Goal: Task Accomplishment & Management: Manage account settings

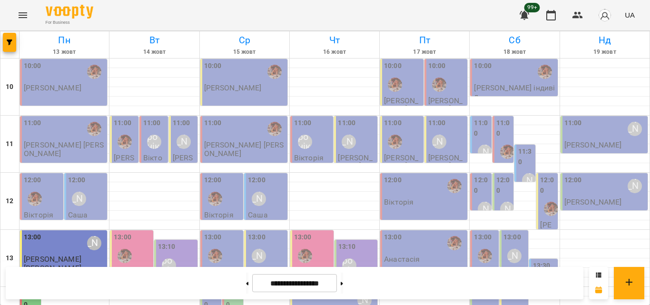
scroll to position [139, 0]
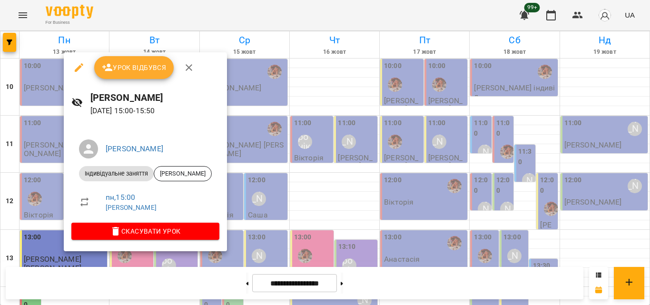
click at [313, 13] on div at bounding box center [325, 152] width 650 height 305
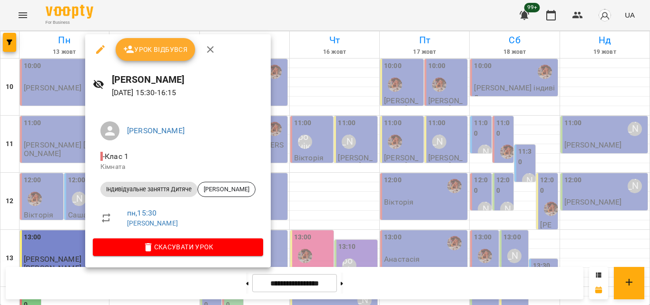
click at [306, 17] on div at bounding box center [325, 152] width 650 height 305
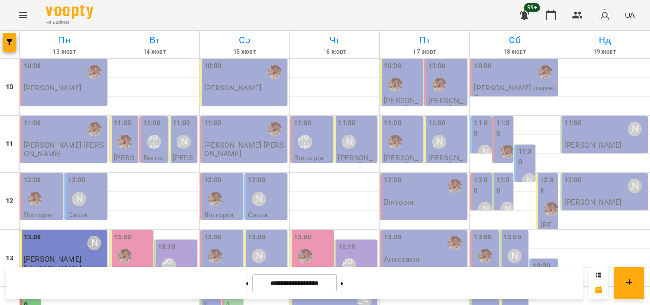
scroll to position [234, 0]
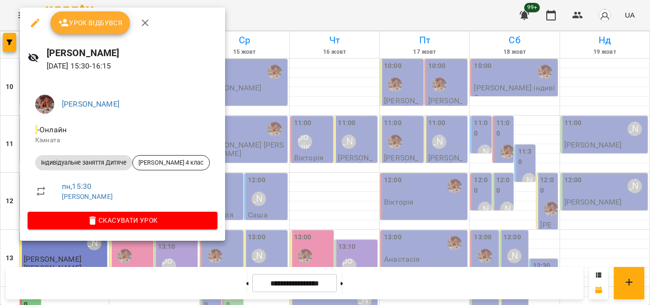
click at [246, 22] on div at bounding box center [325, 152] width 650 height 305
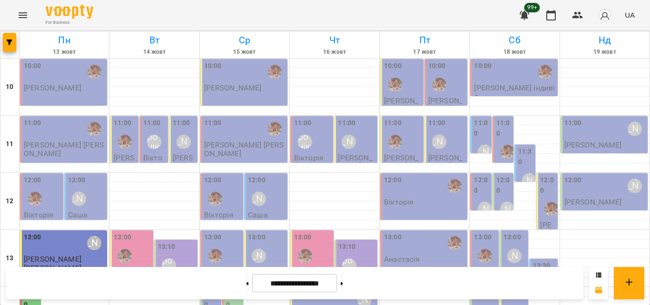
scroll to position [282, 0]
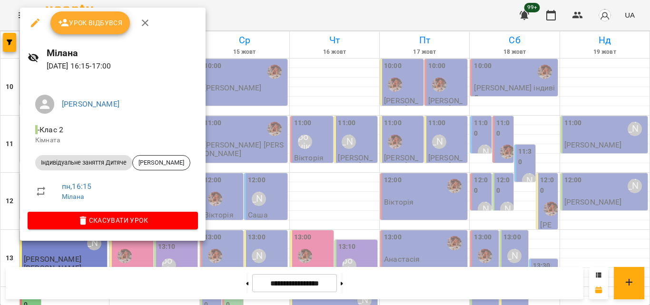
click at [256, 11] on div at bounding box center [325, 152] width 650 height 305
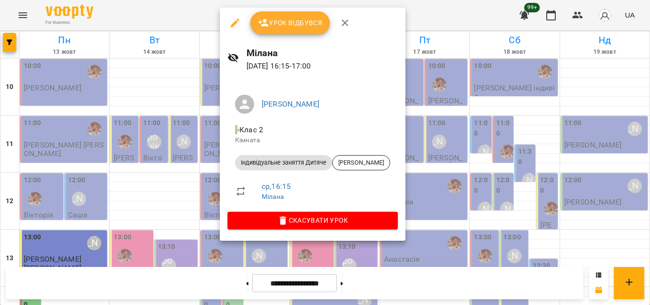
click at [163, 12] on div at bounding box center [325, 152] width 650 height 305
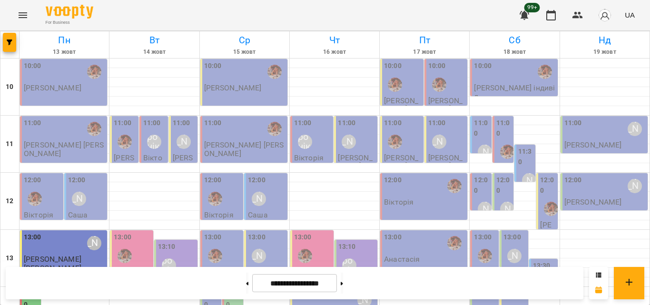
scroll to position [234, 0]
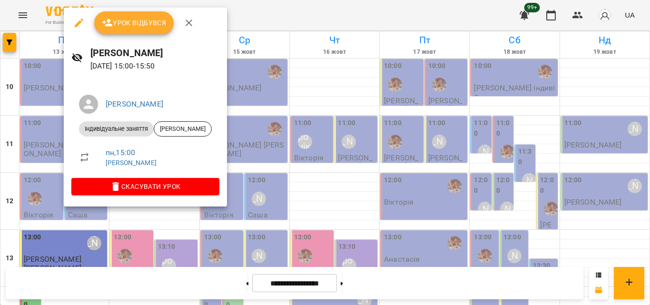
scroll to position [139, 0]
click at [123, 26] on span "Урок відбувся" at bounding box center [134, 22] width 65 height 11
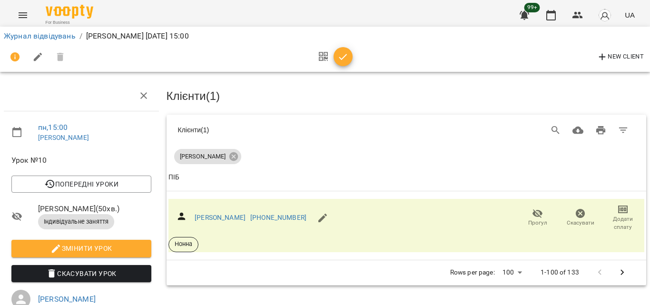
scroll to position [106, 0]
click at [237, 214] on link "[PERSON_NAME]" at bounding box center [220, 218] width 51 height 8
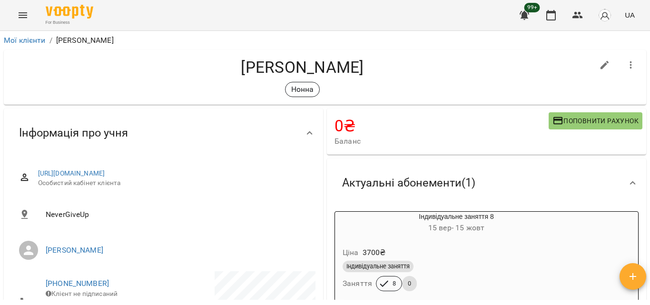
scroll to position [214, 0]
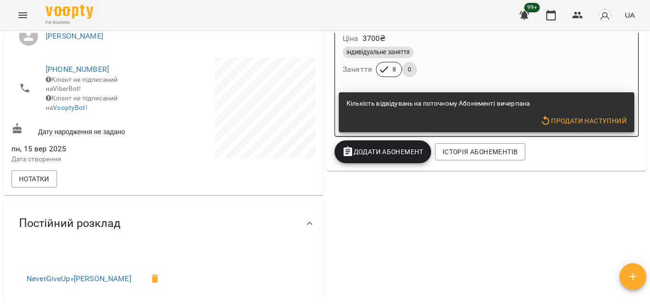
click at [550, 121] on span "Продати наступний" at bounding box center [583, 120] width 87 height 11
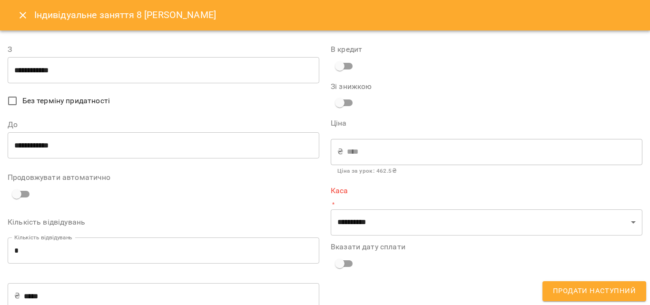
type input "**********"
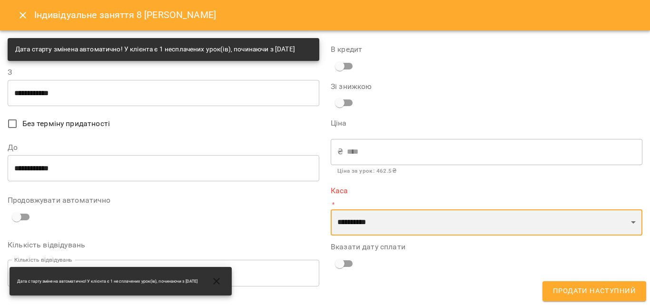
click at [364, 218] on select "**********" at bounding box center [487, 222] width 312 height 27
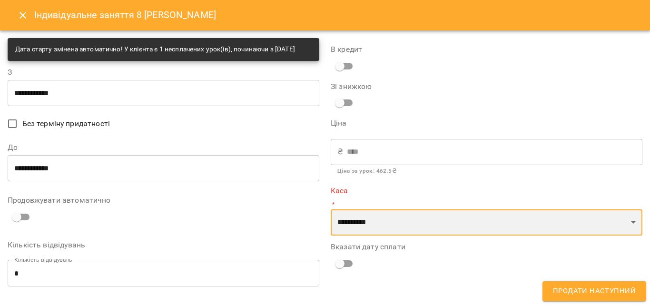
select select "****"
click at [331, 209] on select "**********" at bounding box center [487, 222] width 312 height 27
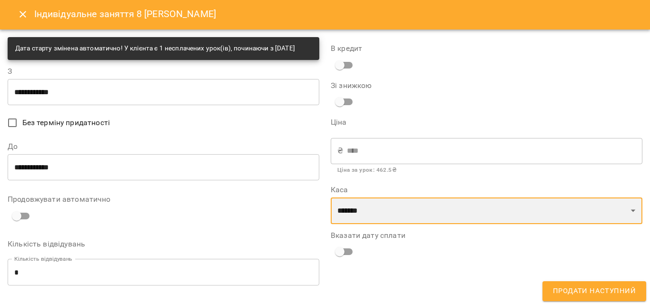
scroll to position [0, 0]
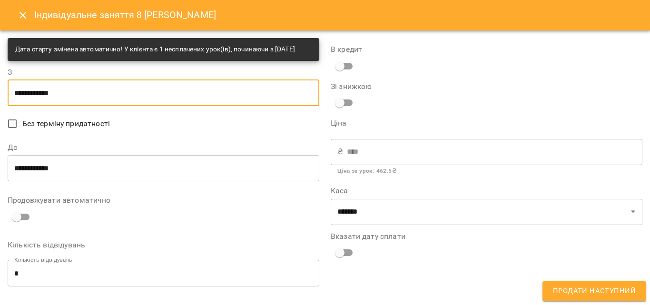
click at [60, 104] on input "**********" at bounding box center [164, 92] width 312 height 27
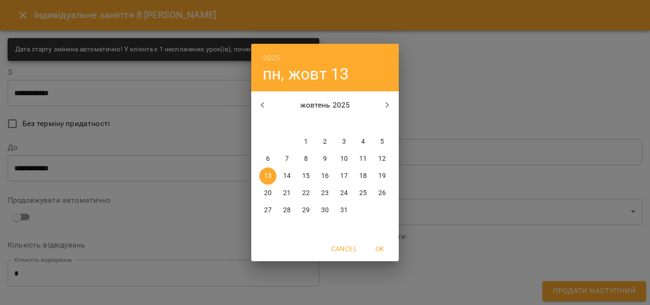
click at [266, 174] on p "13" at bounding box center [268, 176] width 8 height 10
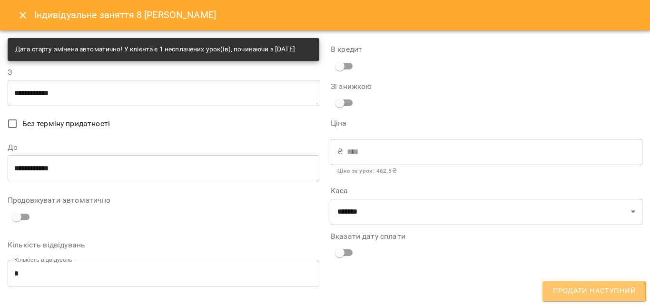
click at [560, 293] on span "Продати наступний" at bounding box center [594, 291] width 83 height 12
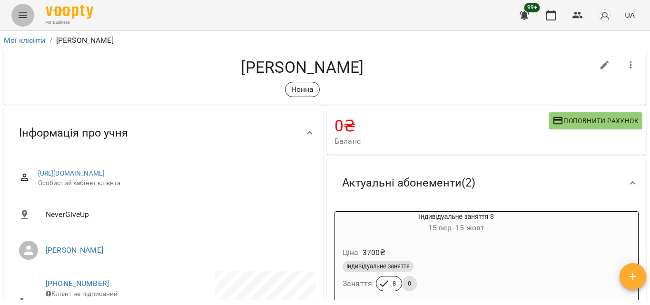
click at [28, 18] on icon "Menu" at bounding box center [22, 15] width 11 height 11
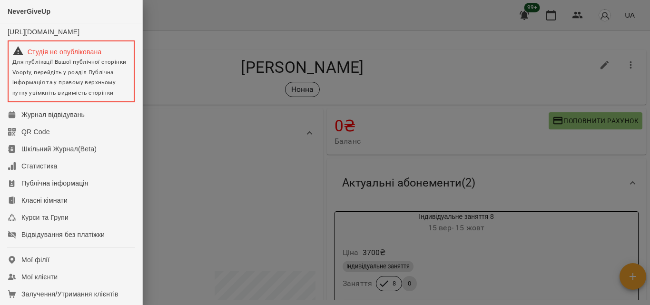
click at [212, 36] on div at bounding box center [325, 152] width 650 height 305
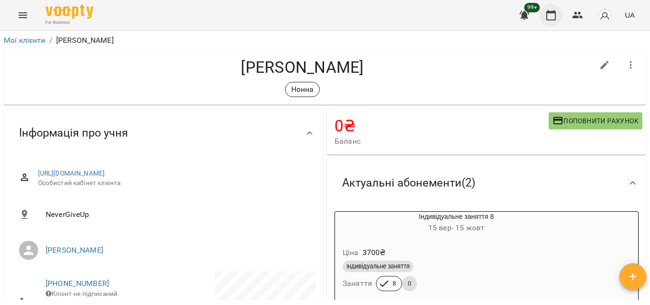
click at [549, 10] on icon "button" at bounding box center [550, 15] width 11 height 11
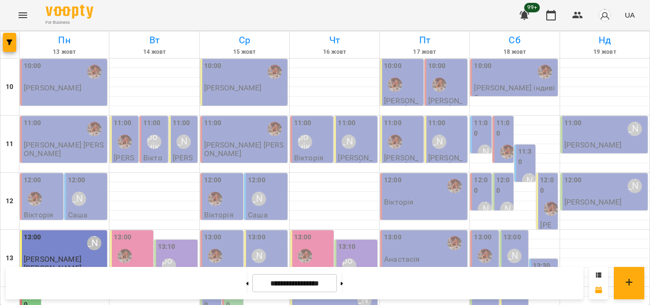
scroll to position [238, 0]
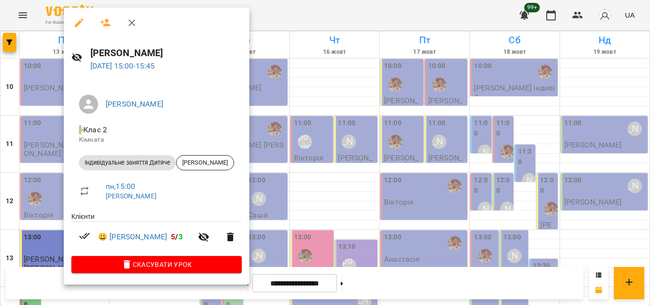
click at [303, 6] on div at bounding box center [325, 152] width 650 height 305
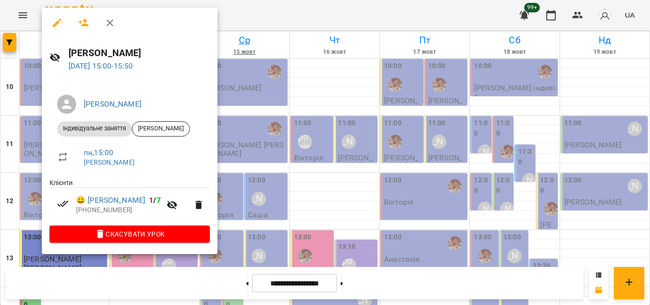
drag, startPoint x: 261, startPoint y: 21, endPoint x: 226, endPoint y: 47, distance: 42.8
click at [261, 21] on div at bounding box center [325, 152] width 650 height 305
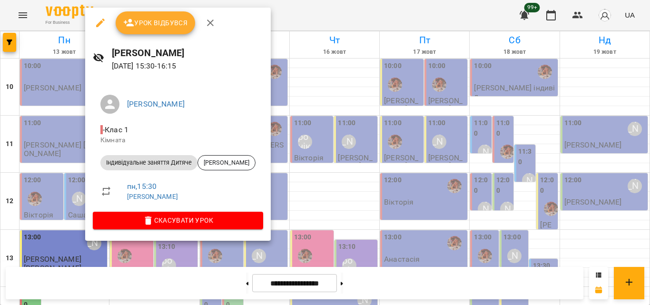
click at [149, 26] on span "Урок відбувся" at bounding box center [155, 22] width 65 height 11
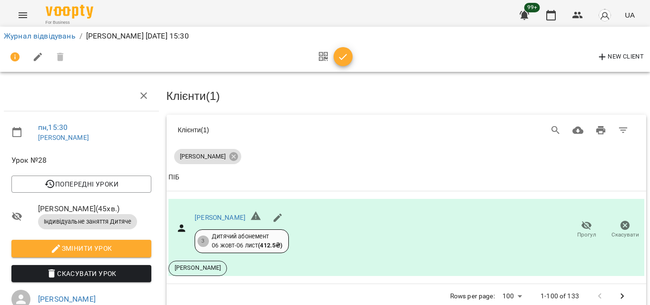
scroll to position [48, 0]
click at [350, 56] on span "button" at bounding box center [343, 56] width 19 height 11
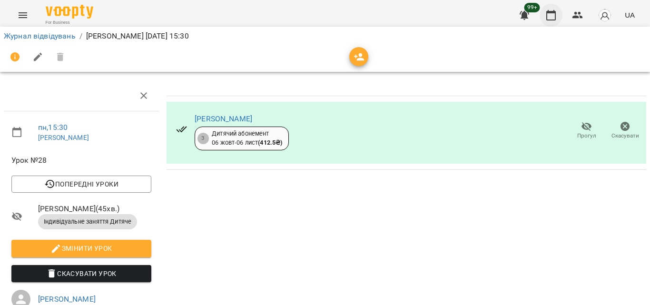
click at [557, 13] on icon "button" at bounding box center [550, 15] width 11 height 11
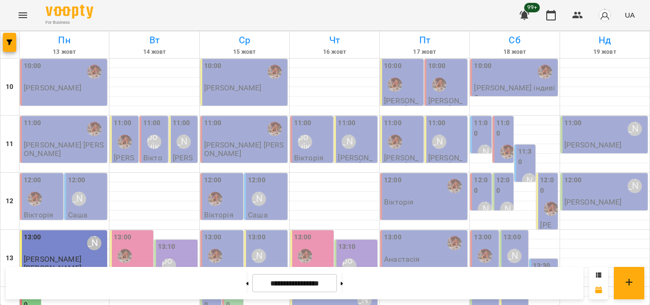
scroll to position [238, 0]
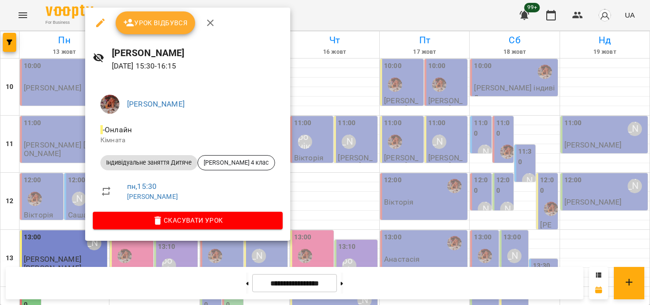
click at [316, 17] on div at bounding box center [325, 152] width 650 height 305
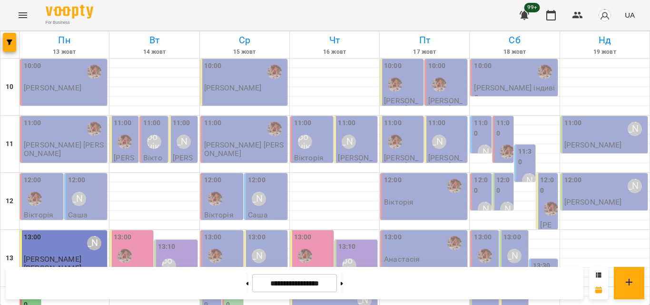
scroll to position [285, 0]
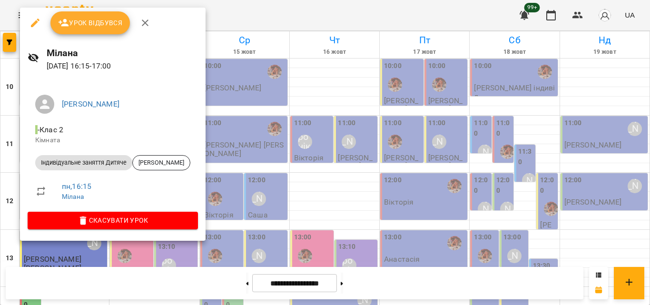
click at [261, 10] on div at bounding box center [325, 152] width 650 height 305
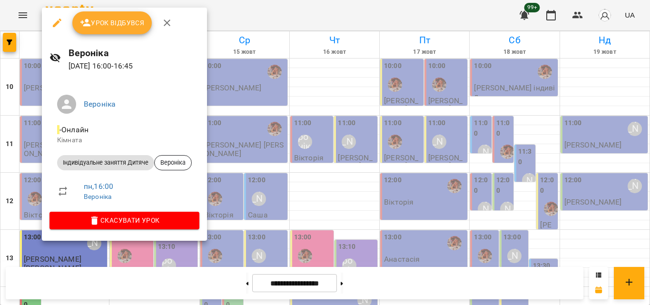
click at [292, 13] on div at bounding box center [325, 152] width 650 height 305
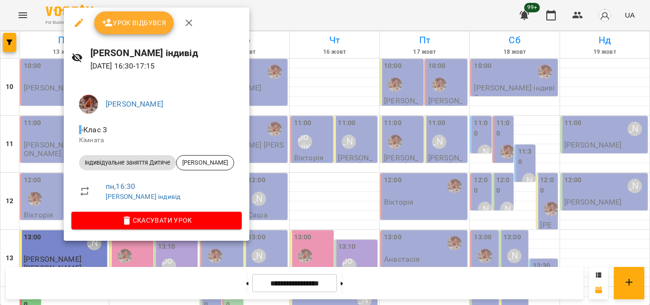
click at [283, 13] on div at bounding box center [325, 152] width 650 height 305
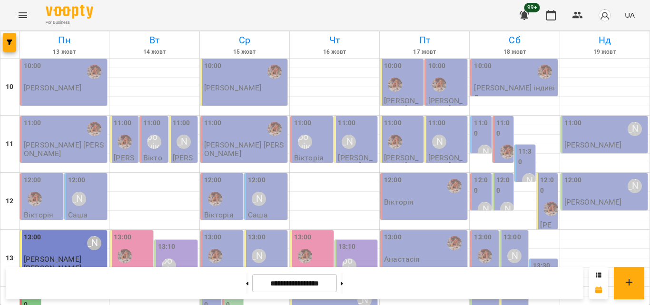
scroll to position [333, 0]
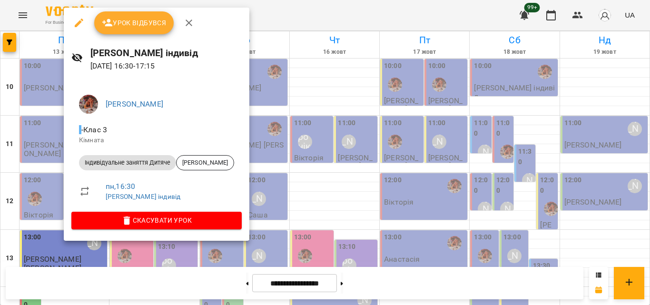
click at [295, 21] on div at bounding box center [325, 152] width 650 height 305
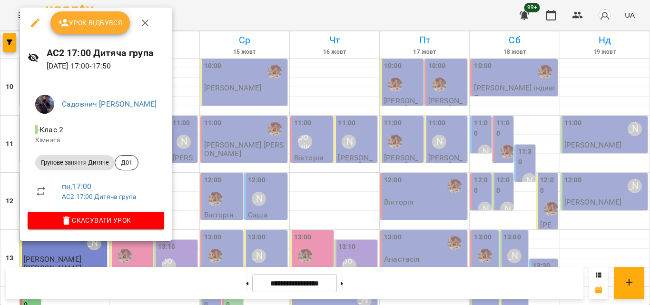
click at [232, 23] on div at bounding box center [325, 152] width 650 height 305
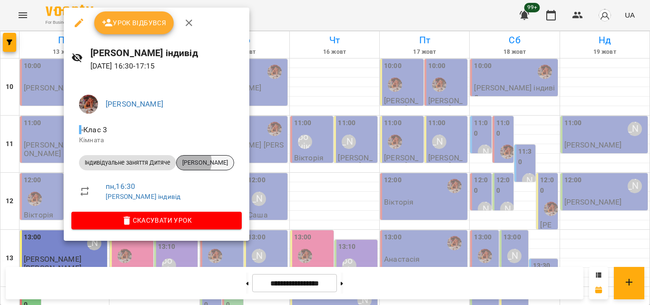
click at [188, 162] on span "[PERSON_NAME]" at bounding box center [205, 162] width 57 height 9
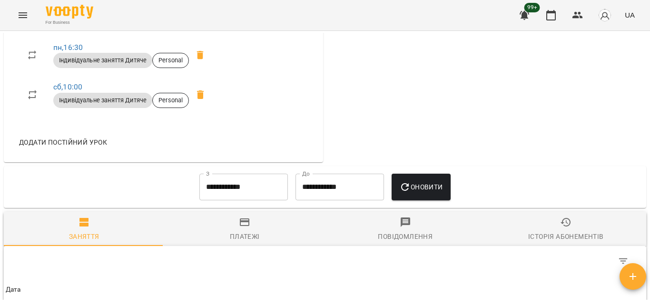
scroll to position [381, 0]
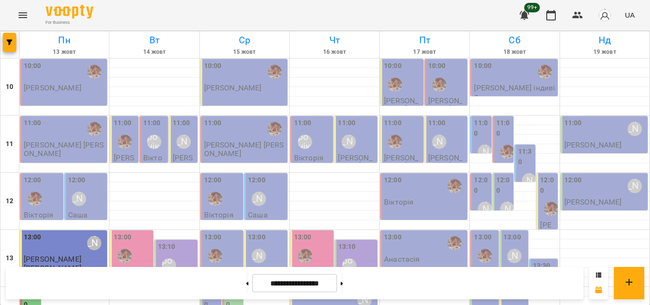
scroll to position [190, 0]
click at [246, 282] on icon at bounding box center [247, 284] width 2 height 4
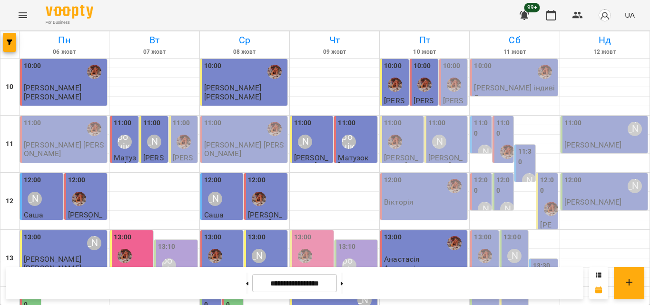
scroll to position [285, 0]
click at [246, 284] on button at bounding box center [247, 283] width 2 height 21
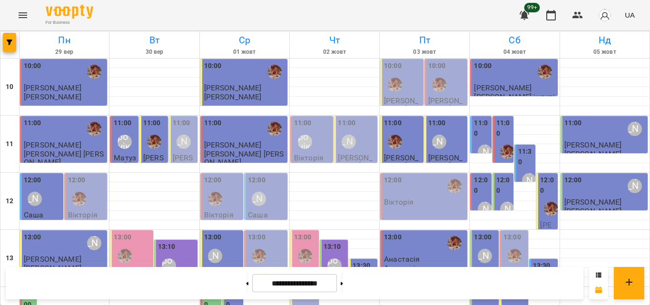
scroll to position [190, 0]
click at [343, 281] on button at bounding box center [342, 283] width 2 height 21
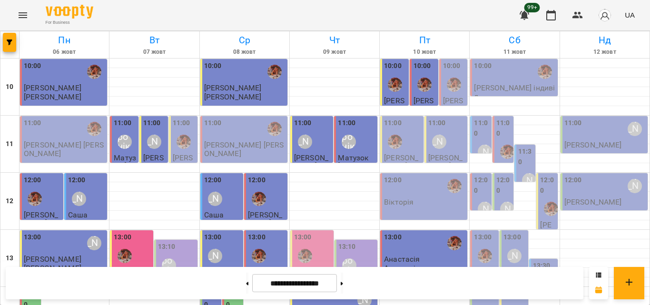
scroll to position [424, 0]
click at [343, 280] on button at bounding box center [342, 283] width 2 height 21
type input "**********"
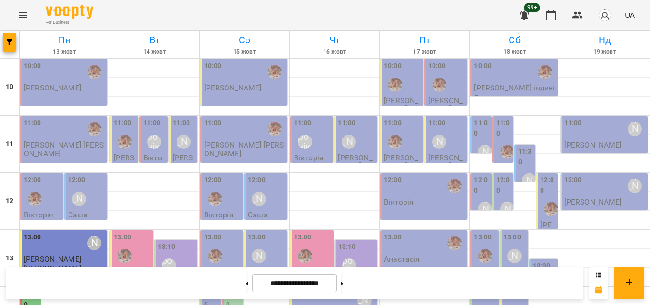
scroll to position [238, 0]
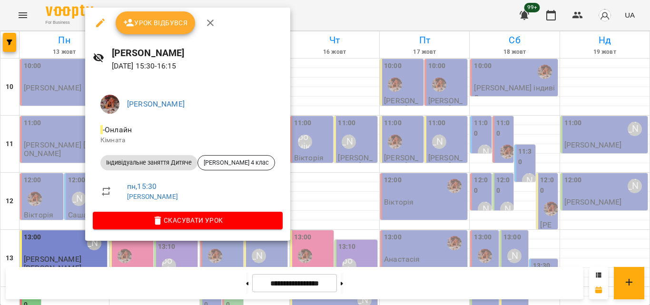
click at [335, 3] on div at bounding box center [325, 152] width 650 height 305
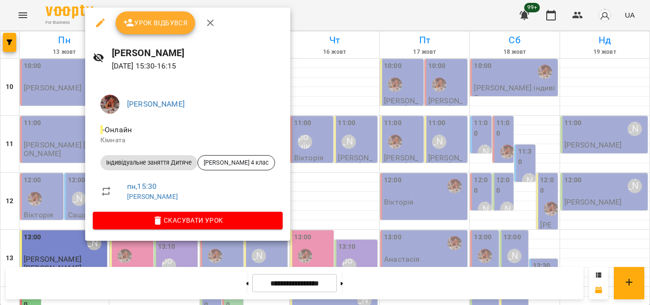
click at [333, 8] on div at bounding box center [325, 152] width 650 height 305
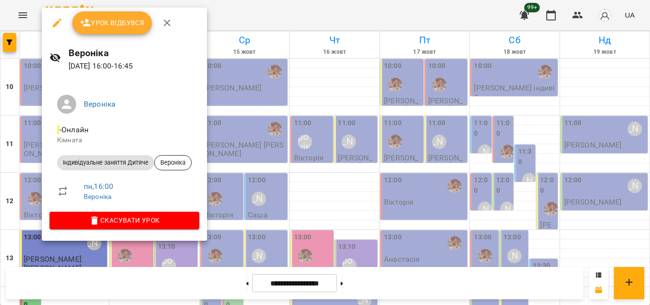
click at [256, 12] on div at bounding box center [325, 152] width 650 height 305
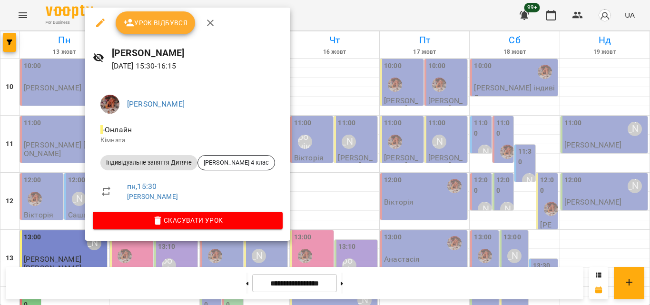
click at [151, 27] on span "Урок відбувся" at bounding box center [155, 22] width 65 height 11
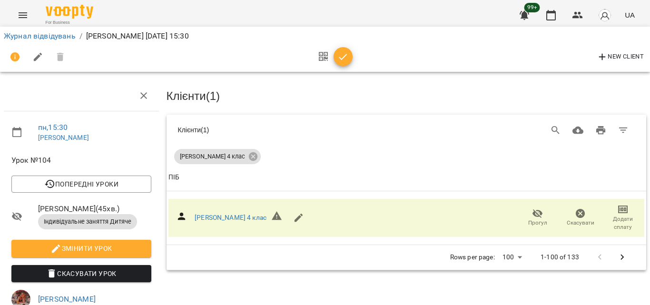
scroll to position [48, 0]
click at [343, 63] on button "button" at bounding box center [343, 56] width 19 height 19
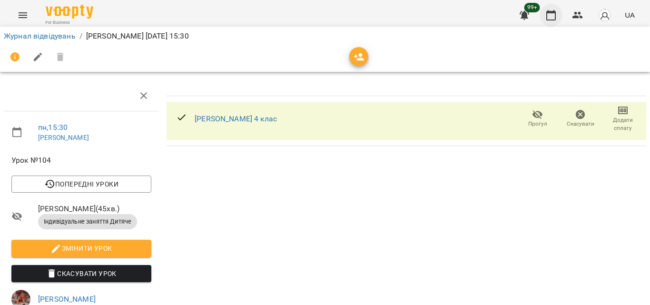
click at [553, 17] on icon "button" at bounding box center [550, 15] width 11 height 11
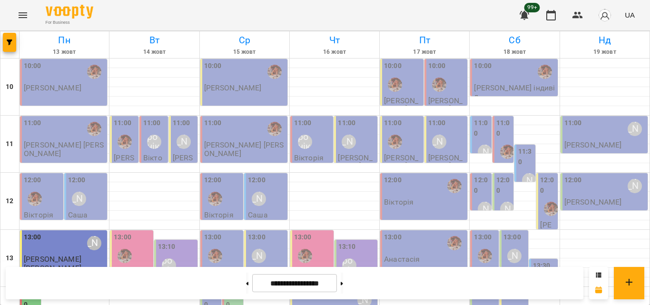
scroll to position [282, 0]
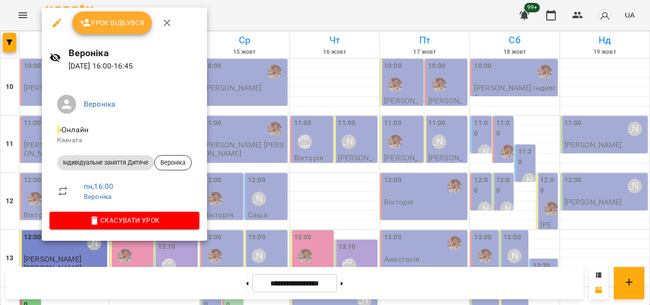
click at [227, 20] on div at bounding box center [325, 152] width 650 height 305
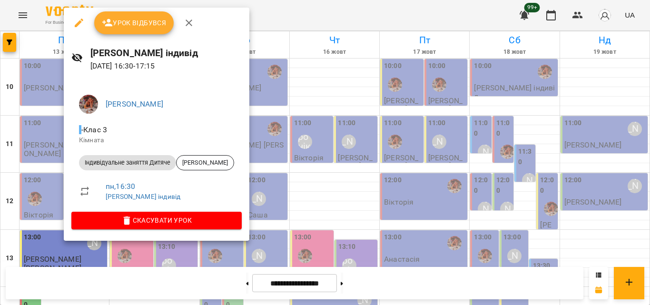
click at [245, 21] on div at bounding box center [325, 152] width 650 height 305
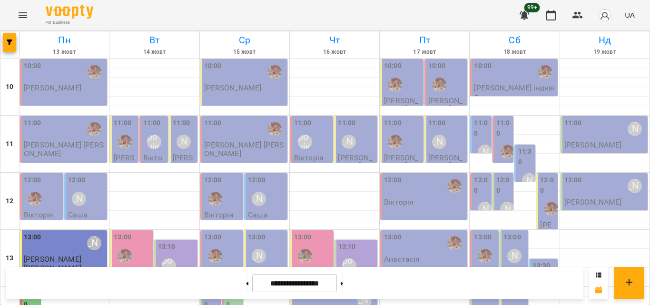
scroll to position [187, 0]
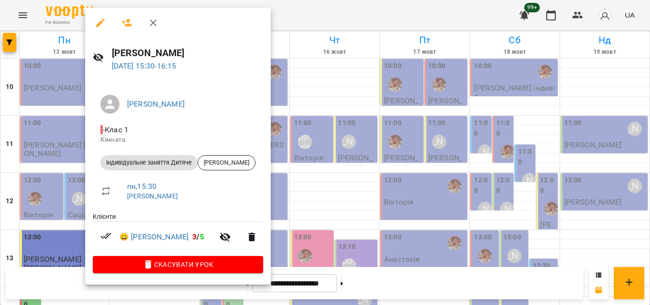
click at [324, 3] on div at bounding box center [325, 152] width 650 height 305
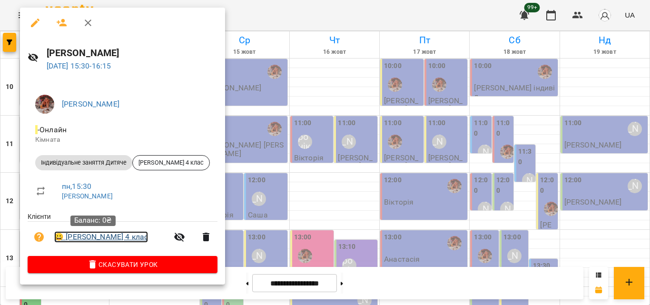
click at [108, 238] on link "😀 Владислав 4 клас" at bounding box center [101, 236] width 94 height 11
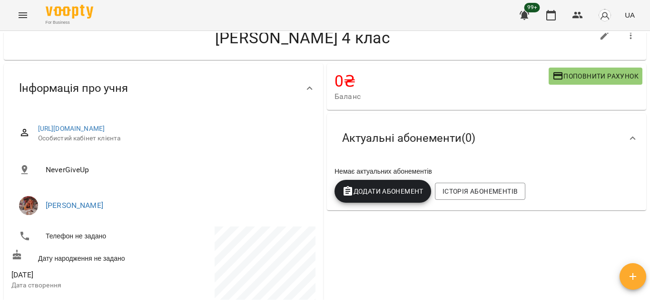
scroll to position [95, 0]
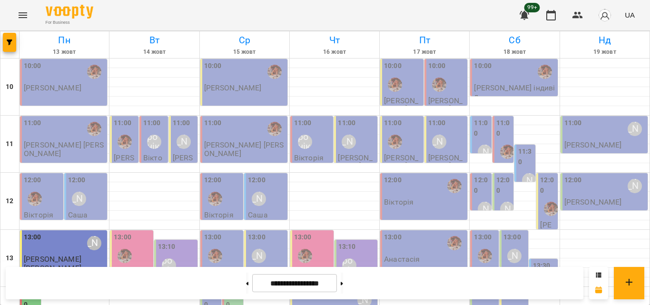
scroll to position [282, 0]
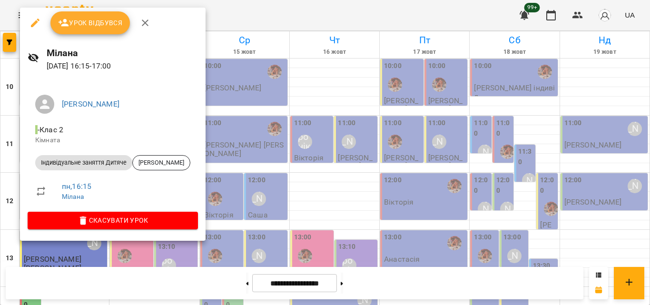
click at [258, 15] on div at bounding box center [325, 152] width 650 height 305
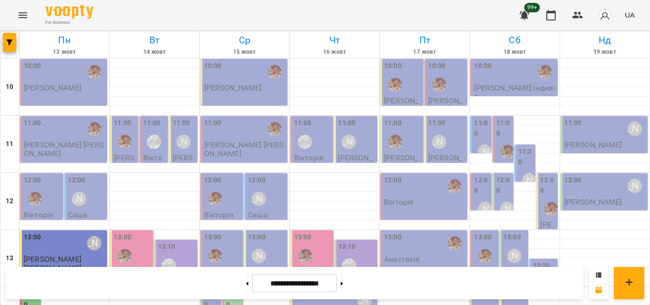
drag, startPoint x: 71, startPoint y: 88, endPoint x: 75, endPoint y: 84, distance: 5.7
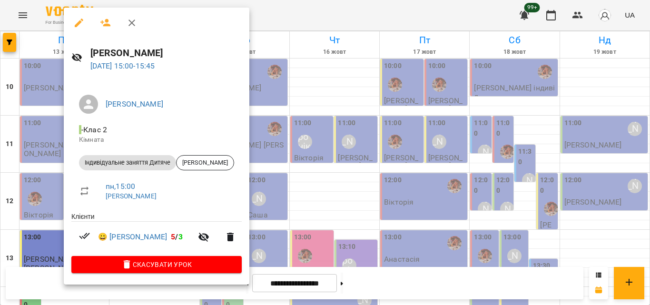
click at [286, 8] on div at bounding box center [325, 152] width 650 height 305
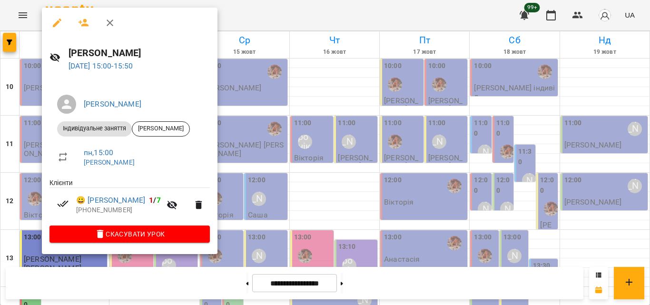
click at [265, 23] on div at bounding box center [325, 152] width 650 height 305
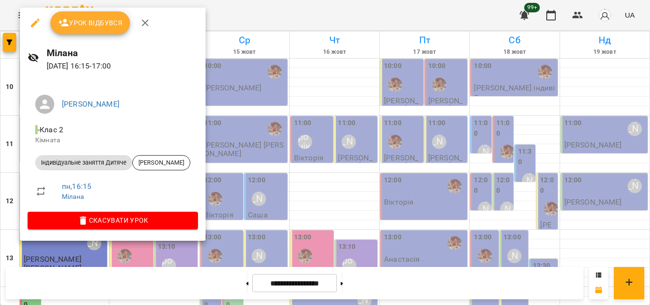
click at [251, 22] on div at bounding box center [325, 152] width 650 height 305
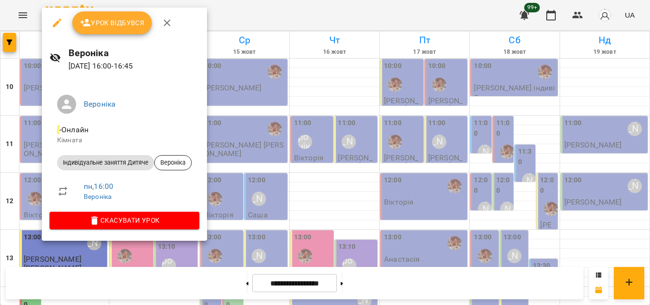
click at [237, 6] on div at bounding box center [325, 152] width 650 height 305
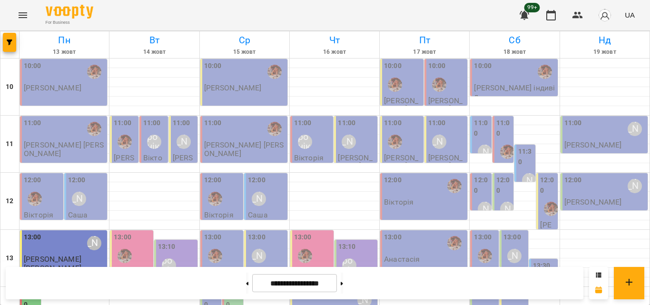
scroll to position [234, 0]
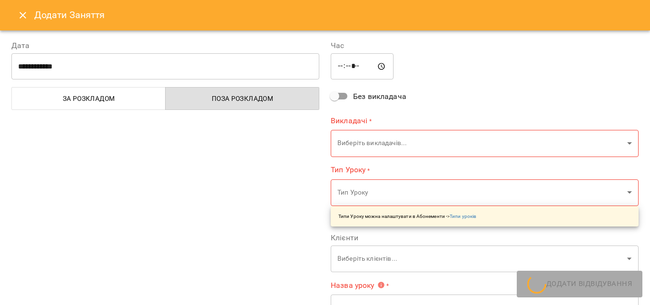
type input "**********"
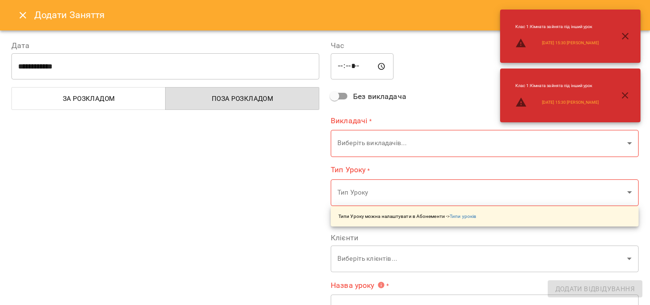
click at [19, 20] on icon "Close" at bounding box center [22, 15] width 11 height 11
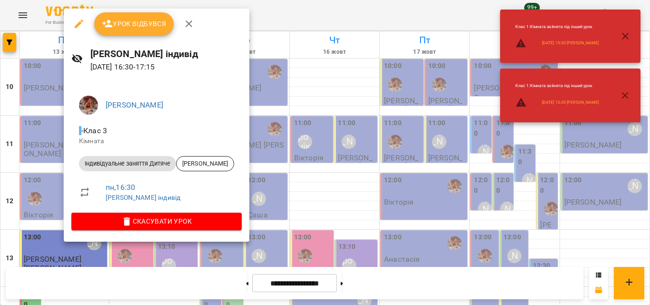
click at [299, 9] on div at bounding box center [325, 152] width 650 height 305
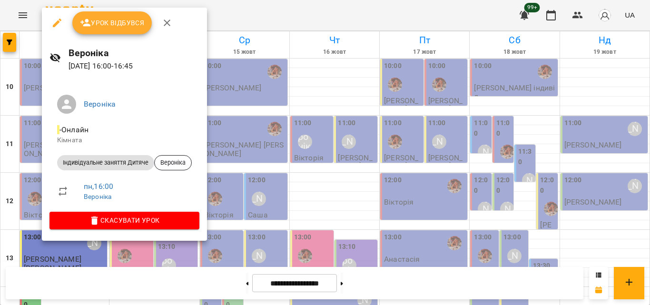
click at [232, 20] on div at bounding box center [325, 152] width 650 height 305
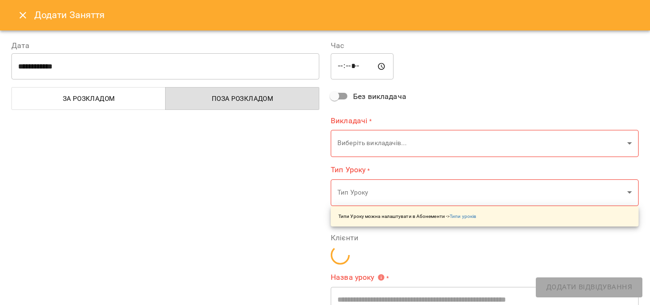
type input "**********"
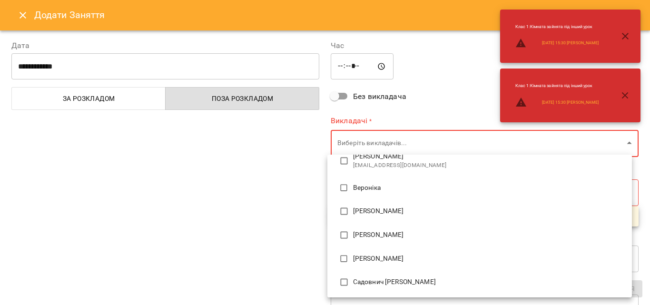
scroll to position [70, 0]
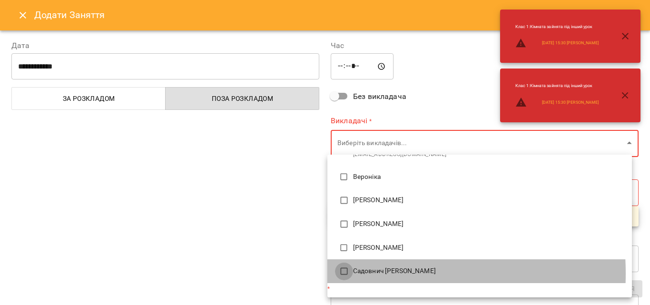
type input "**********"
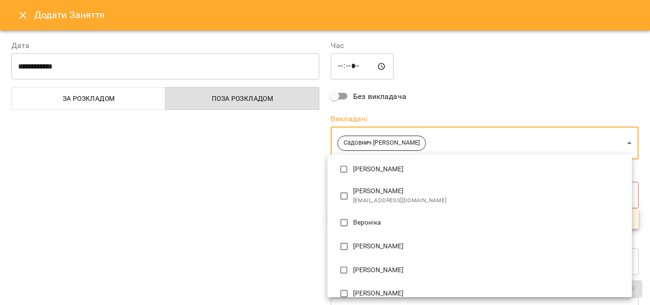
scroll to position [0, 0]
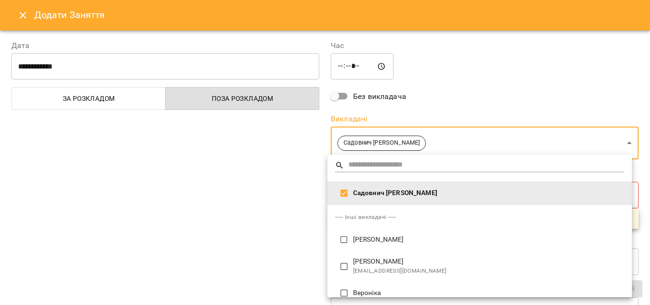
click at [351, 67] on div at bounding box center [325, 152] width 650 height 305
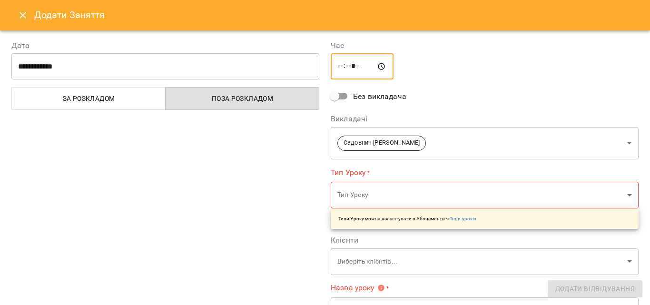
click at [357, 62] on input "*****" at bounding box center [362, 66] width 63 height 27
click at [350, 68] on input "*****" at bounding box center [362, 66] width 63 height 27
type input "*****"
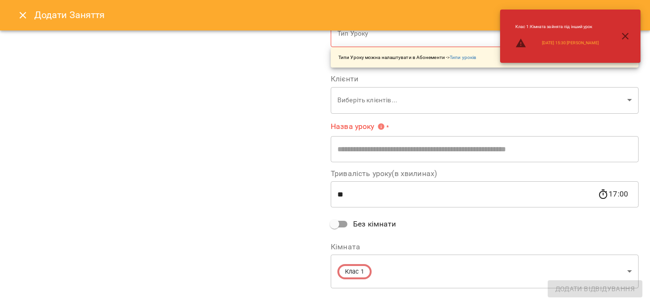
scroll to position [177, 0]
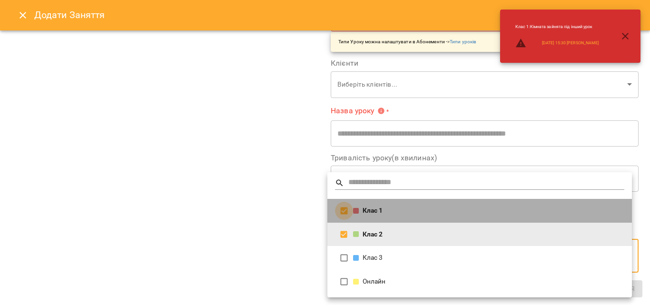
type input "**********"
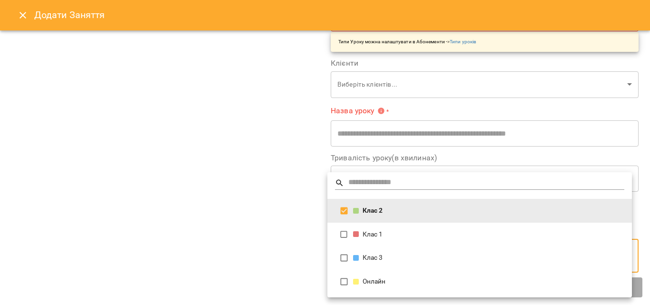
click at [288, 186] on div at bounding box center [325, 152] width 650 height 305
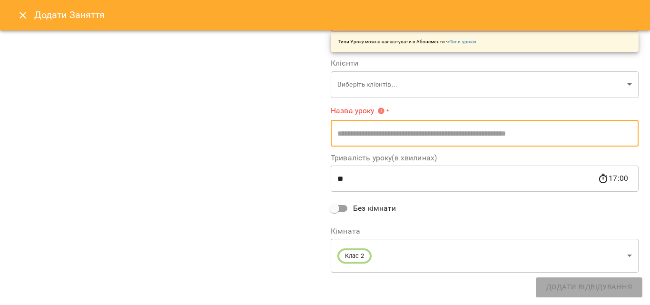
click at [361, 134] on input "text" at bounding box center [485, 133] width 308 height 27
type input "**********"
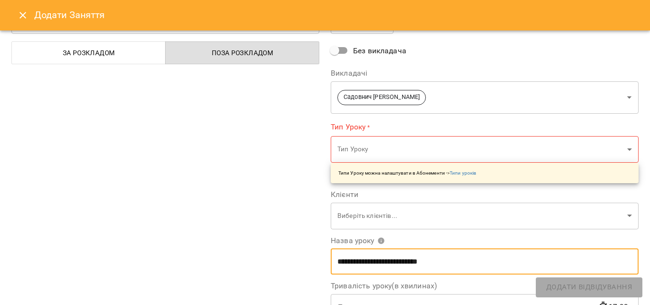
scroll to position [48, 0]
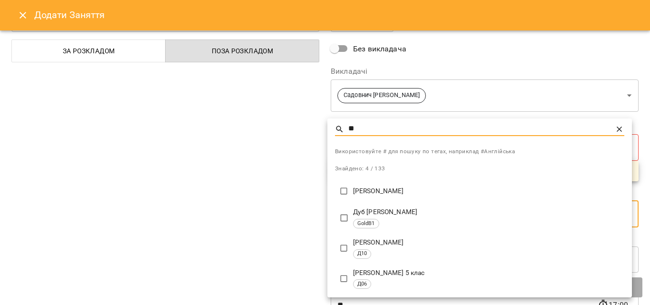
type input "**"
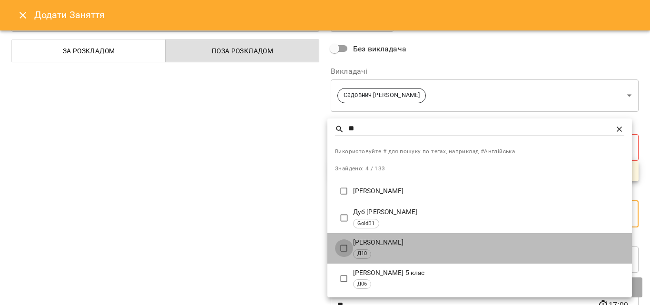
type input "**********"
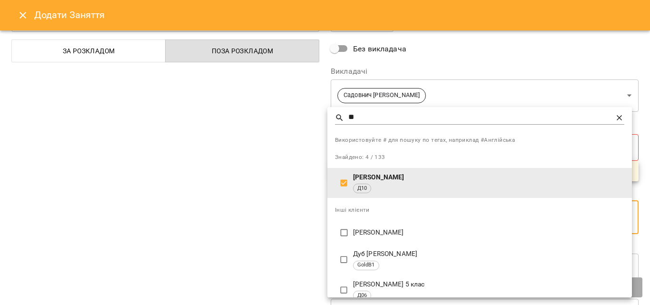
click at [298, 127] on div at bounding box center [325, 152] width 650 height 305
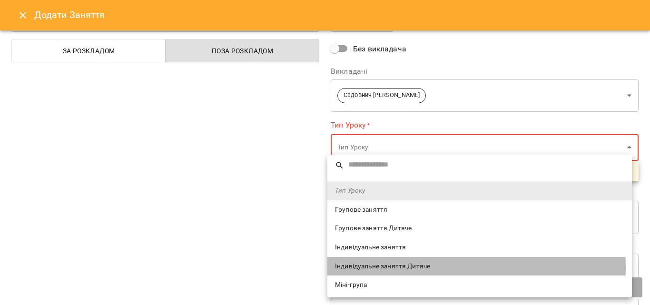
click at [374, 268] on span "Індивідуальне заняття Дитяче" at bounding box center [479, 267] width 289 height 10
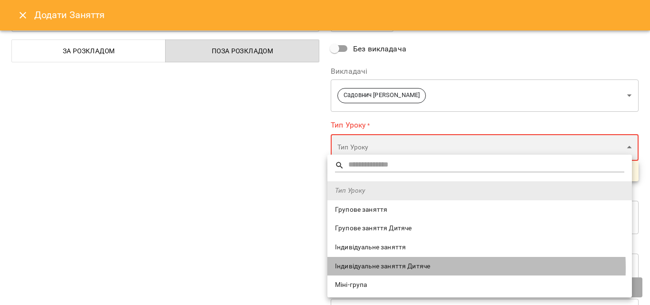
type input "**********"
type input "**"
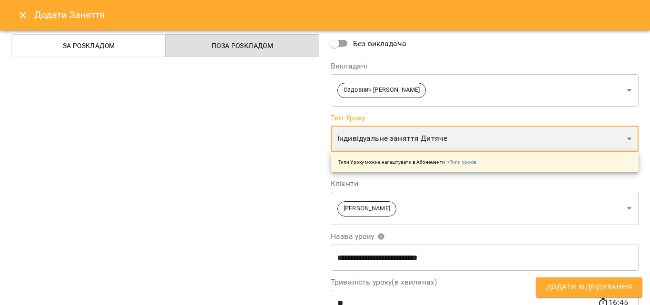
scroll to position [177, 0]
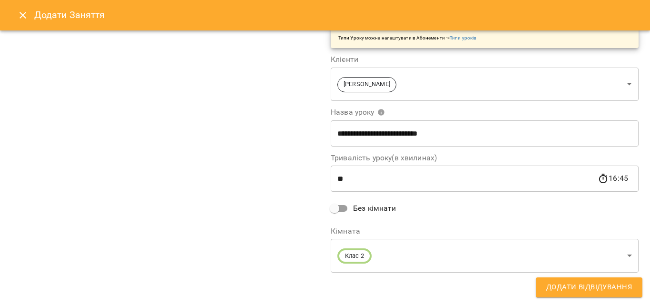
click at [567, 285] on span "Додати Відвідування" at bounding box center [589, 287] width 86 height 12
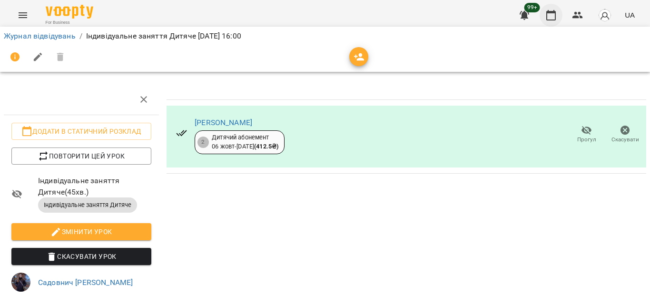
click at [555, 19] on icon "button" at bounding box center [550, 15] width 11 height 11
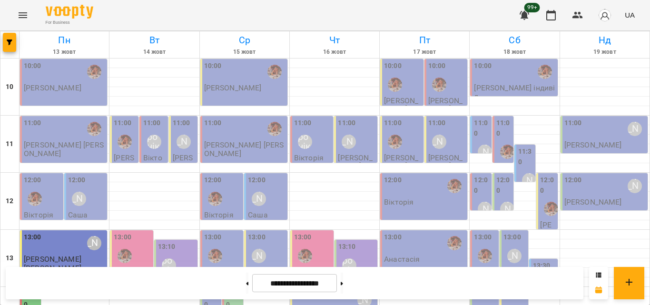
scroll to position [238, 0]
drag, startPoint x: 92, startPoint y: 213, endPoint x: 90, endPoint y: 220, distance: 7.4
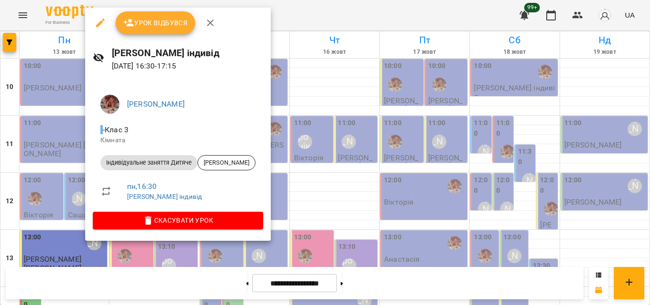
click at [290, 7] on div at bounding box center [325, 152] width 650 height 305
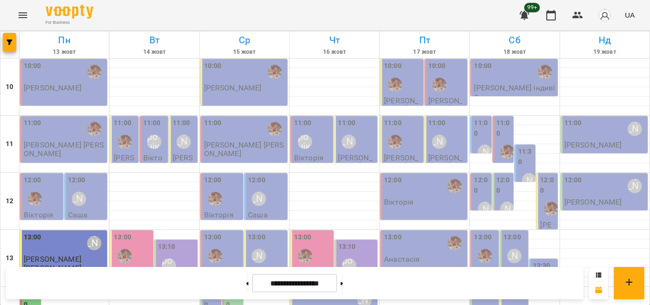
scroll to position [333, 0]
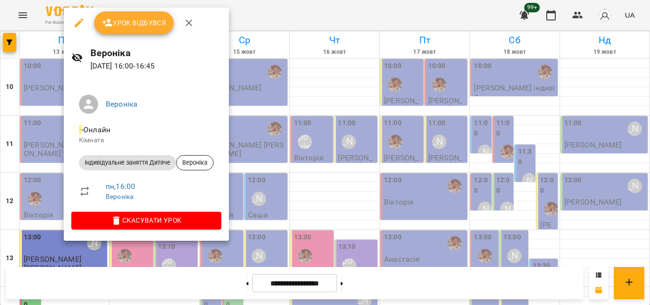
click at [246, 26] on div at bounding box center [325, 152] width 650 height 305
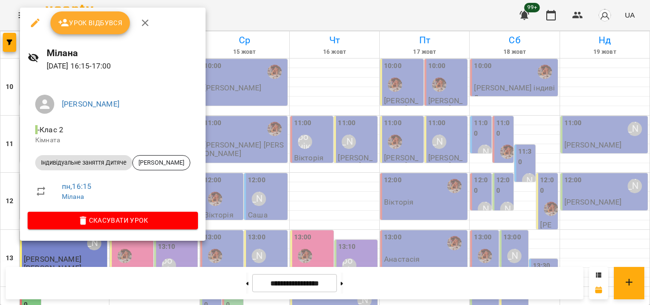
click at [280, 19] on div at bounding box center [325, 152] width 650 height 305
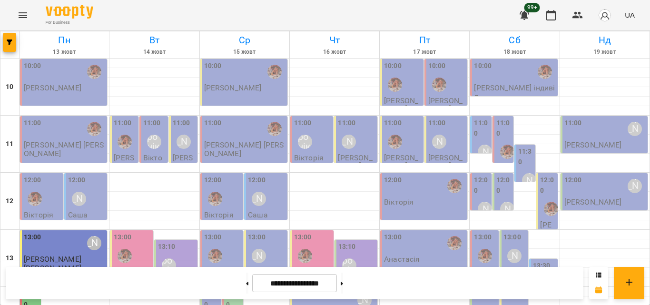
scroll to position [285, 0]
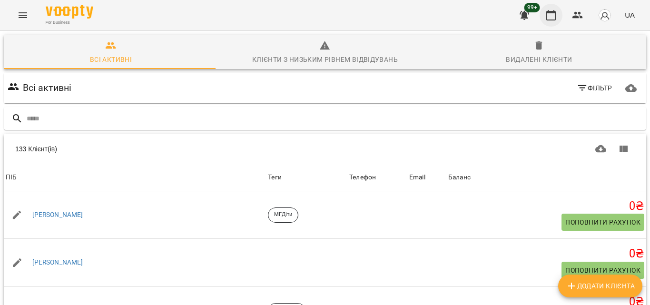
click at [553, 19] on icon "button" at bounding box center [550, 15] width 11 height 11
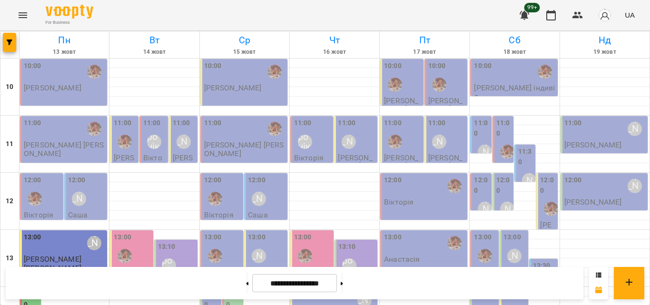
scroll to position [282, 0]
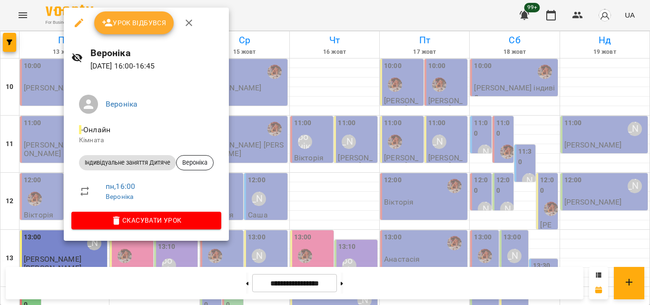
click at [255, 3] on div at bounding box center [325, 152] width 650 height 305
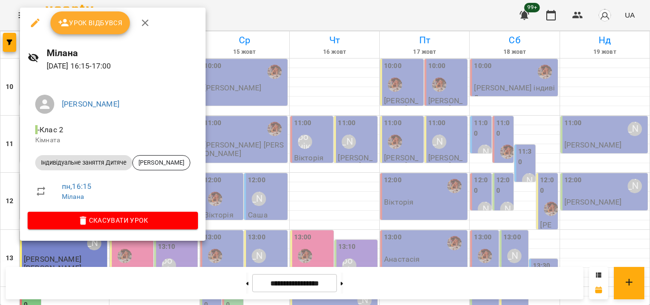
click at [86, 21] on span "Урок відбувся" at bounding box center [90, 22] width 65 height 11
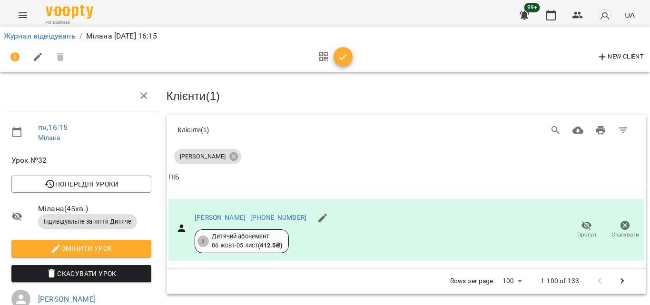
scroll to position [140, 0]
click at [334, 55] on span "button" at bounding box center [343, 56] width 19 height 11
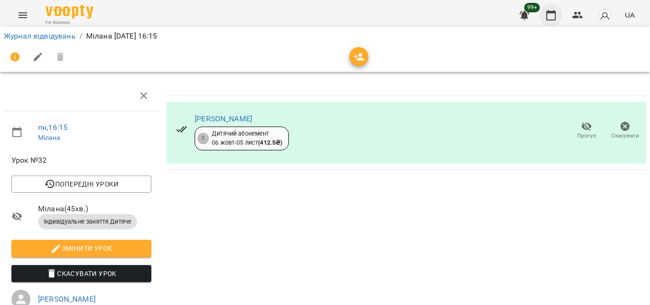
click at [553, 19] on icon "button" at bounding box center [550, 15] width 11 height 11
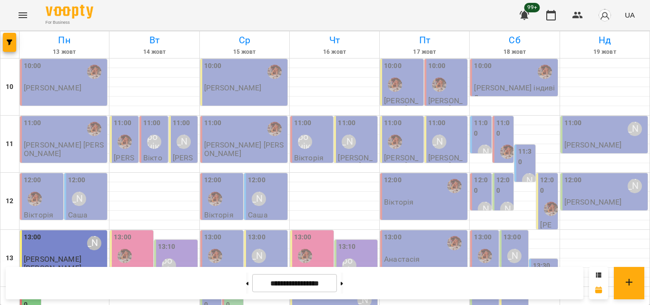
scroll to position [333, 0]
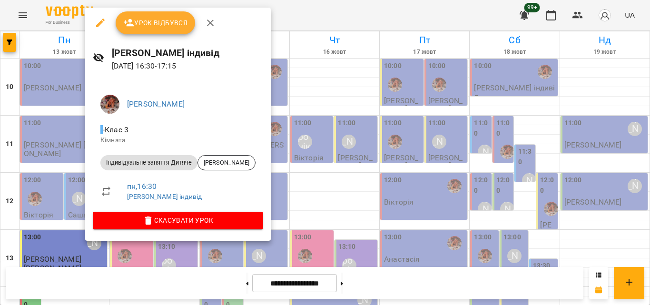
click at [295, 13] on div at bounding box center [325, 152] width 650 height 305
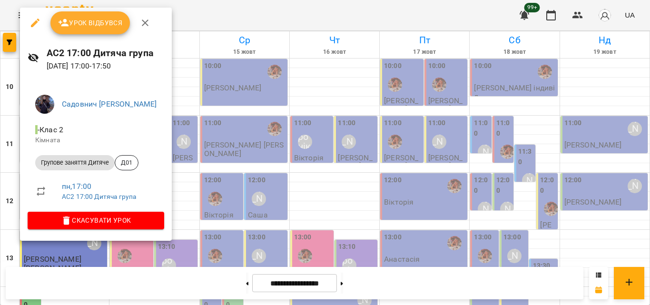
click at [228, 30] on div at bounding box center [325, 152] width 650 height 305
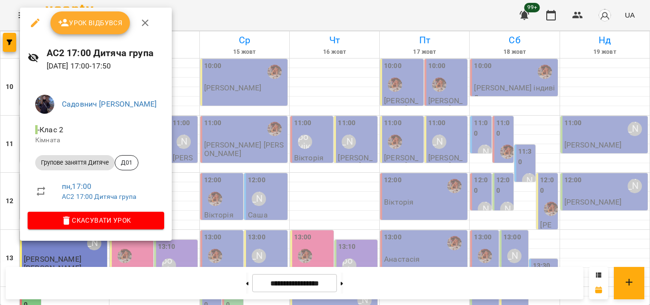
click at [190, 27] on div at bounding box center [325, 152] width 650 height 305
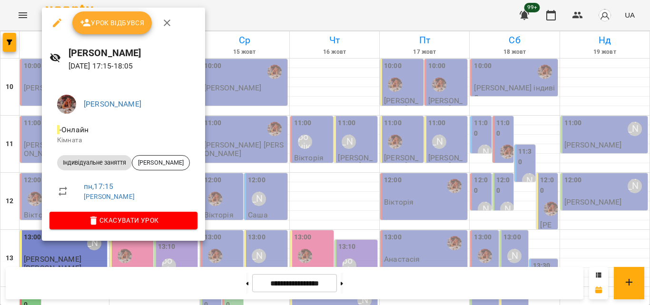
click at [270, 9] on div at bounding box center [325, 152] width 650 height 305
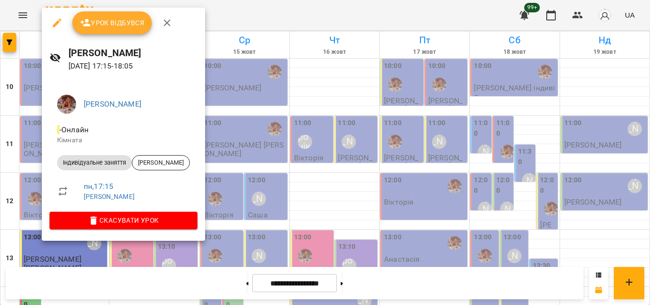
click at [270, 22] on div at bounding box center [325, 152] width 650 height 305
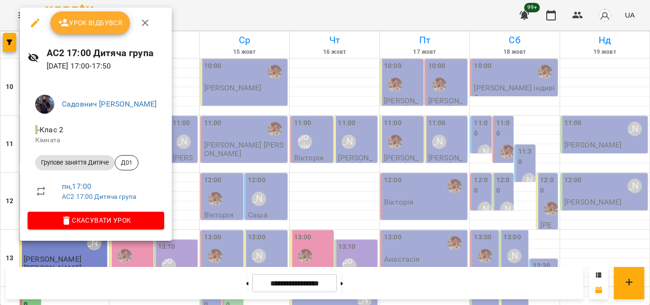
click at [260, 2] on div at bounding box center [325, 152] width 650 height 305
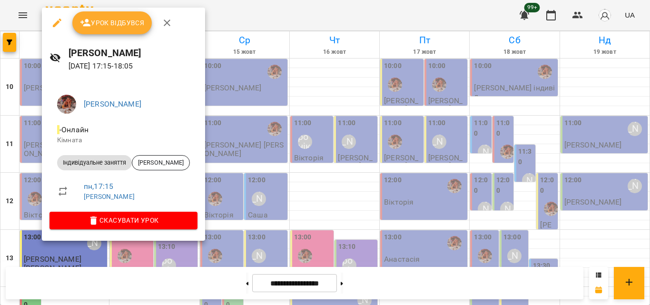
click at [251, 23] on div at bounding box center [325, 152] width 650 height 305
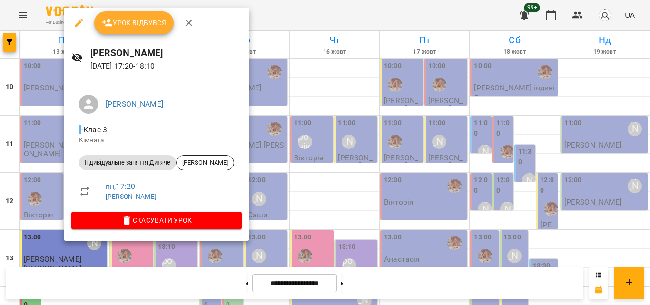
click at [281, 3] on div at bounding box center [325, 152] width 650 height 305
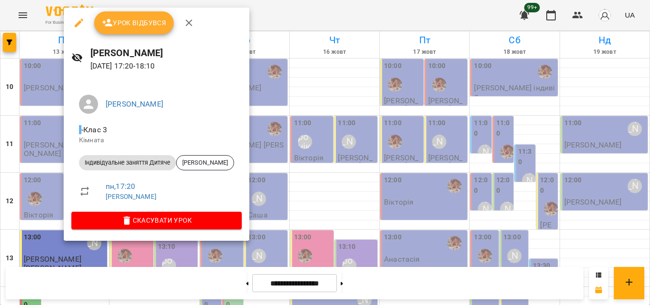
click at [255, 16] on div at bounding box center [325, 152] width 650 height 305
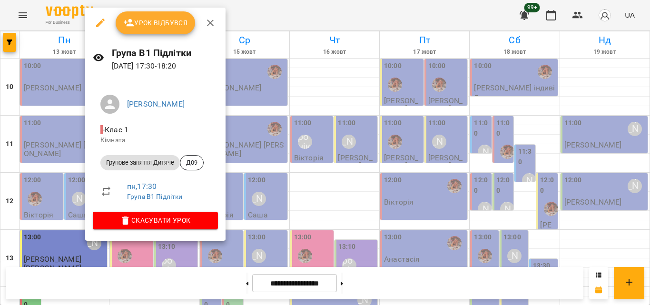
click at [279, 0] on div at bounding box center [325, 152] width 650 height 305
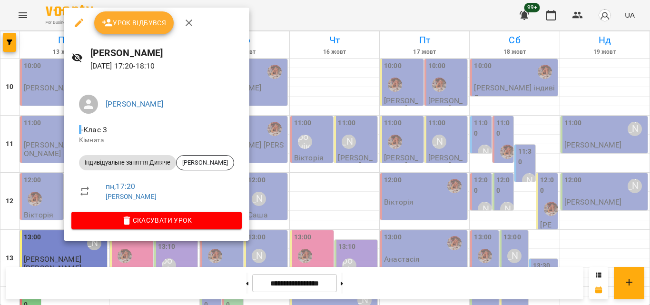
click at [250, 13] on div at bounding box center [325, 152] width 650 height 305
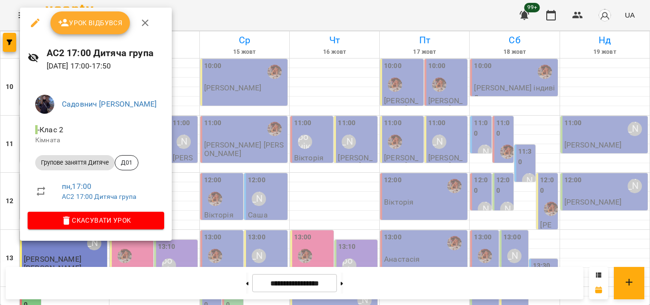
click at [231, 20] on div at bounding box center [325, 152] width 650 height 305
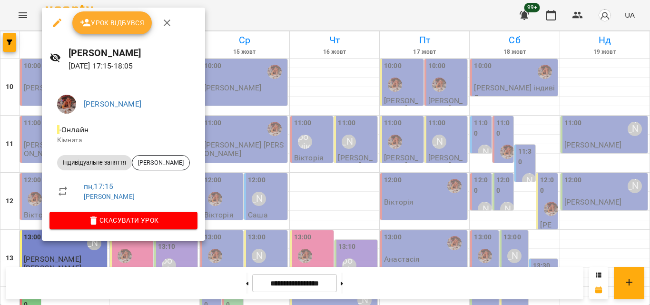
click at [249, 12] on div at bounding box center [325, 152] width 650 height 305
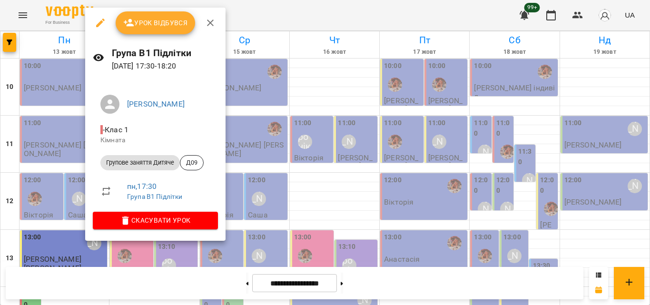
click at [246, 23] on div at bounding box center [325, 152] width 650 height 305
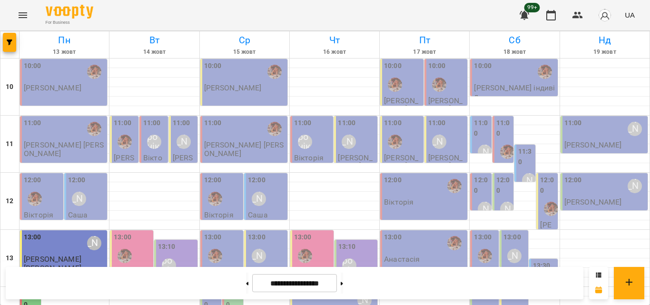
scroll to position [285, 0]
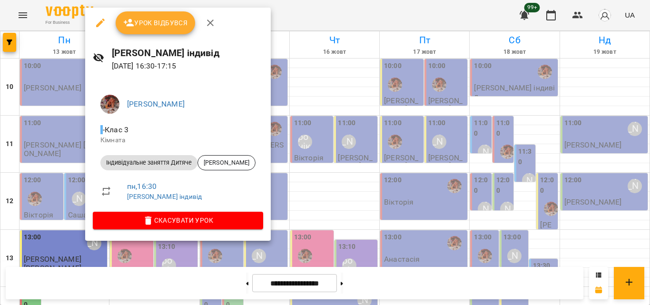
click at [273, 25] on div at bounding box center [325, 152] width 650 height 305
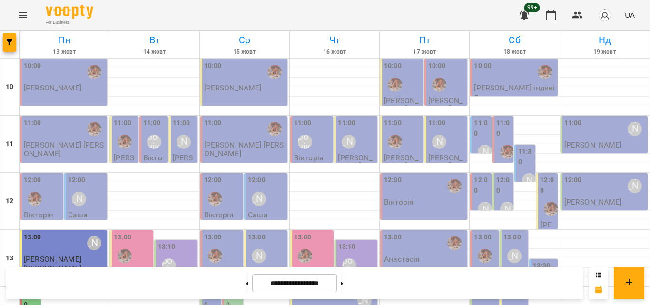
scroll to position [282, 0]
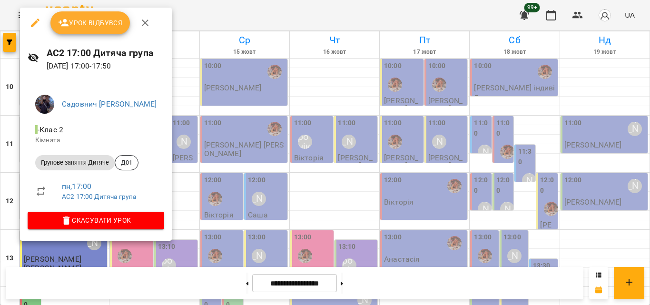
click at [203, 22] on div at bounding box center [325, 152] width 650 height 305
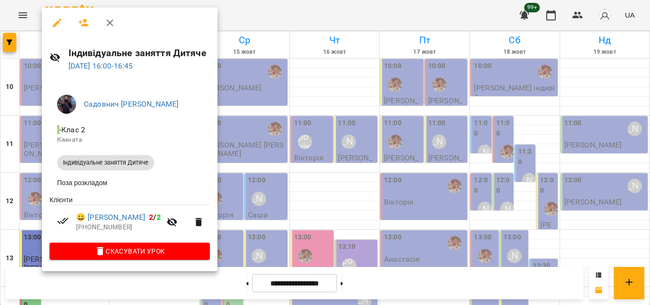
click at [245, 22] on div at bounding box center [325, 152] width 650 height 305
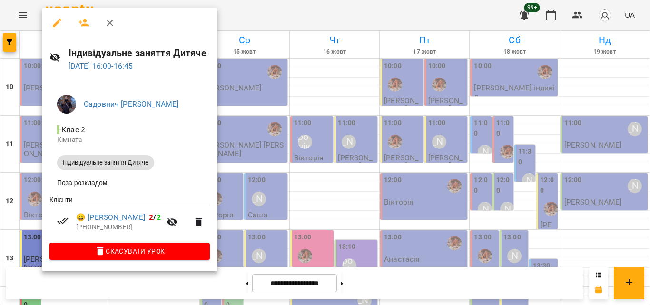
click at [283, 19] on div at bounding box center [325, 152] width 650 height 305
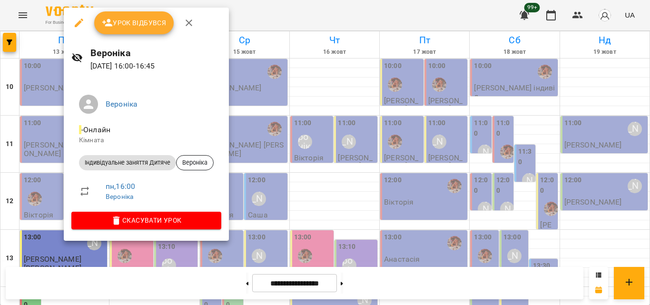
click at [268, 24] on div at bounding box center [325, 152] width 650 height 305
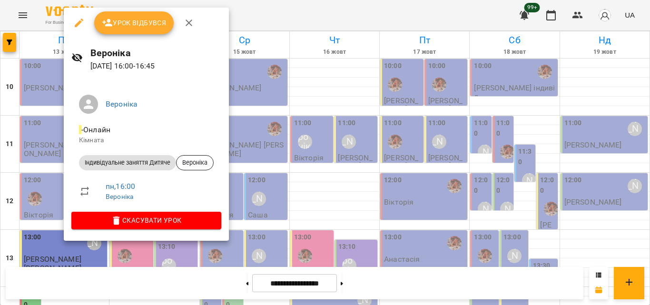
drag, startPoint x: 265, startPoint y: 22, endPoint x: 110, endPoint y: 157, distance: 205.1
click at [265, 22] on div at bounding box center [325, 152] width 650 height 305
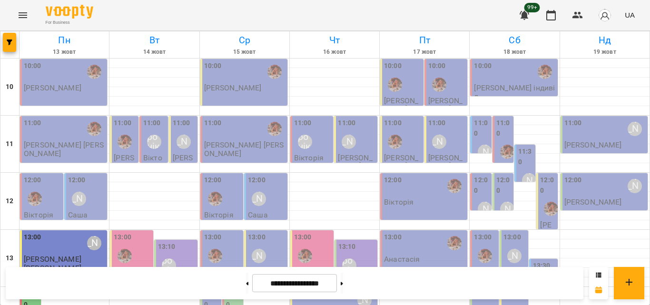
scroll to position [424, 0]
click at [110, 10] on div "For Business 99+ UA" at bounding box center [325, 15] width 650 height 30
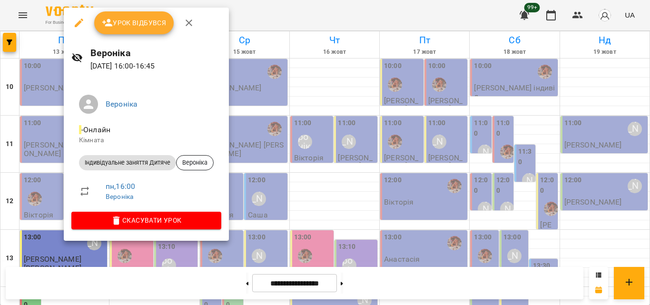
click at [277, 23] on div at bounding box center [325, 152] width 650 height 305
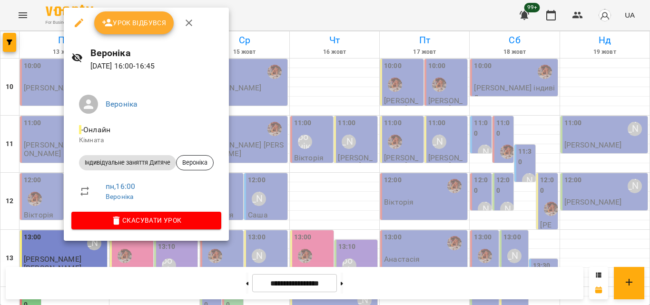
click at [306, 12] on div at bounding box center [325, 152] width 650 height 305
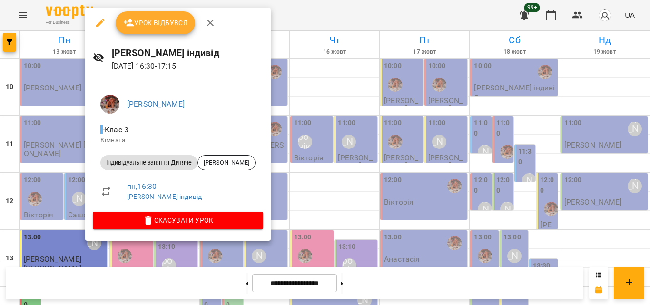
click at [275, 14] on div at bounding box center [325, 152] width 650 height 305
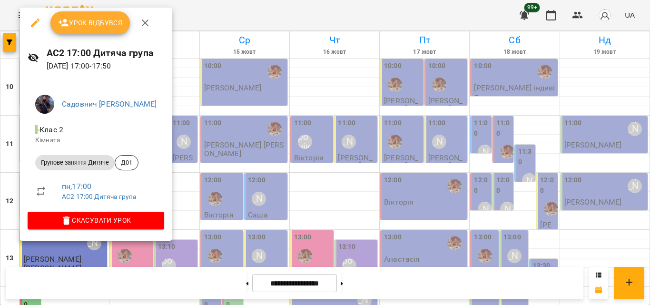
click at [258, 14] on div at bounding box center [325, 152] width 650 height 305
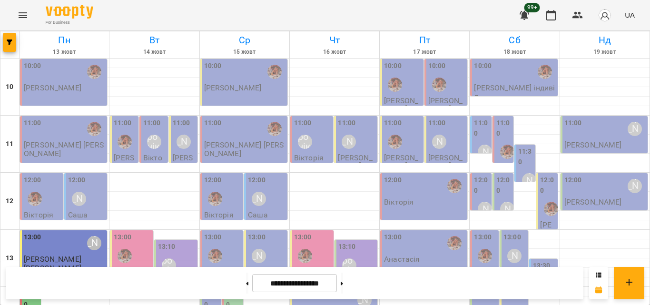
scroll to position [282, 0]
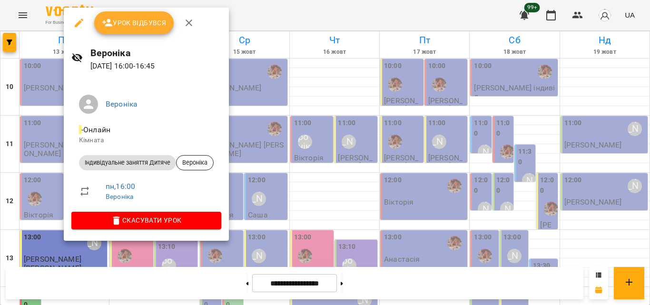
click at [285, 16] on div at bounding box center [325, 152] width 650 height 305
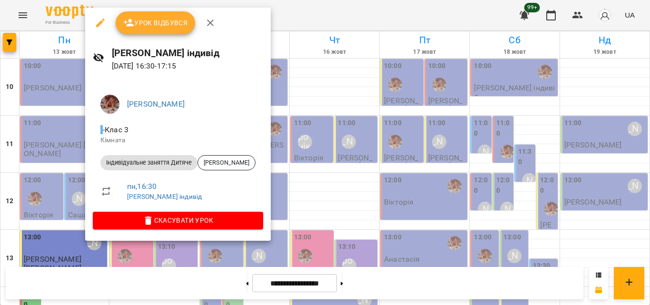
click at [291, 4] on div at bounding box center [325, 152] width 650 height 305
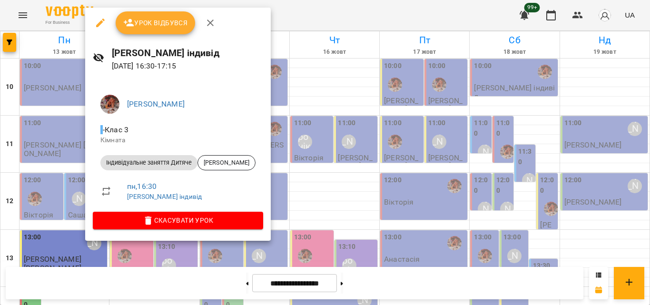
click at [140, 21] on span "Урок відбувся" at bounding box center [155, 22] width 65 height 11
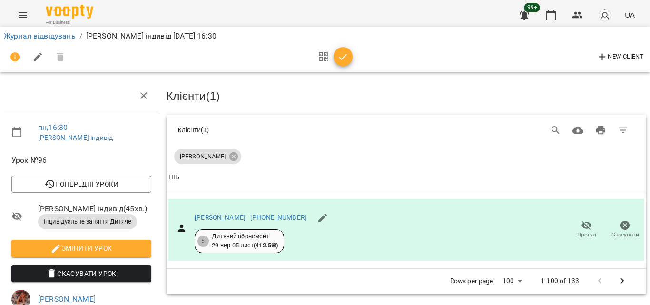
scroll to position [140, 0]
click at [340, 54] on icon "button" at bounding box center [342, 56] width 11 height 11
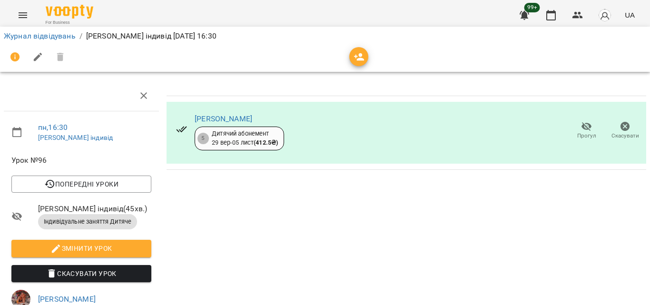
scroll to position [0, 0]
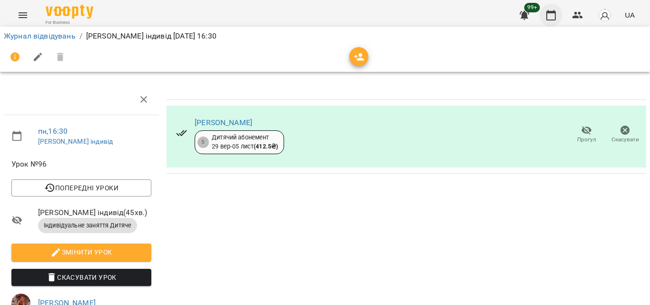
click at [558, 16] on button "button" at bounding box center [551, 15] width 23 height 23
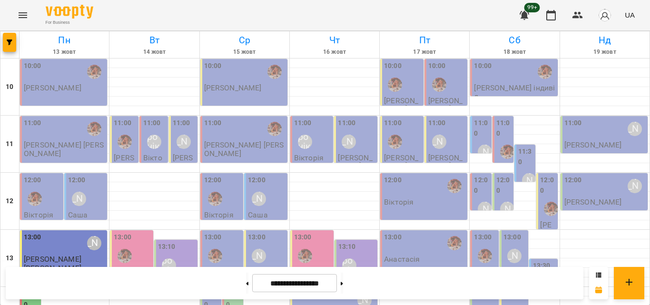
scroll to position [329, 0]
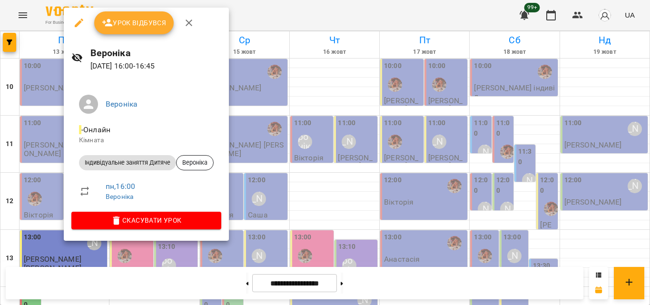
click at [259, 16] on div at bounding box center [325, 152] width 650 height 305
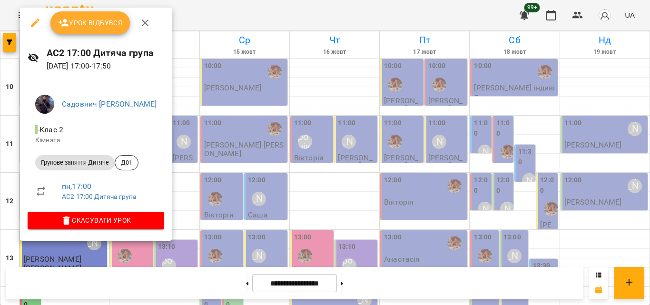
click at [170, 10] on div at bounding box center [325, 152] width 650 height 305
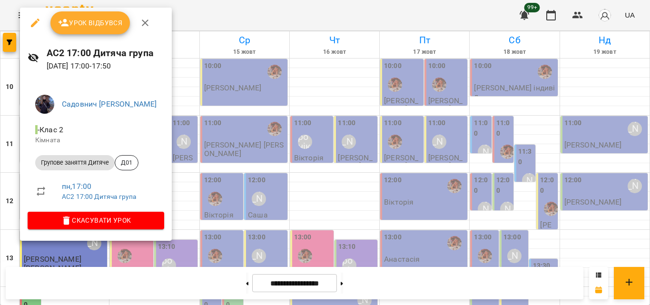
click at [235, 9] on div at bounding box center [325, 152] width 650 height 305
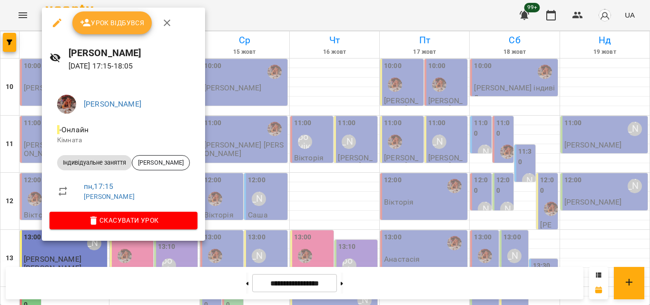
click at [258, 27] on div at bounding box center [325, 152] width 650 height 305
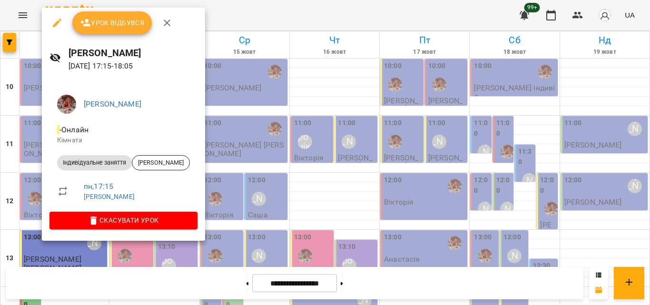
click at [259, 10] on div at bounding box center [325, 152] width 650 height 305
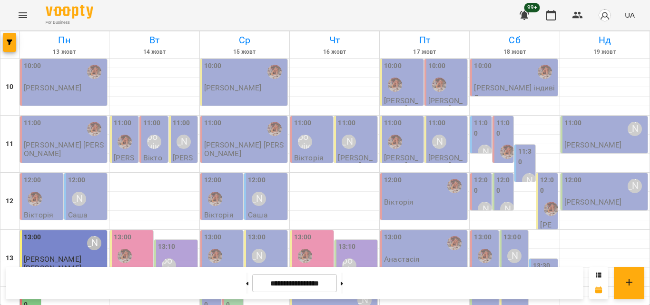
scroll to position [377, 0]
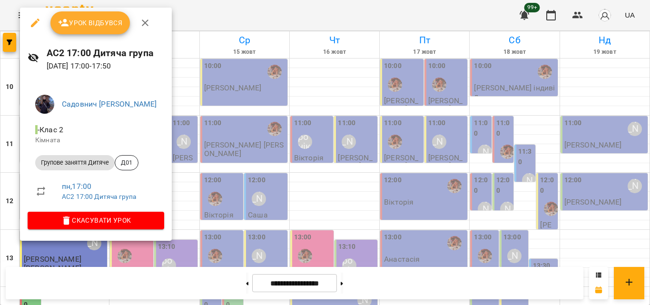
click at [247, 19] on div at bounding box center [325, 152] width 650 height 305
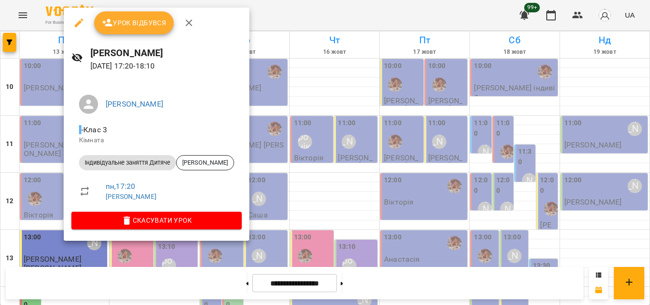
click at [260, 23] on div at bounding box center [325, 152] width 650 height 305
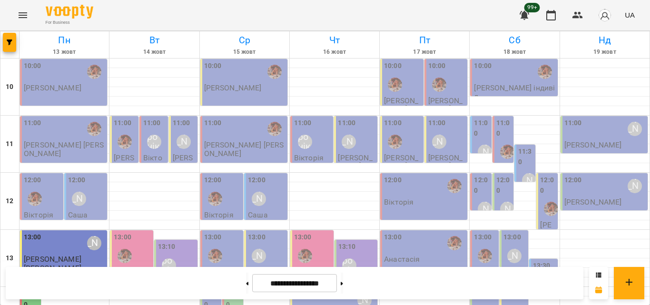
scroll to position [285, 0]
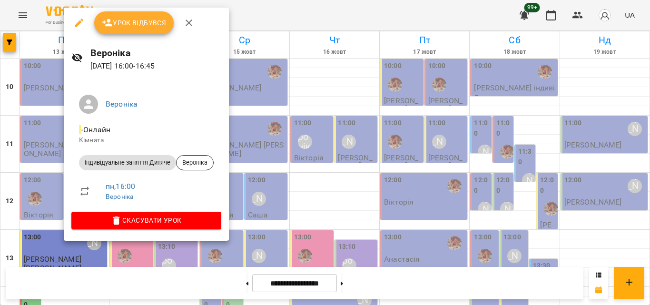
click at [265, 23] on div at bounding box center [325, 152] width 650 height 305
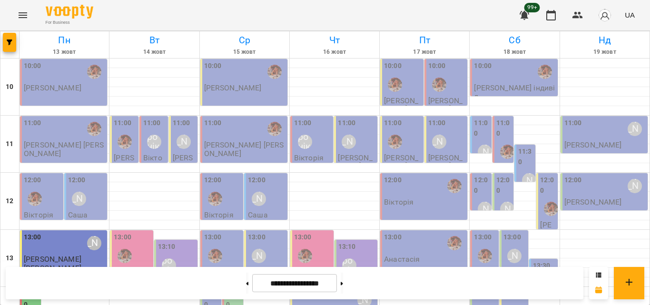
scroll to position [333, 0]
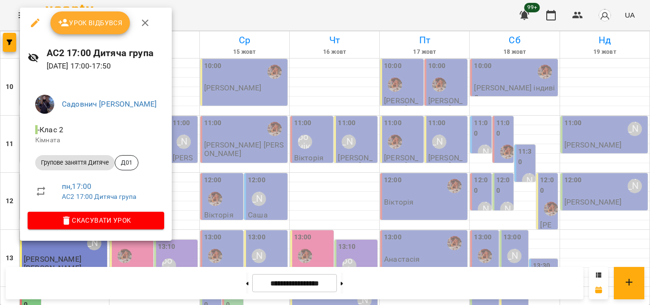
click at [209, 18] on div at bounding box center [325, 152] width 650 height 305
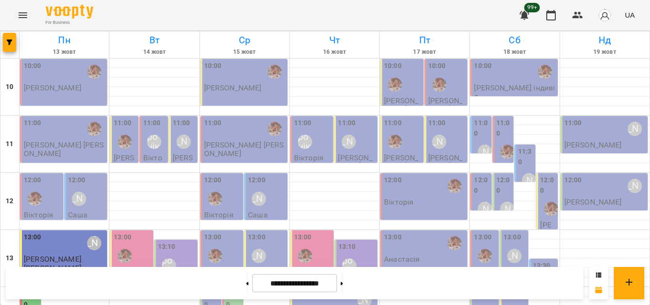
scroll to position [381, 0]
click at [424, 10] on div "For Business 99+ UA" at bounding box center [325, 15] width 650 height 30
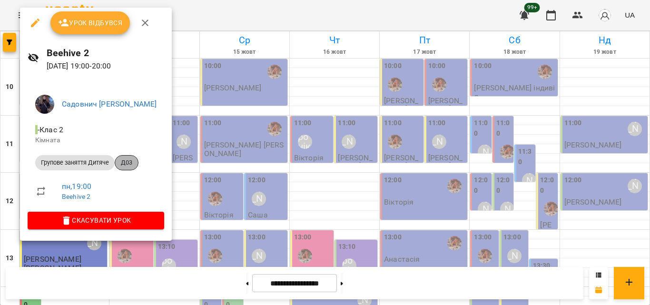
click at [129, 163] on span "Д03" at bounding box center [126, 162] width 23 height 9
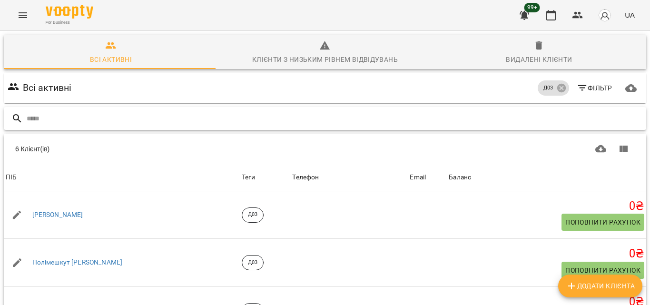
scroll to position [48, 0]
click at [457, 18] on div "For Business 99+ UA" at bounding box center [325, 15] width 650 height 30
click at [558, 21] on button "button" at bounding box center [551, 15] width 23 height 23
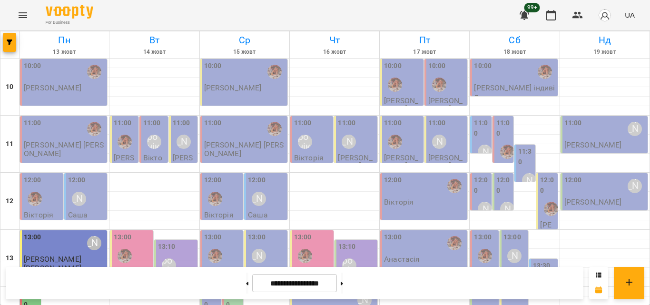
scroll to position [329, 0]
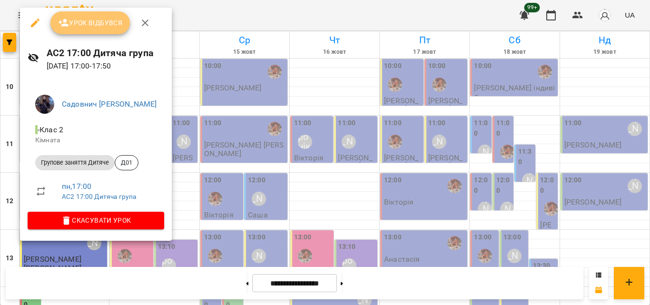
drag, startPoint x: 96, startPoint y: 30, endPoint x: 92, endPoint y: 34, distance: 5.4
click at [95, 32] on button "Урок відбувся" at bounding box center [90, 22] width 80 height 23
click at [89, 20] on span "Урок відбувся" at bounding box center [90, 22] width 65 height 11
click at [98, 27] on span "Урок відбувся" at bounding box center [90, 22] width 65 height 11
click at [236, 11] on div at bounding box center [325, 152] width 650 height 305
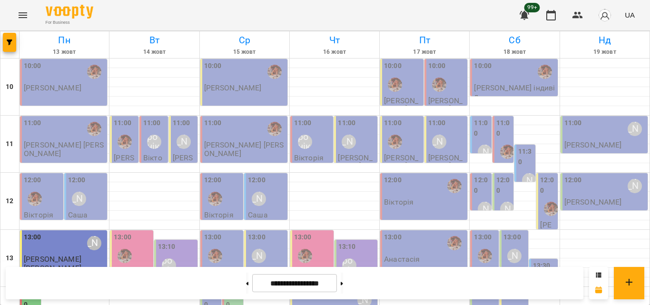
scroll to position [424, 0]
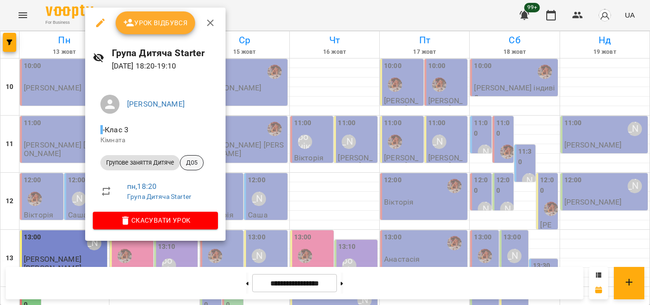
click at [194, 168] on div "Д05" at bounding box center [192, 162] width 24 height 15
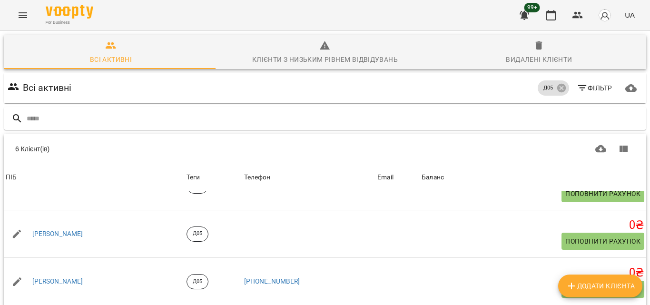
scroll to position [118, 0]
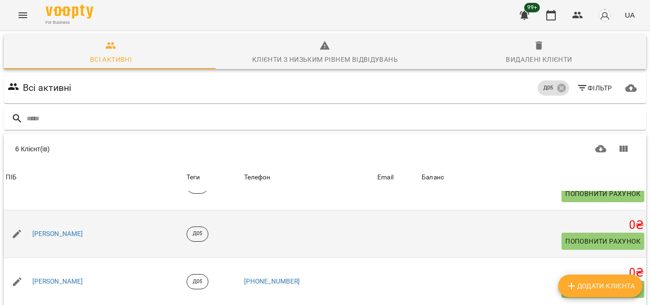
click at [178, 221] on div "Дейнего Валерій" at bounding box center [94, 234] width 181 height 27
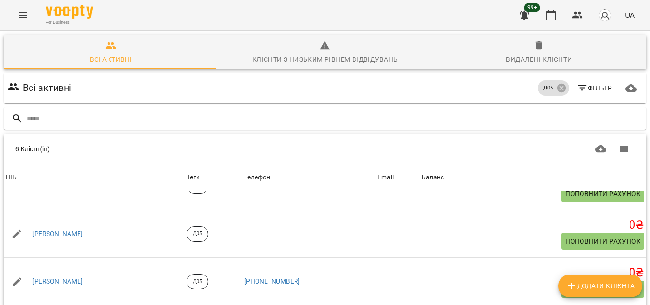
click at [548, 9] on button "button" at bounding box center [551, 15] width 23 height 23
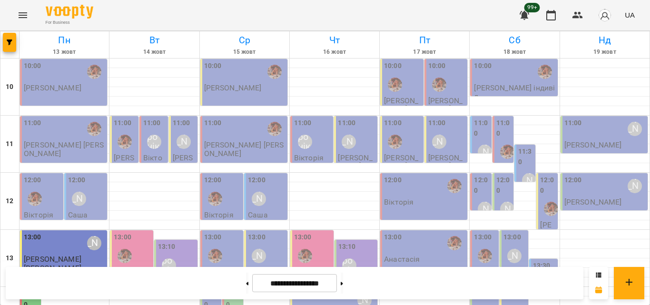
scroll to position [282, 0]
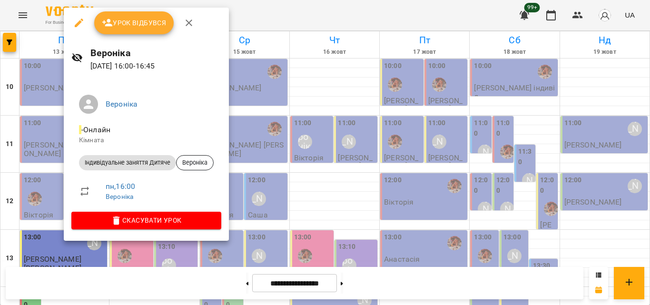
click at [269, 18] on div at bounding box center [325, 152] width 650 height 305
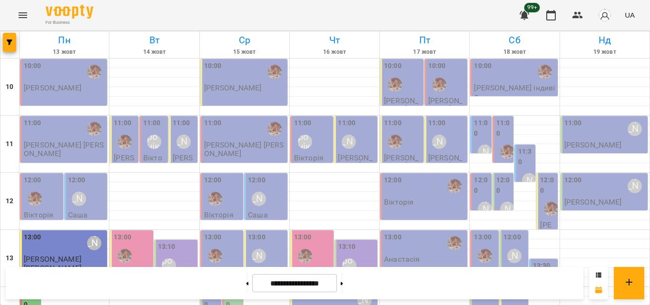
scroll to position [329, 0]
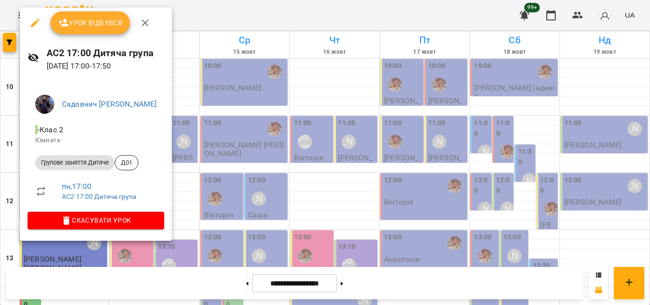
click at [234, 22] on div at bounding box center [325, 152] width 650 height 305
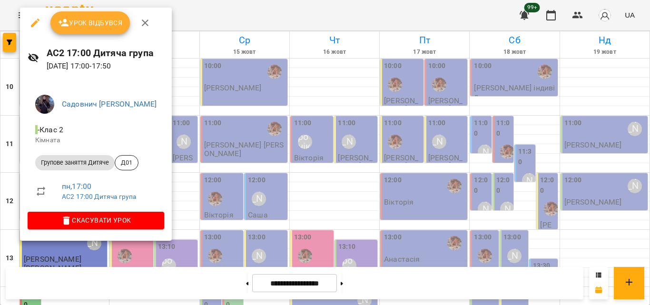
drag, startPoint x: 194, startPoint y: 18, endPoint x: 41, endPoint y: 163, distance: 210.7
click at [194, 17] on div at bounding box center [325, 152] width 650 height 305
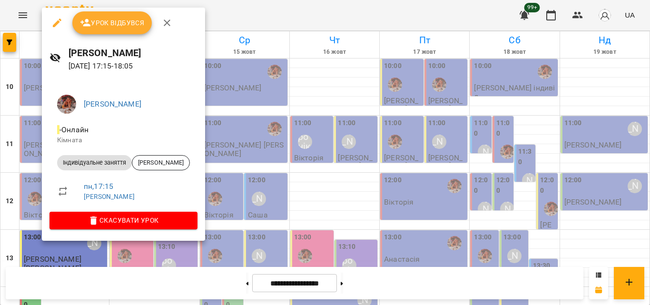
click at [248, 24] on div at bounding box center [325, 152] width 650 height 305
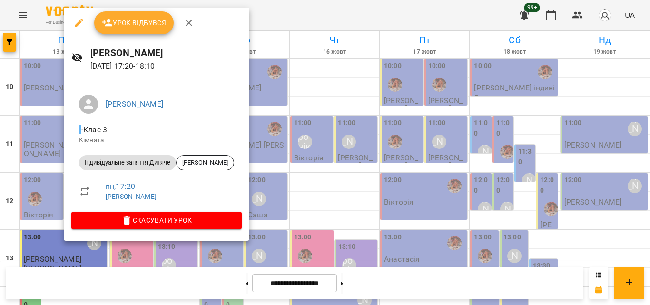
click at [279, 21] on div at bounding box center [325, 152] width 650 height 305
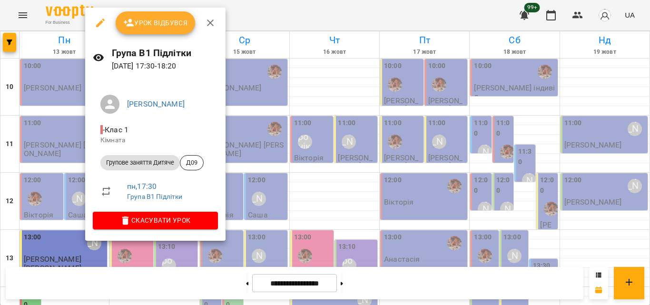
click at [264, 28] on div at bounding box center [325, 152] width 650 height 305
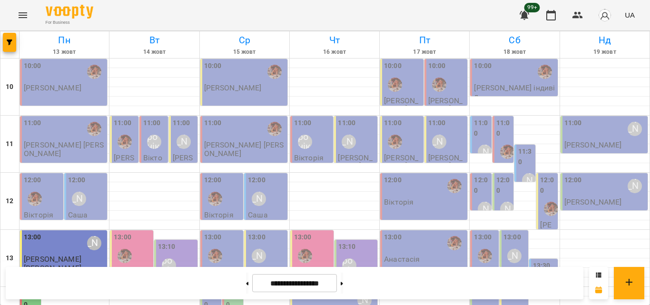
scroll to position [377, 0]
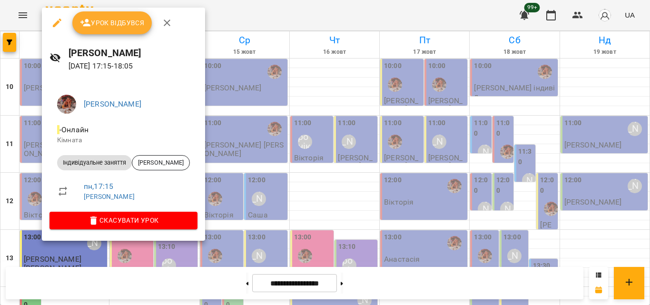
click at [236, 14] on div at bounding box center [325, 152] width 650 height 305
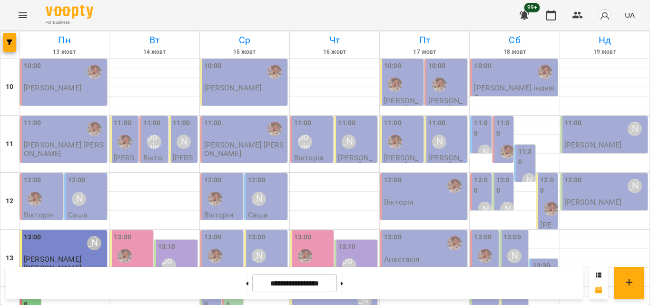
scroll to position [333, 0]
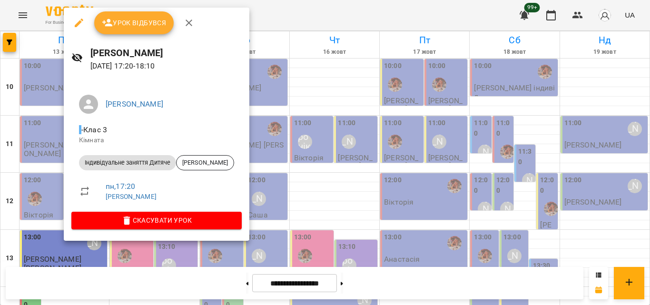
click at [241, 11] on div at bounding box center [325, 152] width 650 height 305
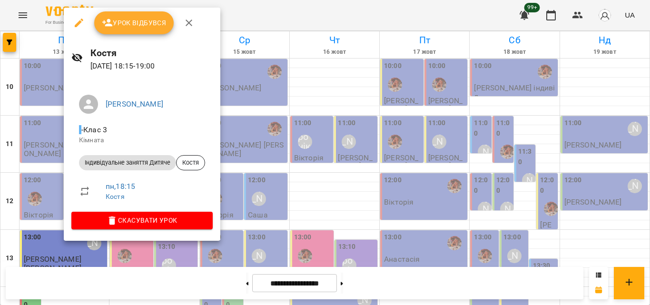
click at [265, 4] on div at bounding box center [325, 152] width 650 height 305
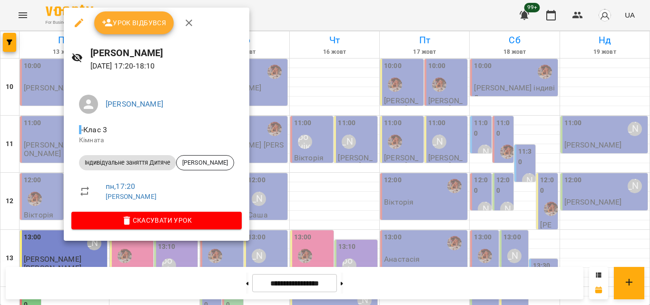
click at [151, 30] on button "Урок відбувся" at bounding box center [134, 22] width 80 height 23
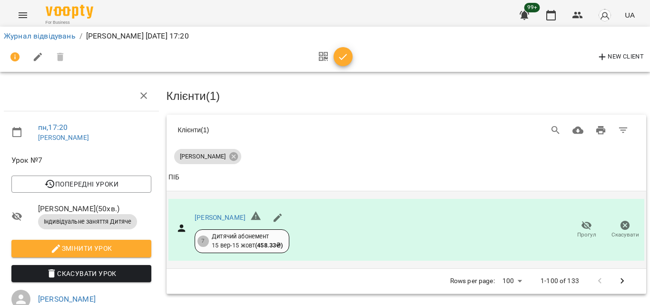
scroll to position [140, 0]
click at [343, 69] on div "New Client" at bounding box center [325, 57] width 646 height 27
click at [340, 63] on button "button" at bounding box center [343, 56] width 19 height 19
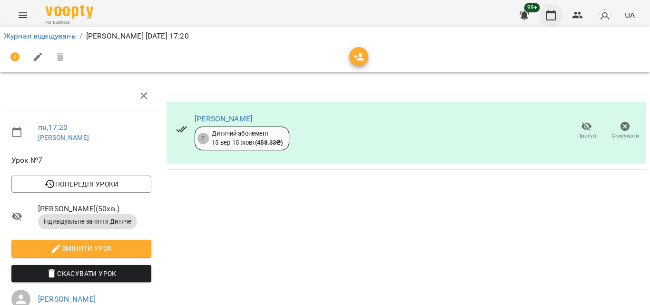
click at [552, 20] on icon "button" at bounding box center [551, 15] width 10 height 10
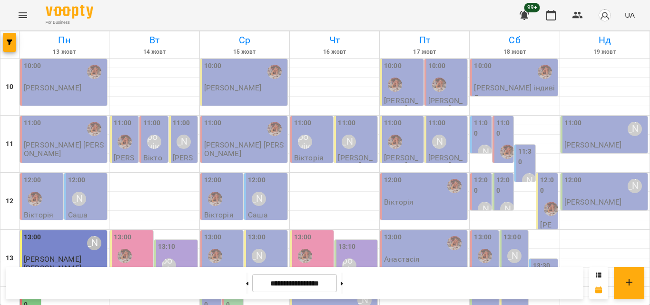
scroll to position [424, 0]
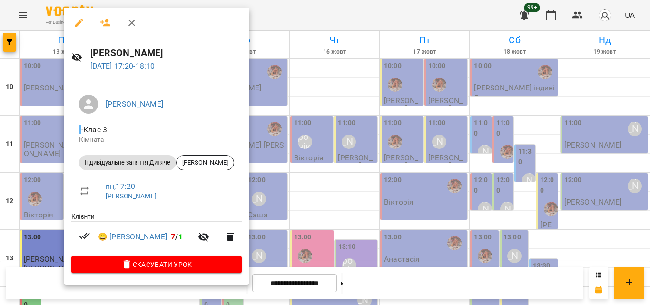
click at [259, 25] on div at bounding box center [325, 152] width 650 height 305
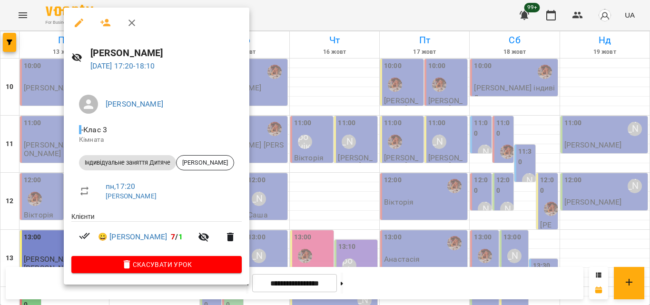
click at [242, 25] on div at bounding box center [325, 152] width 650 height 305
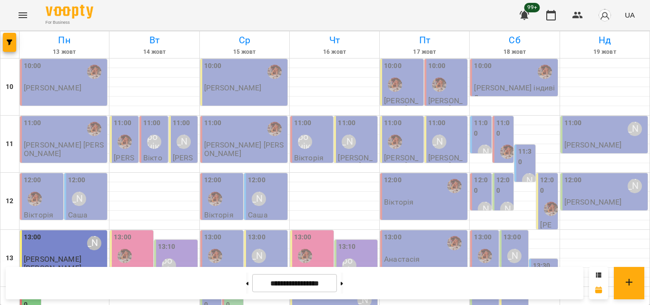
scroll to position [282, 0]
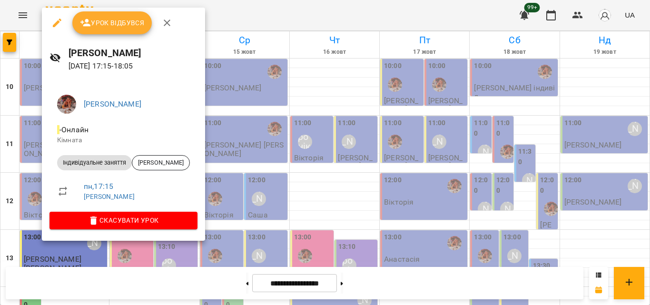
click at [273, 3] on div at bounding box center [325, 152] width 650 height 305
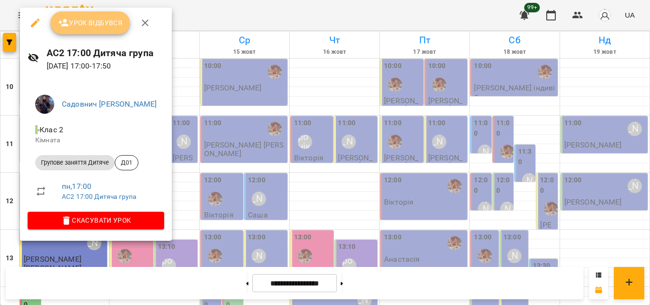
click at [95, 27] on span "Урок відбувся" at bounding box center [90, 22] width 65 height 11
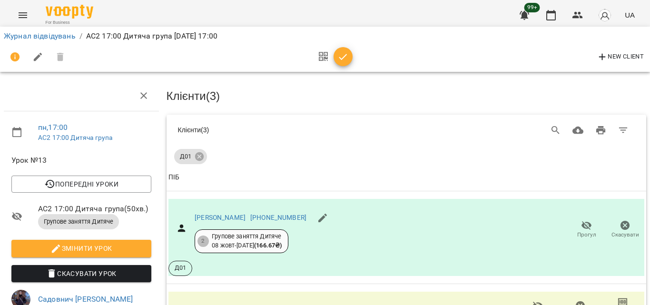
scroll to position [143, 0]
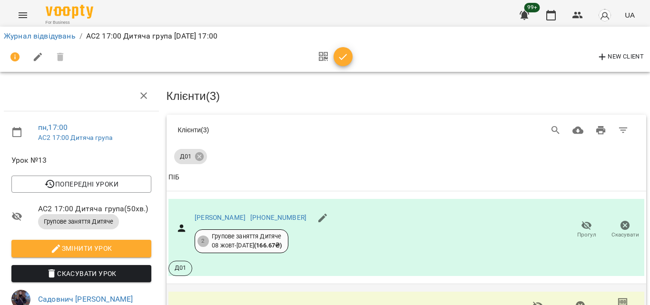
click at [237, 304] on link "Роман Павленко" at bounding box center [220, 310] width 51 height 8
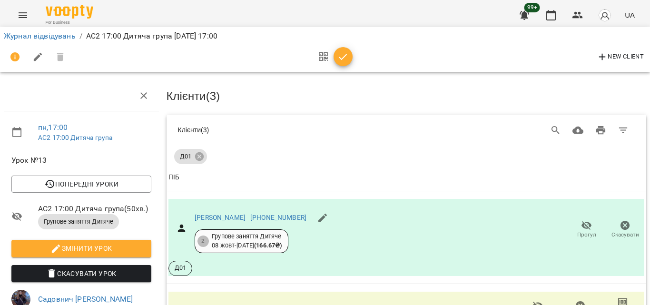
scroll to position [183, 0]
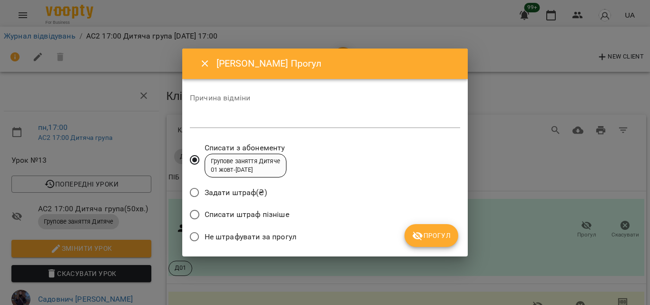
click at [264, 232] on span "Не штрафувати за прогул" at bounding box center [251, 236] width 92 height 11
click at [427, 239] on span "Прогул" at bounding box center [431, 235] width 39 height 11
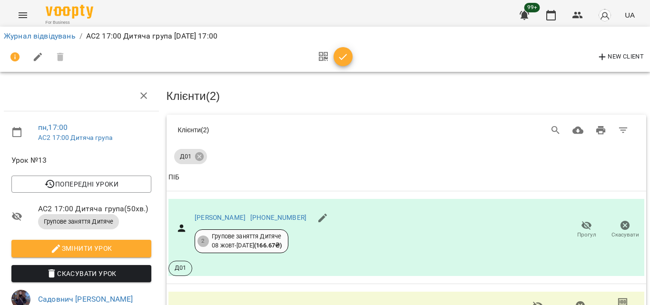
scroll to position [64, 0]
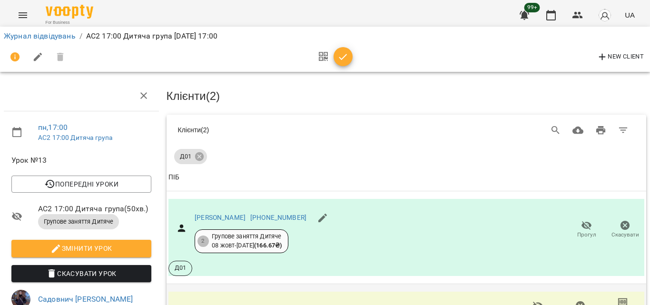
click at [207, 304] on link "Роман Павленко" at bounding box center [220, 310] width 51 height 8
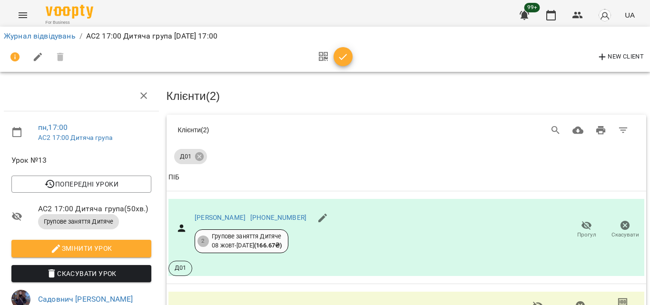
scroll to position [159, 0]
click at [341, 44] on div "New Client" at bounding box center [325, 57] width 646 height 27
click at [345, 59] on icon "button" at bounding box center [342, 56] width 11 height 11
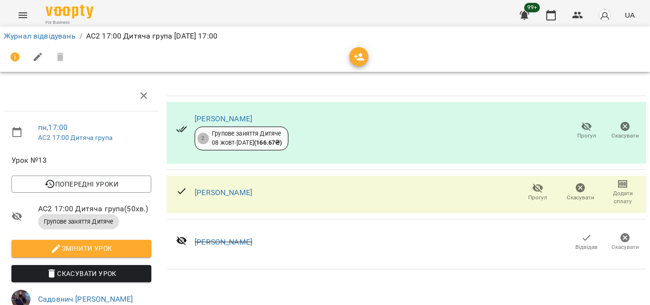
scroll to position [140, 0]
click at [561, 17] on button "button" at bounding box center [551, 15] width 23 height 23
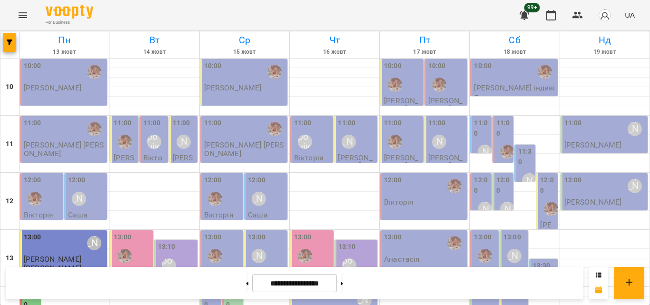
scroll to position [285, 0]
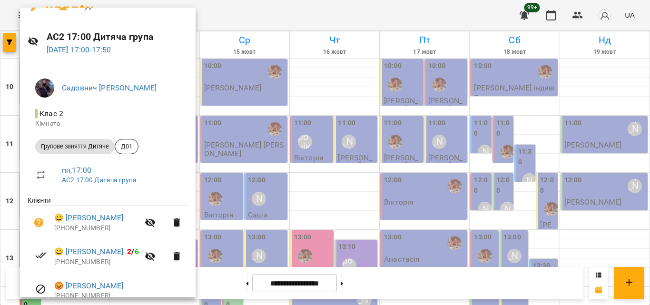
scroll to position [0, 0]
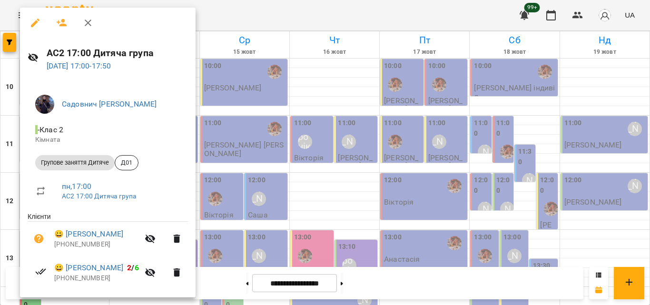
click at [278, 26] on div at bounding box center [325, 152] width 650 height 305
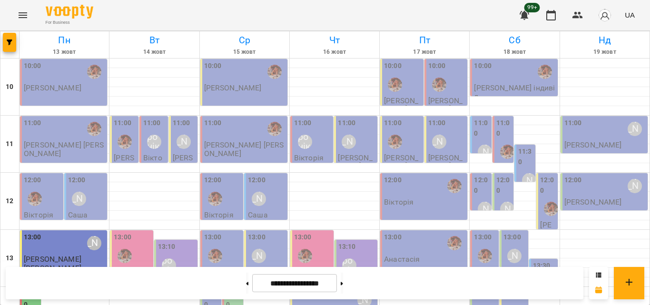
scroll to position [282, 0]
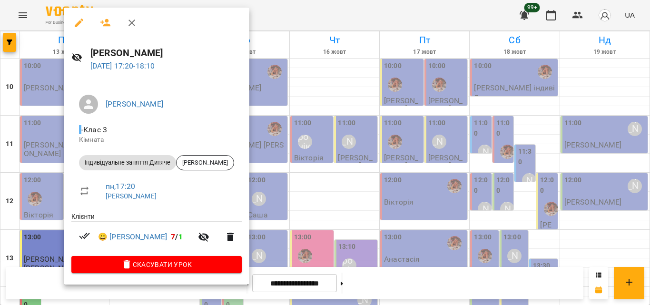
click at [250, 12] on div at bounding box center [325, 152] width 650 height 305
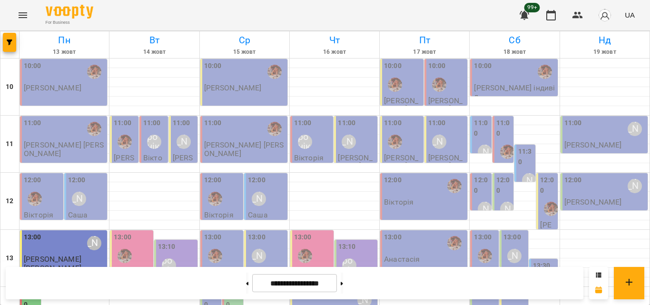
scroll to position [377, 0]
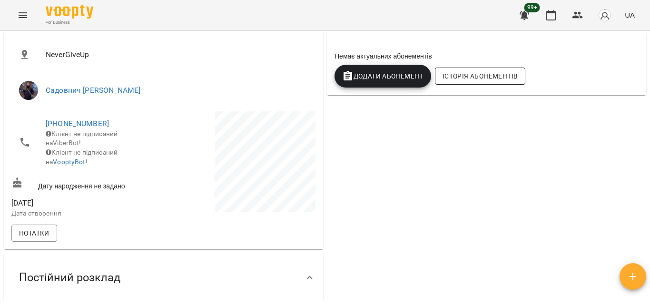
scroll to position [95, 0]
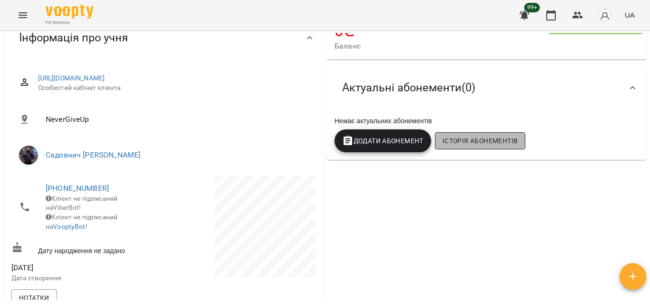
click at [461, 143] on span "Історія абонементів" at bounding box center [479, 140] width 75 height 11
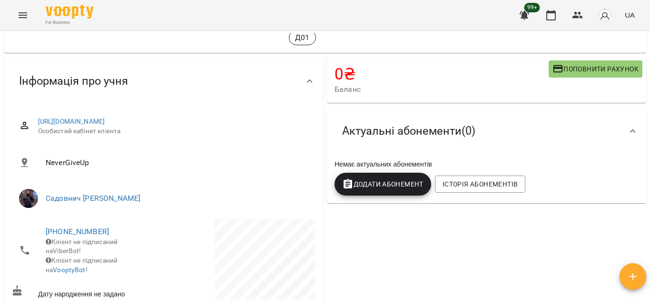
scroll to position [0, 0]
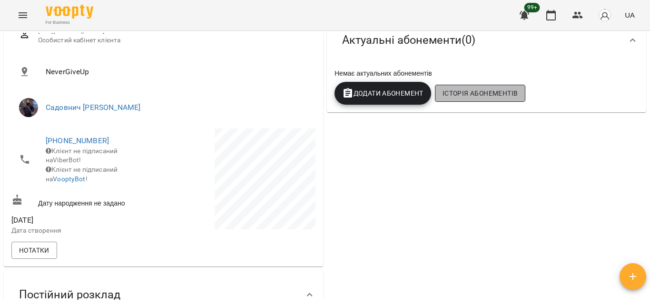
click at [508, 87] on button "Історія абонементів" at bounding box center [480, 93] width 90 height 17
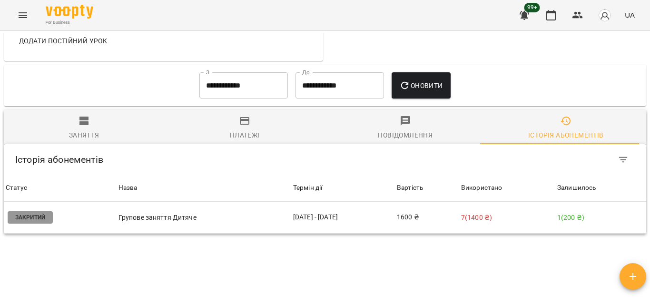
scroll to position [698, 0]
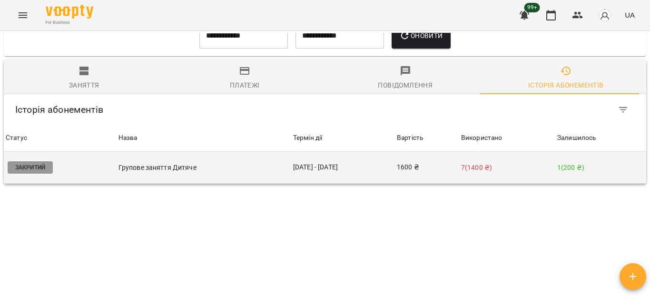
click at [428, 152] on td "1600 ₴" at bounding box center [427, 168] width 64 height 32
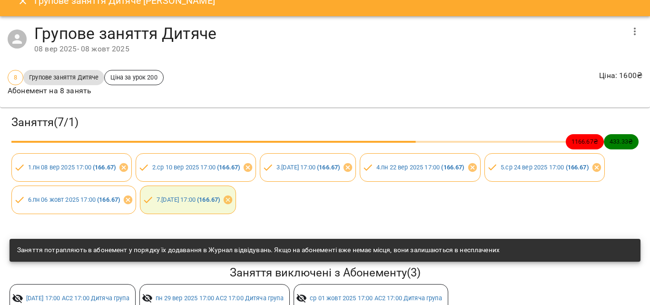
scroll to position [0, 0]
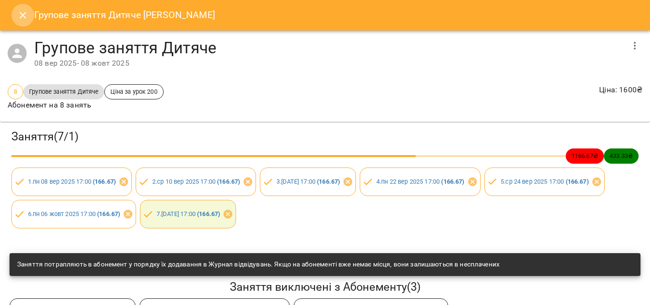
click at [17, 20] on icon "Close" at bounding box center [22, 15] width 11 height 11
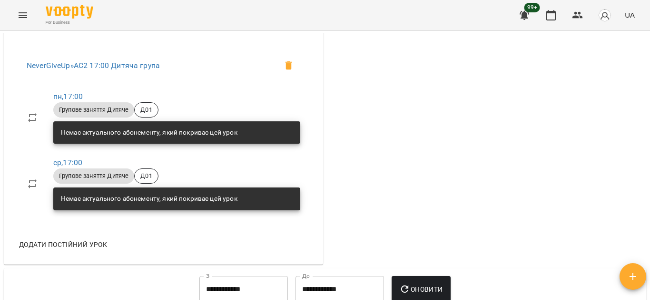
scroll to position [571, 0]
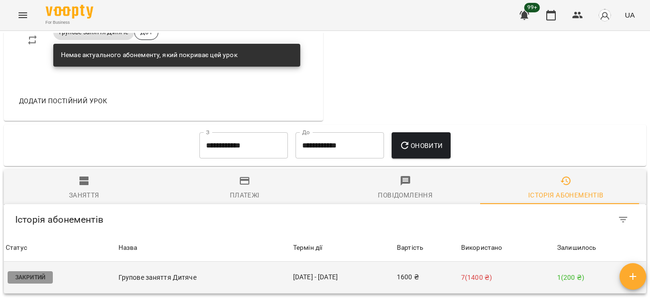
click at [358, 262] on td "[DATE] - [DATE]" at bounding box center [343, 278] width 104 height 32
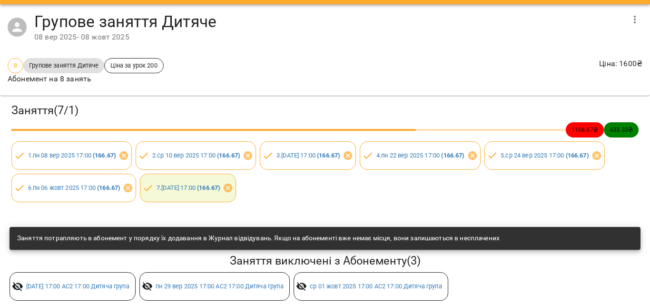
scroll to position [40, 0]
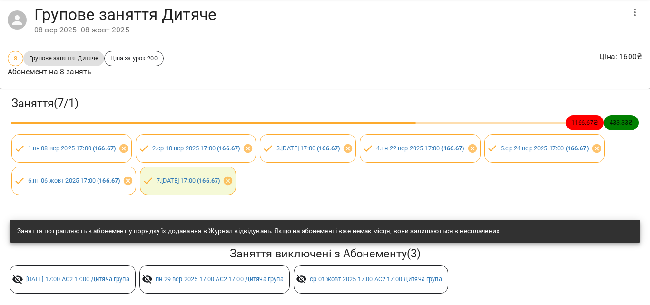
click at [632, 7] on icon "button" at bounding box center [634, 12] width 11 height 11
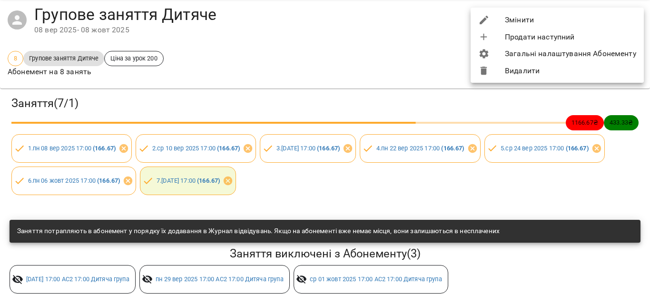
click at [530, 26] on li "Змінити" at bounding box center [557, 19] width 173 height 17
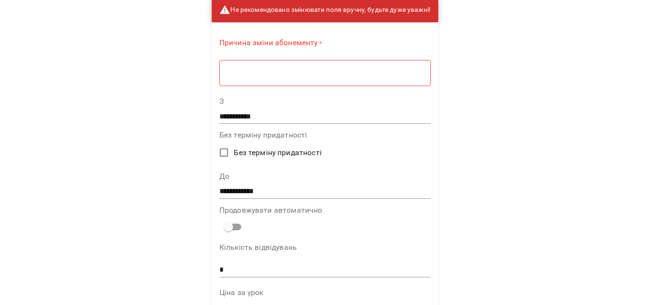
scroll to position [34, 0]
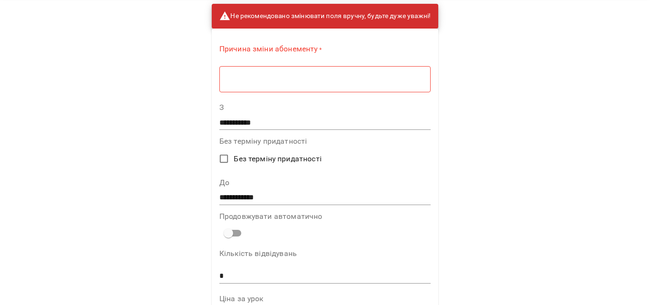
click at [280, 79] on textarea at bounding box center [325, 79] width 198 height 9
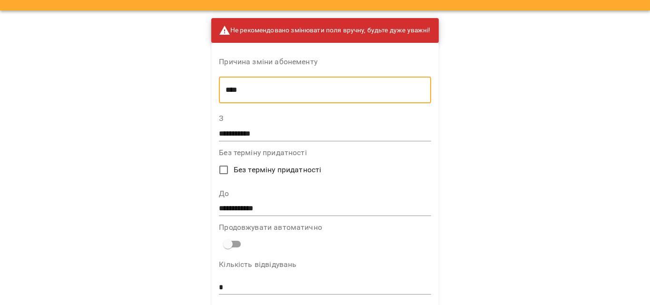
scroll to position [0, 0]
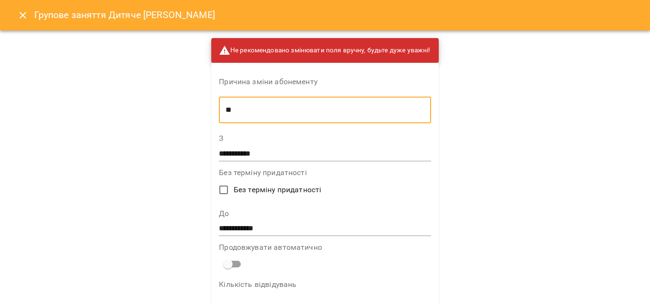
type textarea "*"
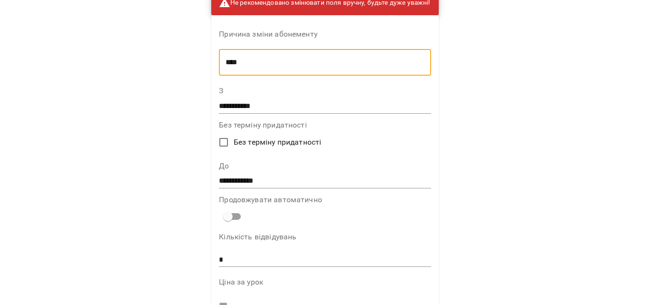
type textarea "****"
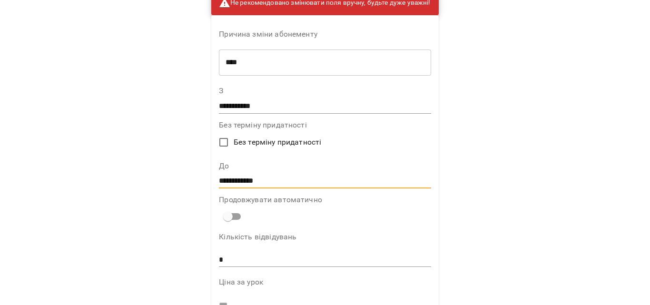
click at [234, 180] on input "**********" at bounding box center [325, 181] width 212 height 15
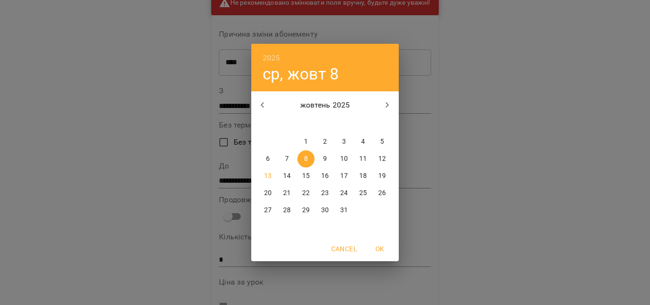
click at [265, 174] on p "13" at bounding box center [268, 176] width 8 height 10
type input "**********"
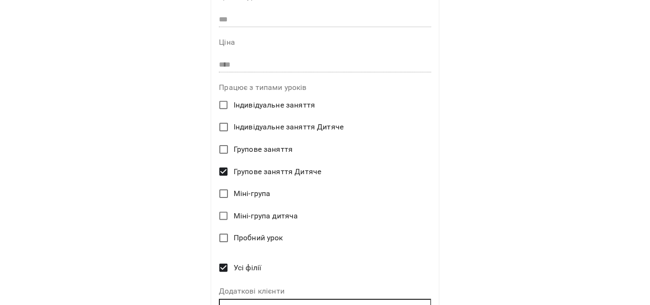
scroll to position [389, 0]
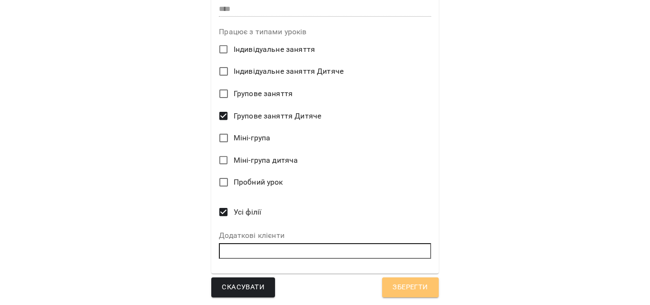
click at [393, 285] on span "Зберегти" at bounding box center [410, 287] width 35 height 12
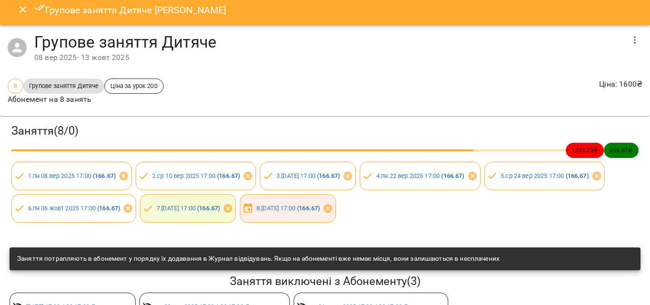
scroll to position [0, 0]
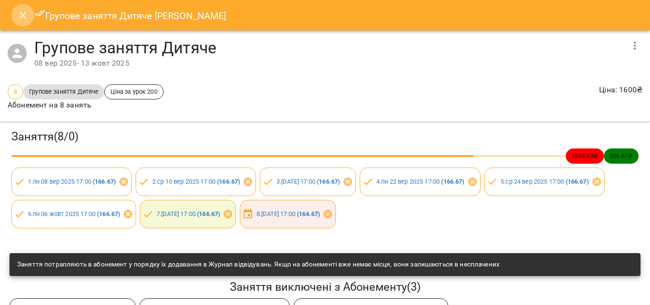
click at [23, 12] on icon "Close" at bounding box center [22, 15] width 11 height 11
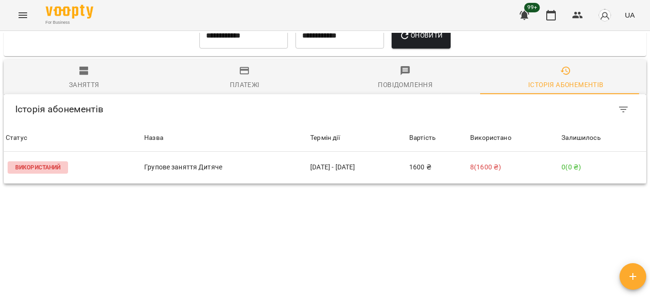
scroll to position [629, 0]
click at [544, 15] on button "button" at bounding box center [551, 15] width 23 height 23
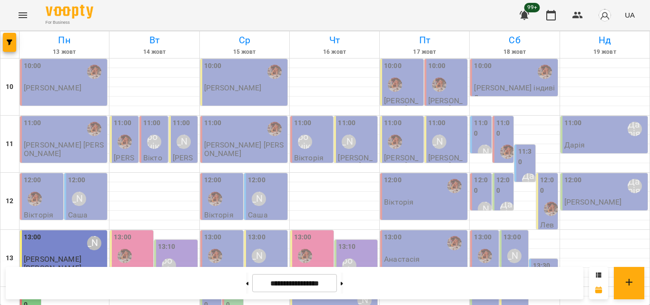
scroll to position [238, 0]
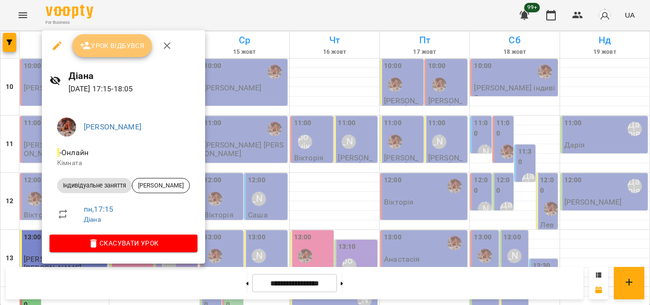
drag, startPoint x: 138, startPoint y: 48, endPoint x: 133, endPoint y: 52, distance: 6.4
click at [137, 49] on span "Урок відбувся" at bounding box center [112, 45] width 65 height 11
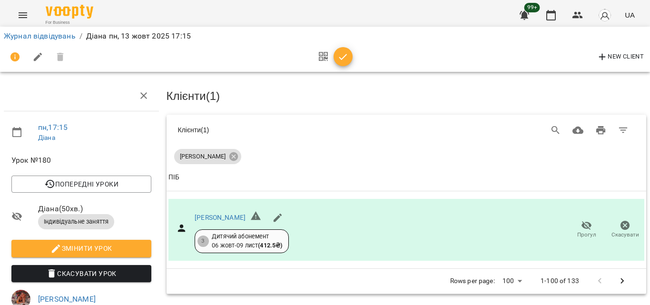
scroll to position [95, 0]
click at [350, 52] on span "button" at bounding box center [343, 56] width 19 height 11
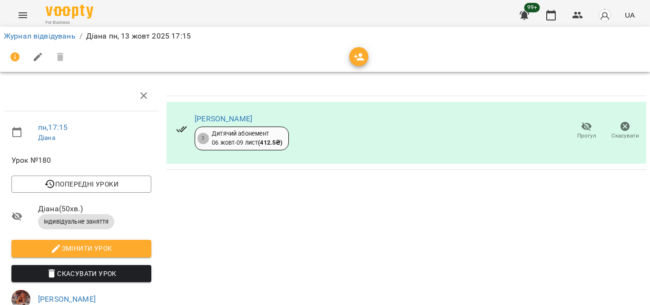
click at [566, 16] on div "99+ UA" at bounding box center [576, 15] width 126 height 25
click at [557, 17] on button "button" at bounding box center [551, 15] width 23 height 23
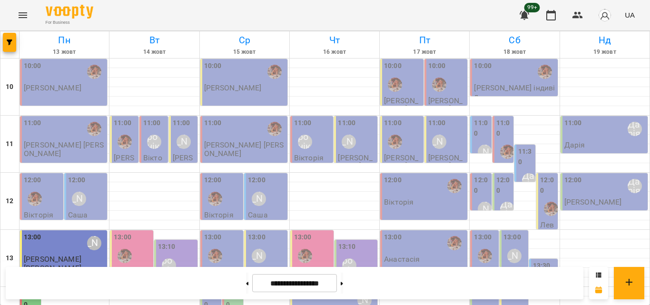
scroll to position [424, 0]
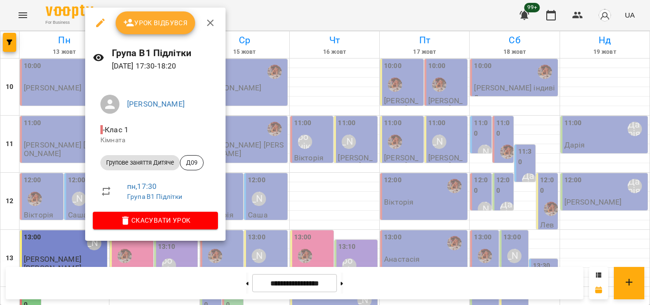
click at [257, 20] on div at bounding box center [325, 152] width 650 height 305
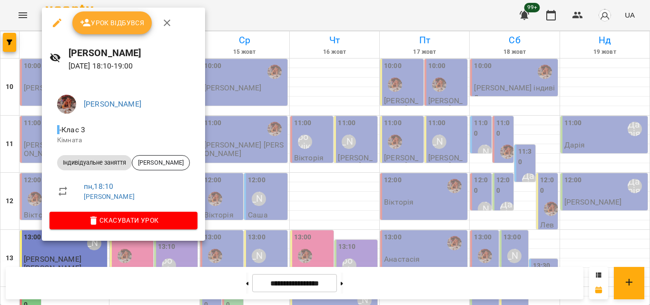
click at [215, 28] on div at bounding box center [325, 152] width 650 height 305
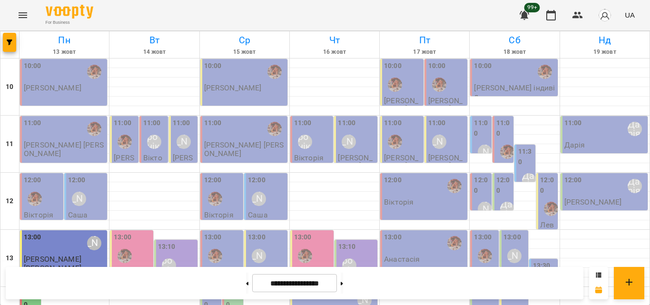
scroll to position [329, 0]
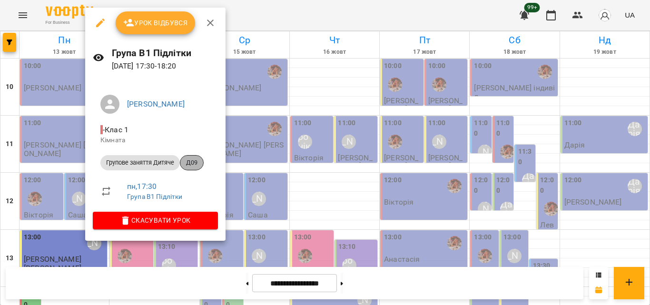
click at [195, 165] on span "Д09" at bounding box center [191, 162] width 23 height 9
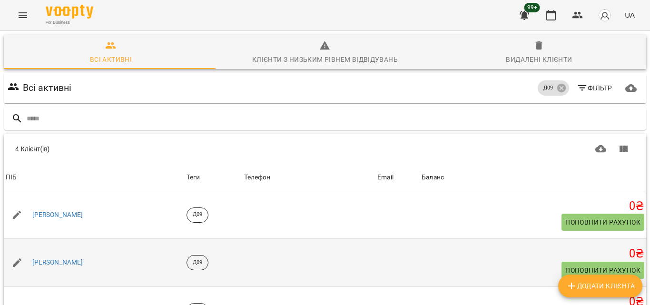
scroll to position [98, 0]
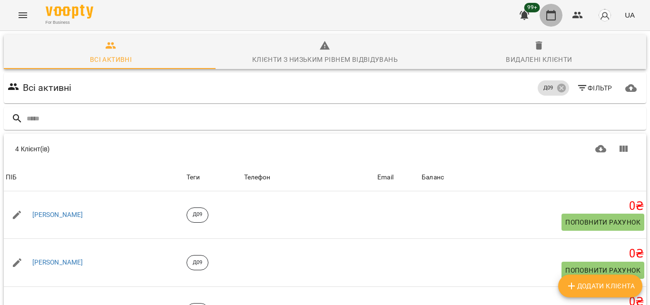
click at [551, 14] on icon "button" at bounding box center [550, 15] width 11 height 11
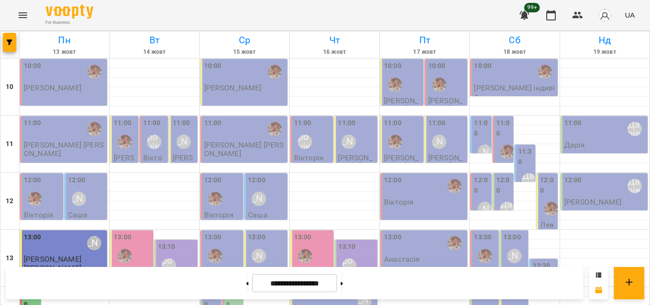
scroll to position [377, 0]
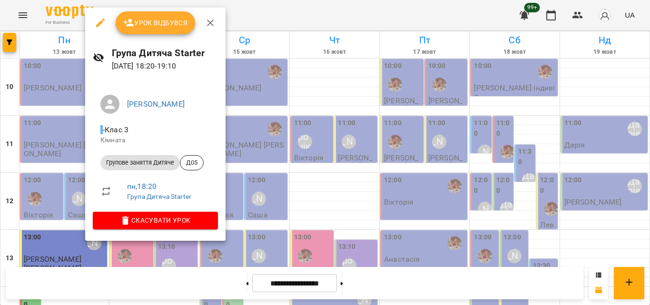
click at [273, 15] on div at bounding box center [325, 152] width 650 height 305
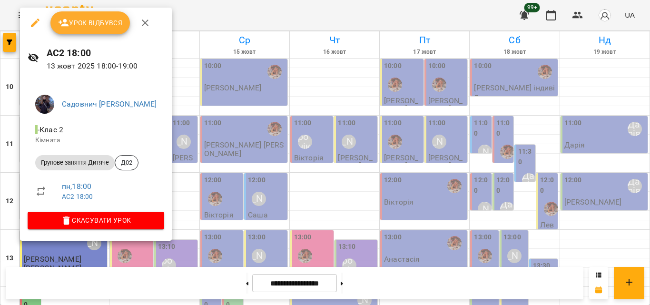
click at [286, 14] on div at bounding box center [325, 152] width 650 height 305
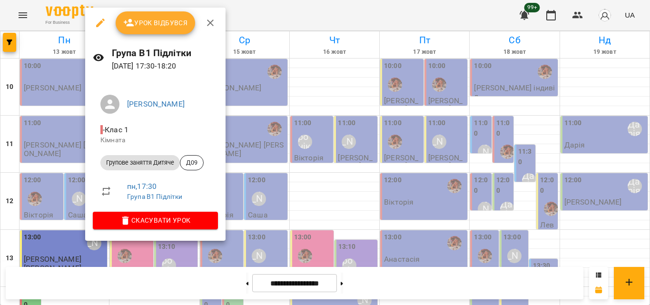
click at [171, 18] on span "Урок відбувся" at bounding box center [155, 22] width 65 height 11
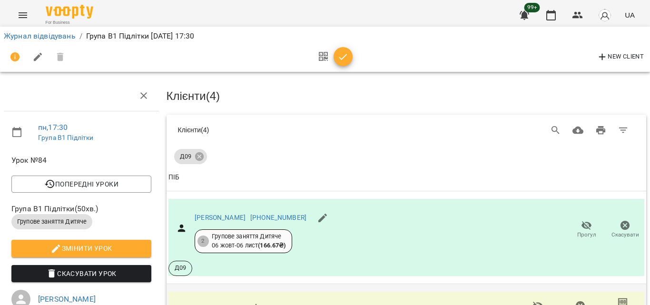
scroll to position [275, 0]
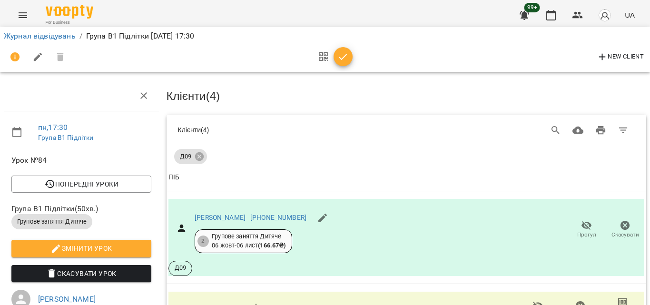
click at [345, 55] on icon "button" at bounding box center [343, 57] width 8 height 6
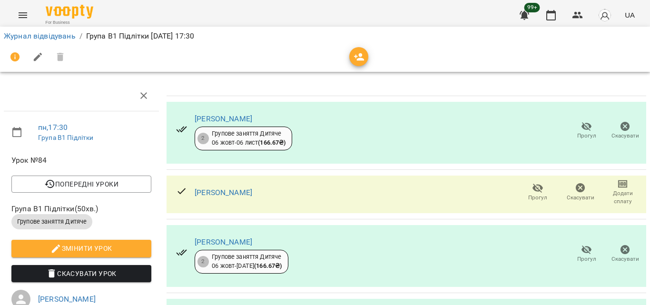
scroll to position [140, 0]
click at [553, 13] on icon "button" at bounding box center [551, 15] width 10 height 10
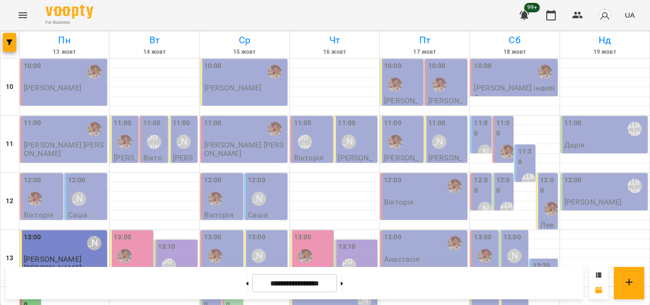
scroll to position [424, 0]
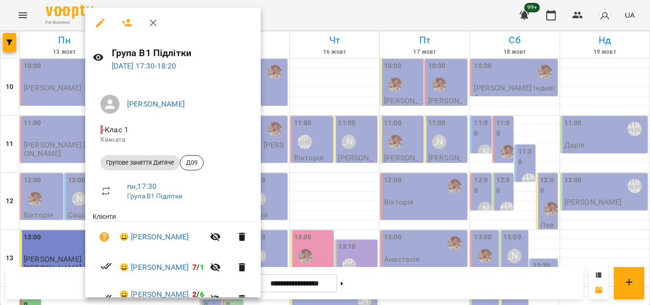
scroll to position [87, 0]
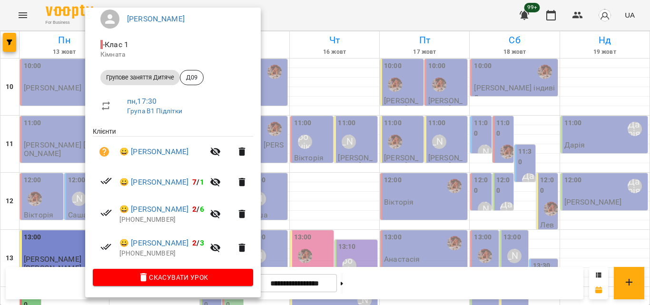
click at [290, 17] on div at bounding box center [325, 152] width 650 height 305
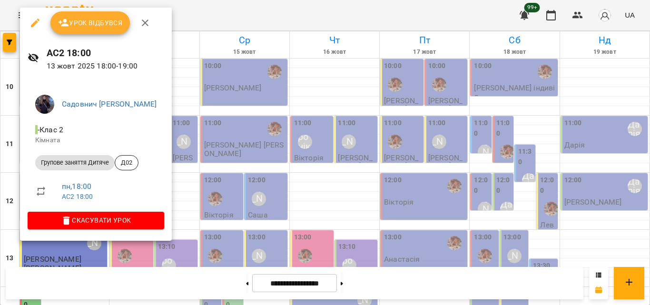
click at [200, 1] on div at bounding box center [325, 152] width 650 height 305
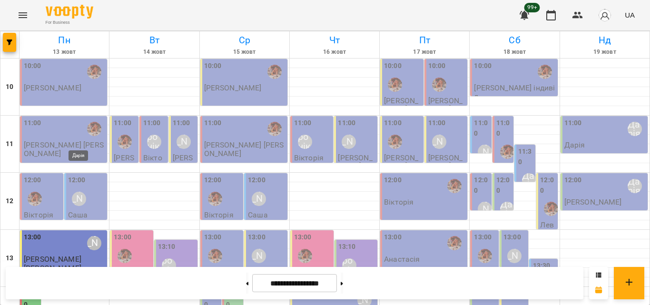
scroll to position [377, 0]
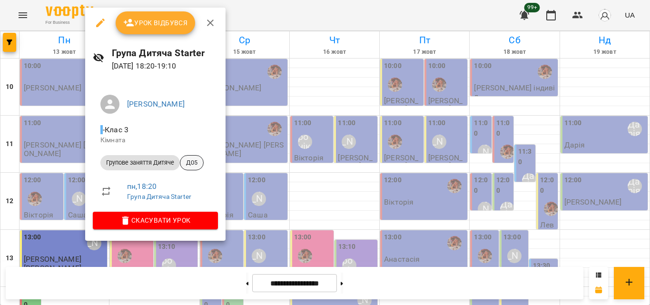
click at [196, 166] on span "Д05" at bounding box center [191, 162] width 23 height 9
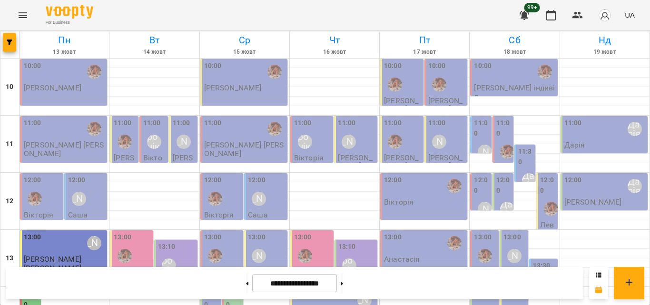
scroll to position [377, 0]
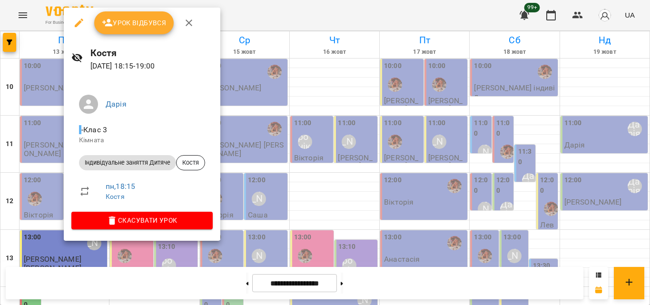
click at [245, 11] on div at bounding box center [325, 152] width 650 height 305
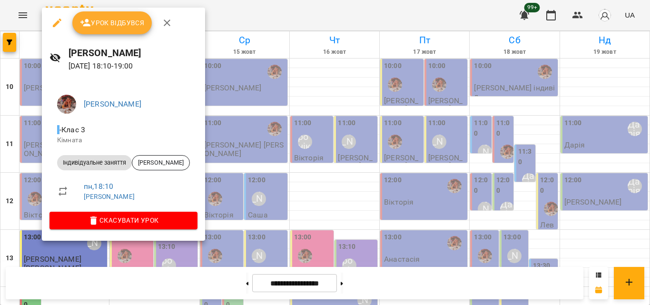
click at [292, 1] on div at bounding box center [325, 152] width 650 height 305
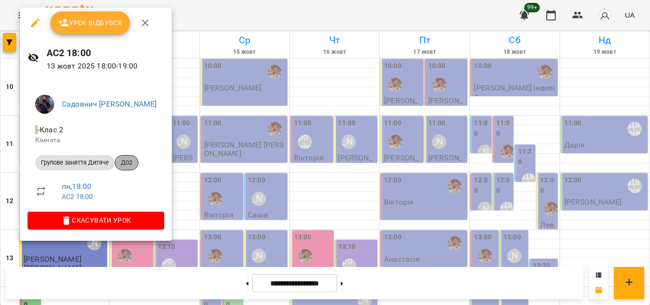
click at [129, 161] on span "Д02" at bounding box center [126, 162] width 23 height 9
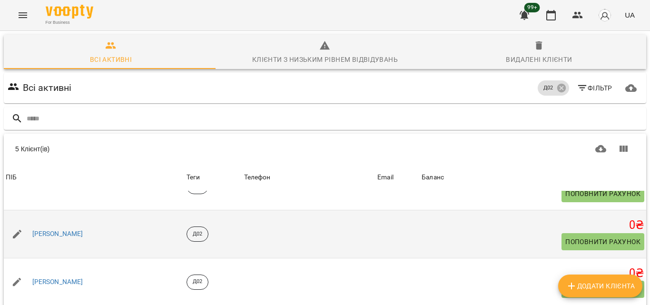
scroll to position [118, 0]
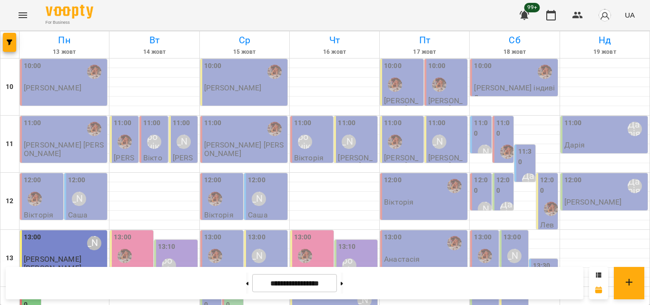
scroll to position [424, 0]
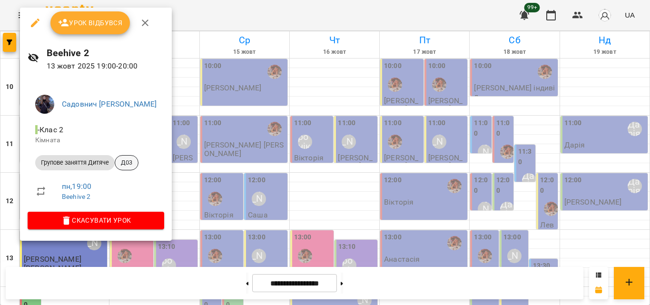
click at [121, 157] on div "Д03" at bounding box center [127, 162] width 24 height 15
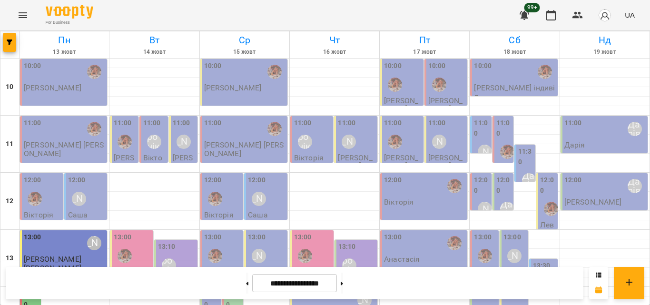
scroll to position [424, 0]
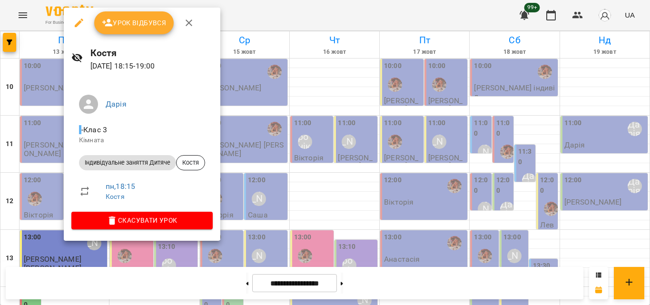
click at [275, 12] on div at bounding box center [325, 152] width 650 height 305
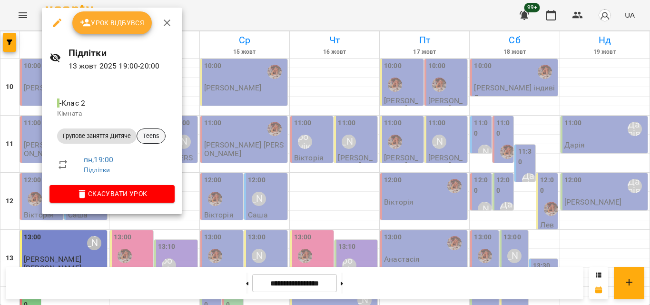
click at [146, 135] on span "Teens" at bounding box center [151, 136] width 28 height 9
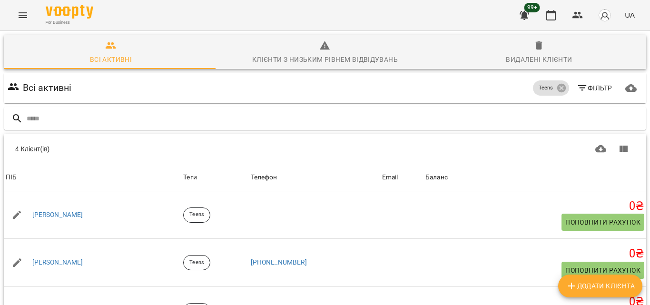
scroll to position [98, 0]
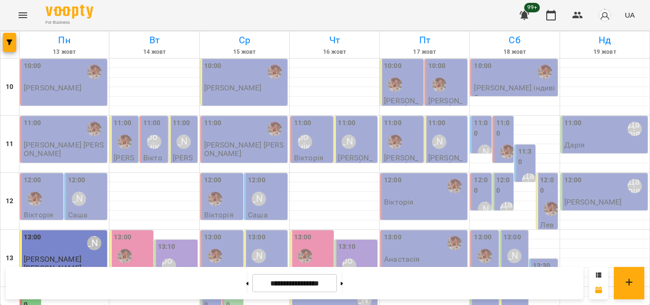
scroll to position [424, 0]
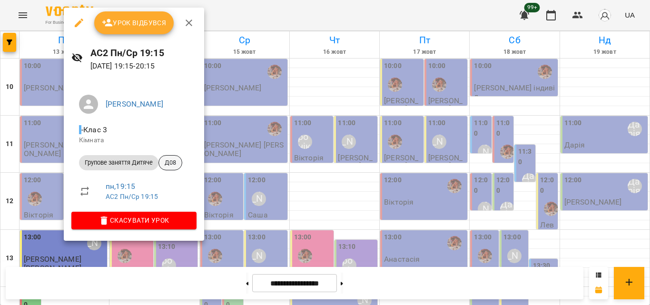
click at [178, 163] on span "Д08" at bounding box center [170, 162] width 23 height 9
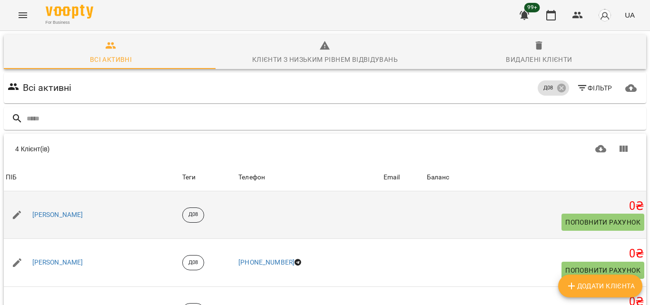
scroll to position [98, 0]
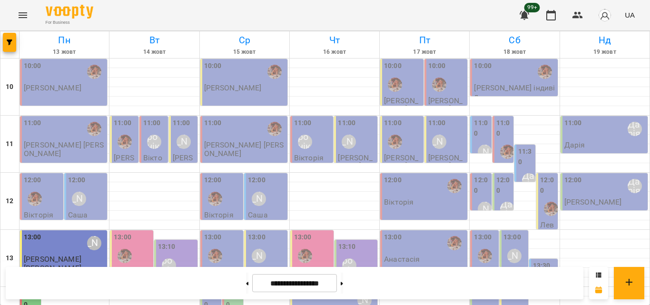
scroll to position [424, 0]
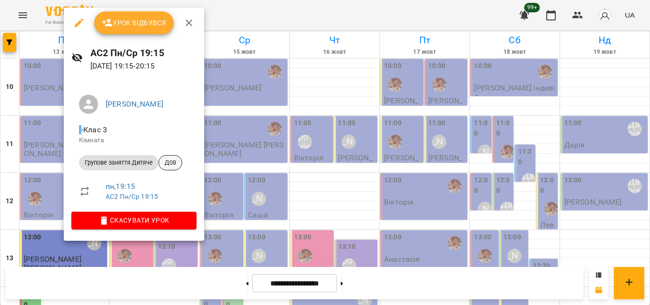
click at [174, 161] on span "Д08" at bounding box center [170, 162] width 23 height 9
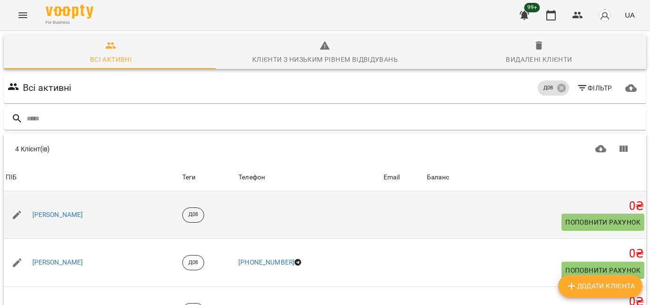
scroll to position [98, 0]
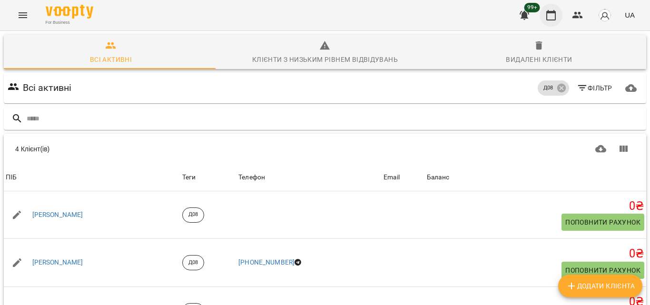
click at [550, 9] on button "button" at bounding box center [551, 15] width 23 height 23
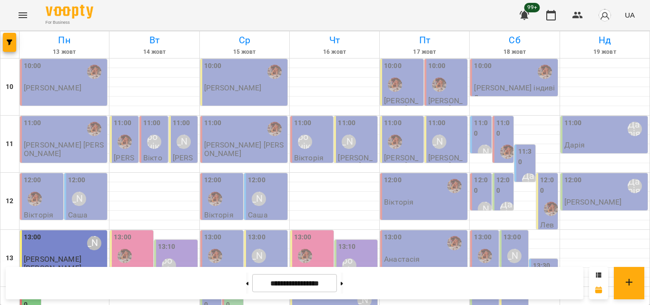
scroll to position [377, 0]
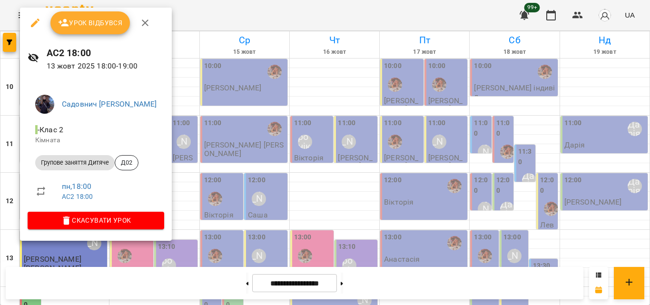
click at [180, 21] on div at bounding box center [325, 152] width 650 height 305
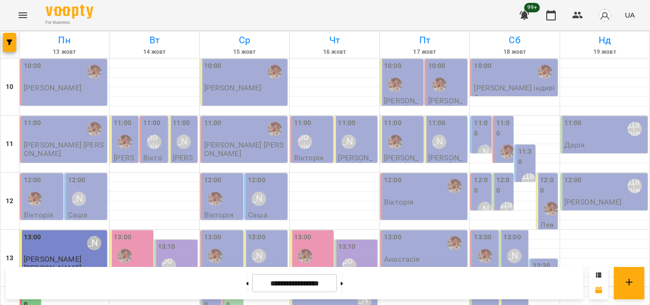
scroll to position [329, 0]
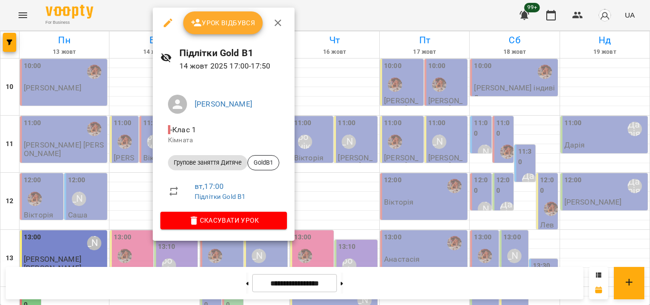
click at [327, 20] on div at bounding box center [325, 152] width 650 height 305
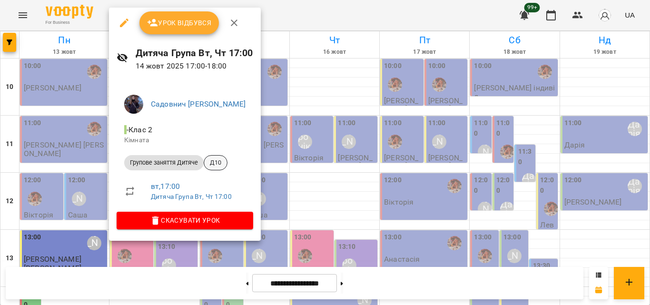
click at [221, 157] on div "Д10" at bounding box center [216, 162] width 24 height 15
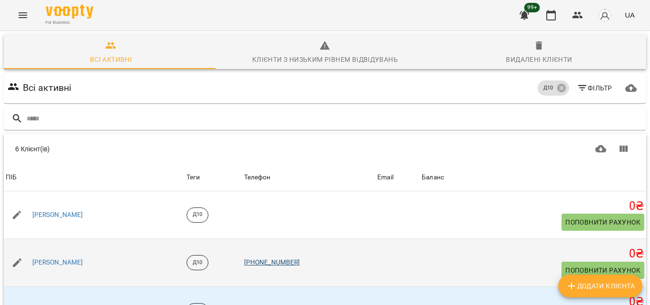
scroll to position [70, 0]
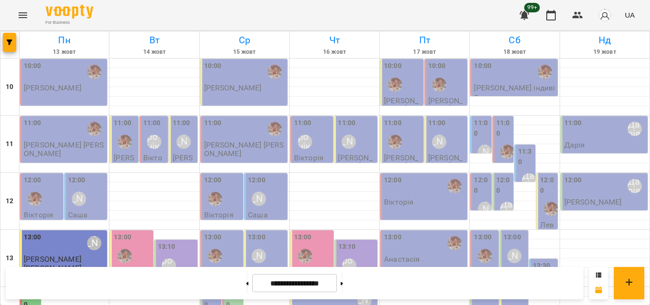
scroll to position [424, 0]
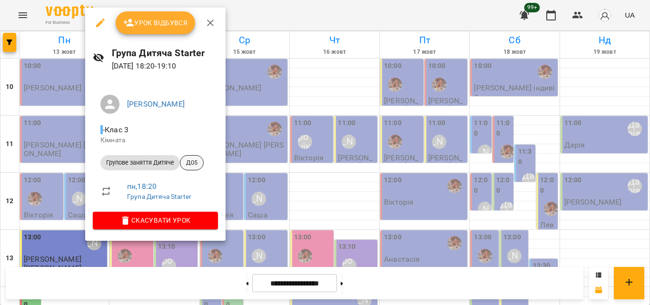
click at [191, 166] on span "Д05" at bounding box center [191, 162] width 23 height 9
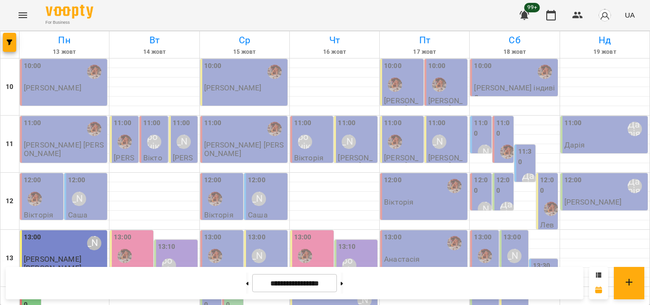
scroll to position [424, 0]
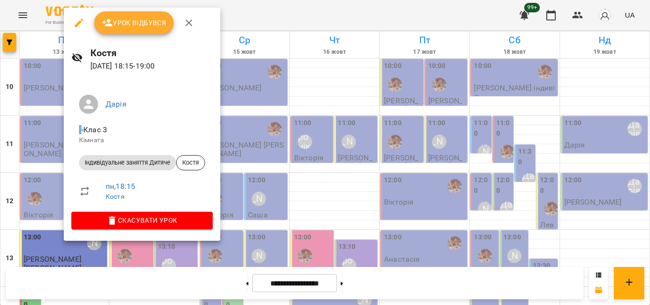
click at [241, 10] on div at bounding box center [325, 152] width 650 height 305
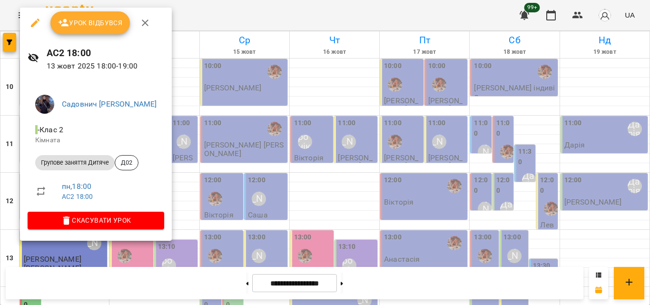
click at [236, 17] on div at bounding box center [325, 152] width 650 height 305
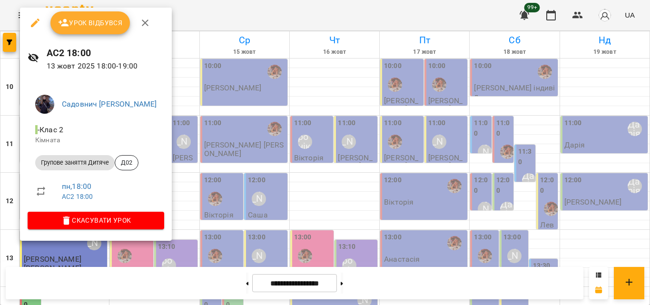
click at [93, 26] on span "Урок відбувся" at bounding box center [90, 22] width 65 height 11
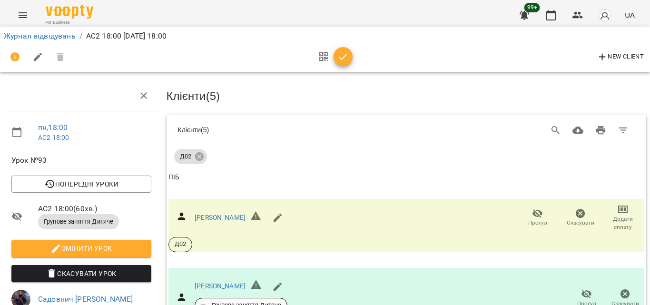
scroll to position [82, 0]
click at [524, 208] on span "Прогул" at bounding box center [537, 217] width 31 height 19
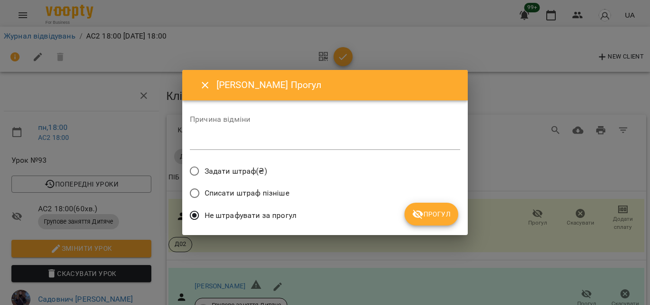
click at [415, 208] on icon "submit" at bounding box center [417, 213] width 11 height 11
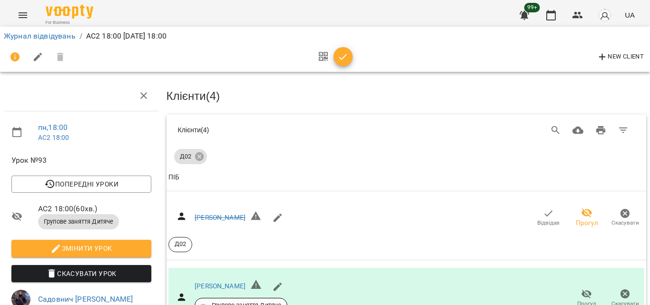
click at [342, 56] on icon "button" at bounding box center [342, 56] width 11 height 11
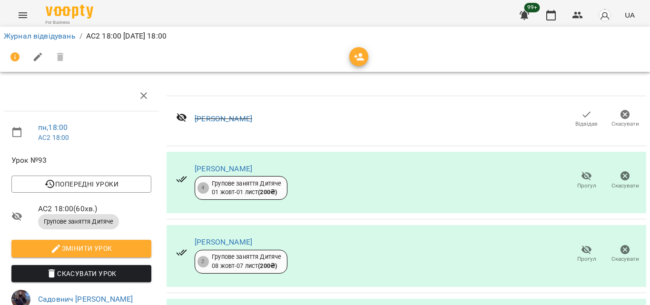
scroll to position [154, 0]
click at [551, 25] on div "Журнал відвідувань / АС2 18:00 пн, 13 жовт 2025 18:00" at bounding box center [325, 49] width 654 height 49
click at [551, 16] on icon "button" at bounding box center [550, 15] width 11 height 11
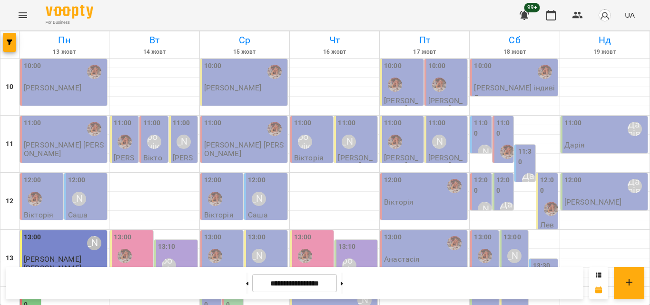
scroll to position [381, 0]
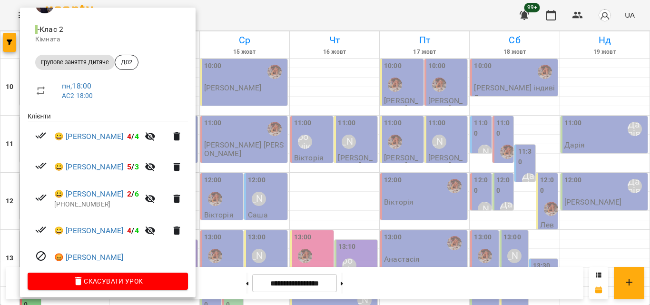
scroll to position [105, 0]
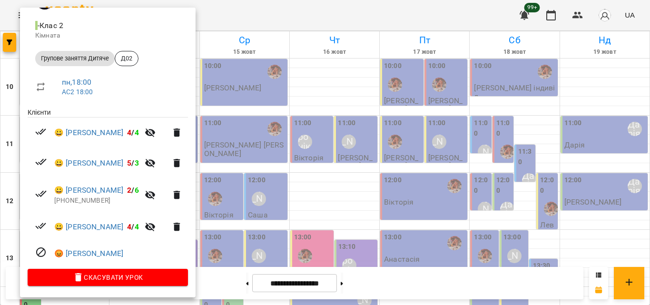
click at [247, 16] on div at bounding box center [325, 152] width 650 height 305
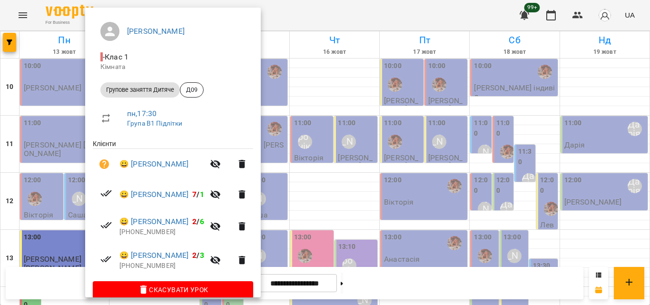
scroll to position [87, 0]
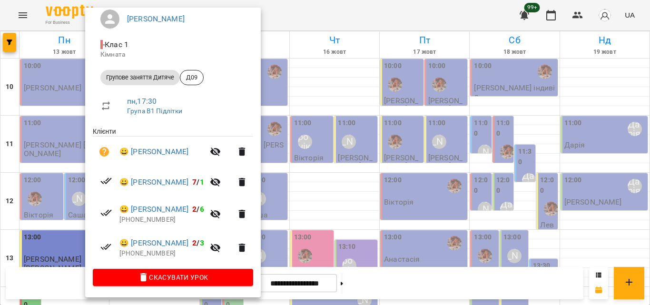
click at [319, 21] on div at bounding box center [325, 152] width 650 height 305
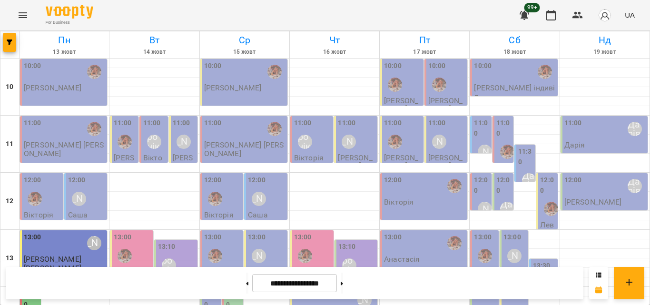
scroll to position [329, 0]
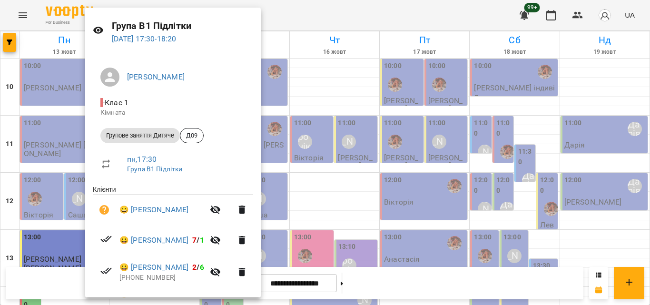
scroll to position [87, 0]
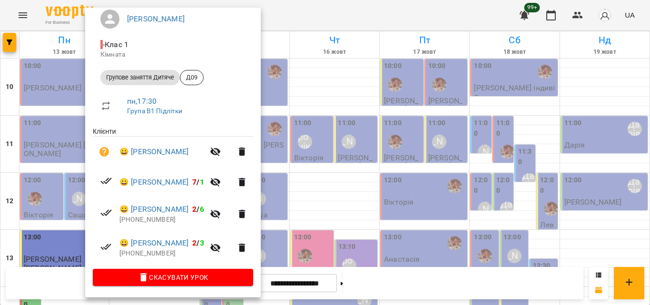
click at [307, 3] on div at bounding box center [325, 152] width 650 height 305
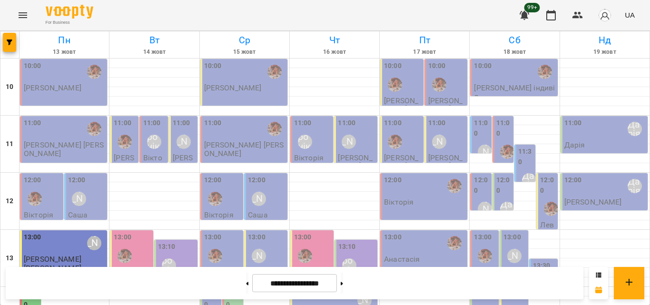
scroll to position [377, 0]
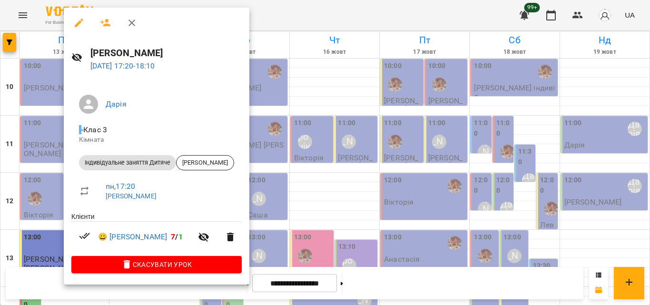
click at [279, 21] on div at bounding box center [325, 152] width 650 height 305
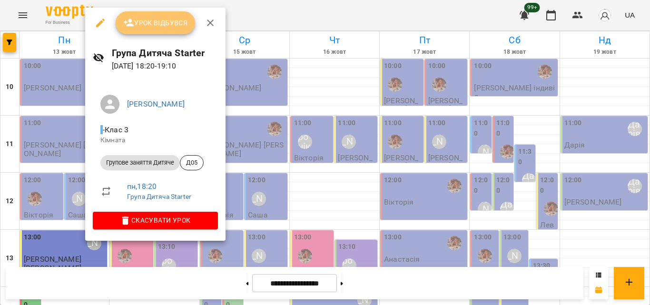
click at [130, 30] on button "Урок відбувся" at bounding box center [156, 22] width 80 height 23
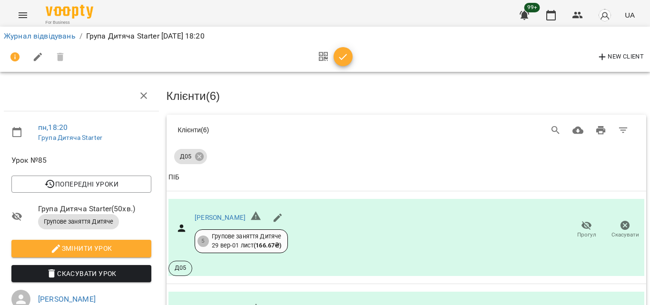
scroll to position [333, 0]
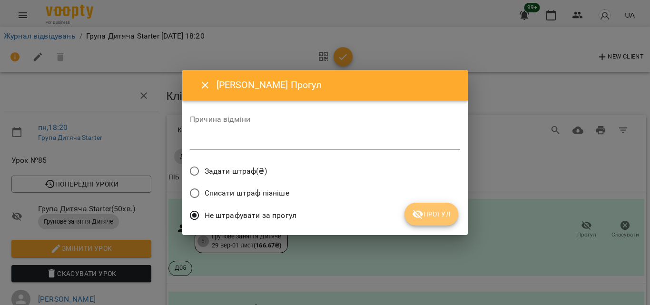
click at [418, 210] on icon "submit" at bounding box center [417, 213] width 11 height 11
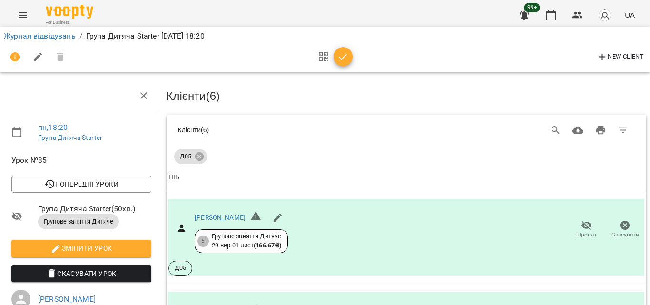
scroll to position [381, 0]
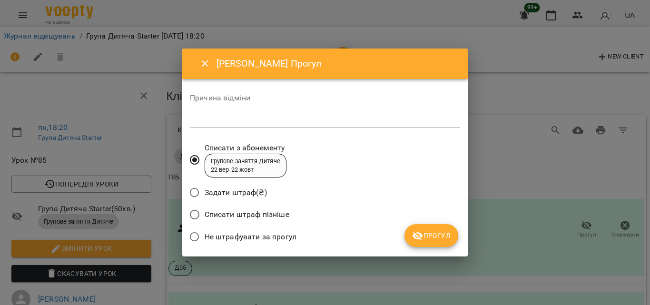
click at [274, 228] on label "Не штрафувати за прогул" at bounding box center [241, 237] width 112 height 20
click at [422, 234] on icon "submit" at bounding box center [417, 235] width 11 height 11
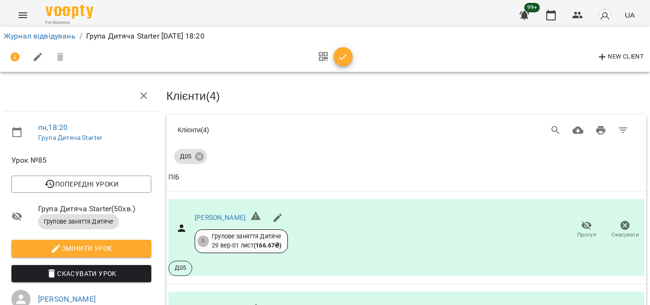
scroll to position [437, 0]
click at [343, 58] on icon "button" at bounding box center [343, 57] width 8 height 6
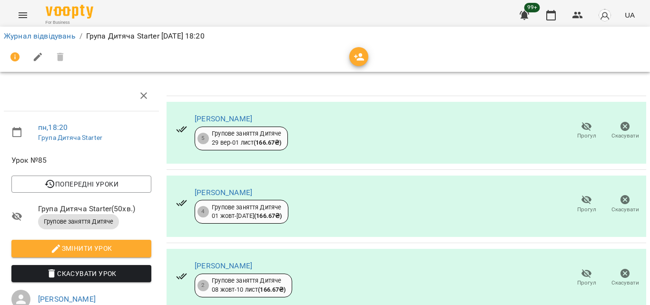
scroll to position [203, 0]
click at [547, 11] on icon "button" at bounding box center [550, 15] width 11 height 11
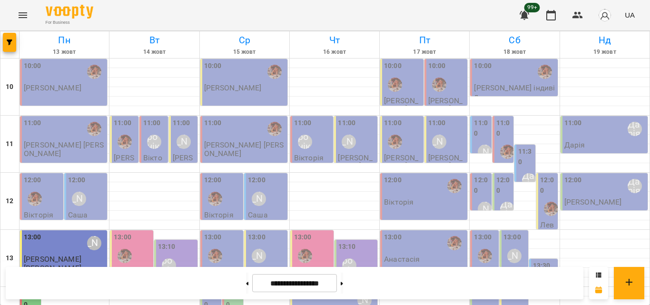
scroll to position [424, 0]
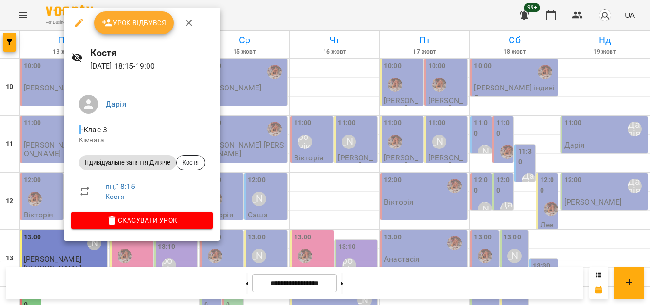
click at [229, 16] on div at bounding box center [325, 152] width 650 height 305
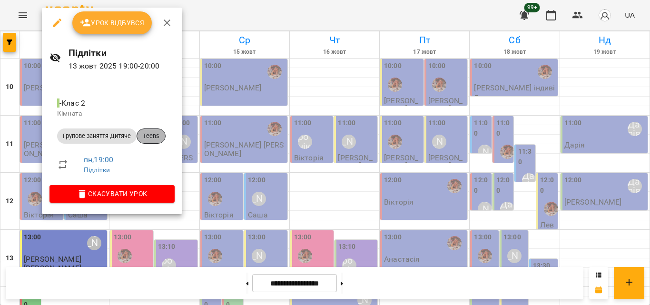
click at [149, 137] on span "Teens" at bounding box center [151, 136] width 28 height 9
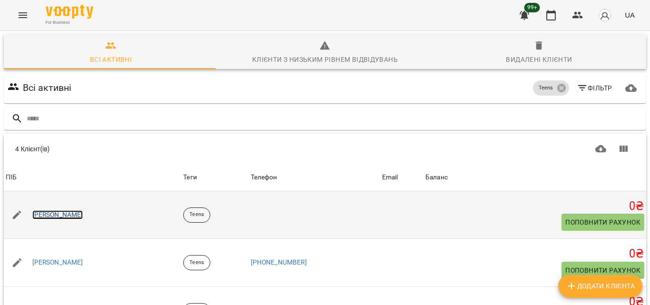
click at [62, 214] on link "Лобач Артем" at bounding box center [57, 215] width 51 height 10
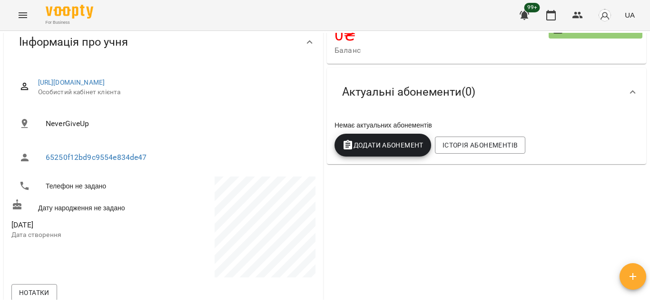
scroll to position [95, 0]
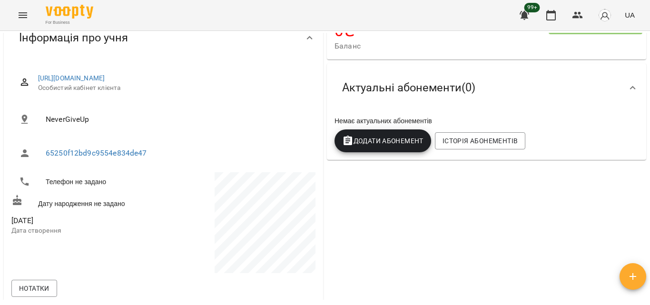
click at [433, 143] on div "Історія абонементів" at bounding box center [480, 140] width 94 height 21
click at [387, 147] on span "Додати Абонемент" at bounding box center [382, 140] width 81 height 11
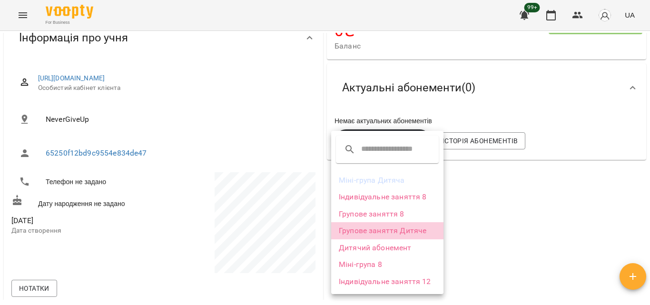
click at [386, 231] on li "Групове заняття Дитяче" at bounding box center [387, 230] width 112 height 17
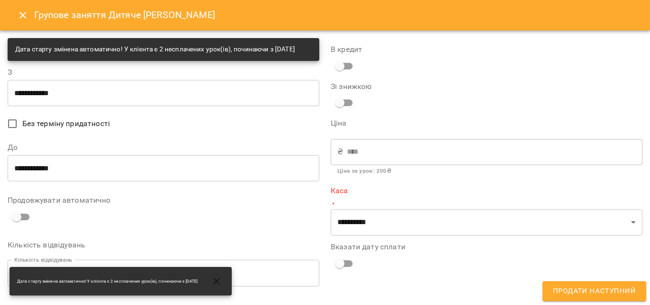
click at [71, 101] on input "**********" at bounding box center [164, 92] width 312 height 27
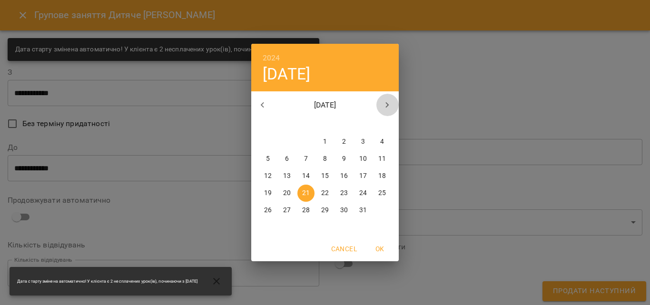
click at [387, 100] on icon "button" at bounding box center [387, 104] width 11 height 11
click at [386, 100] on icon "button" at bounding box center [387, 104] width 11 height 11
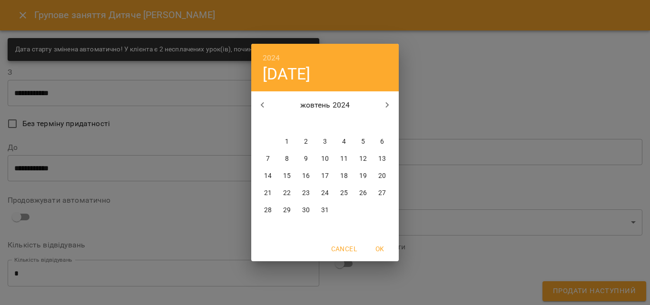
click at [386, 100] on icon "button" at bounding box center [387, 104] width 11 height 11
click at [310, 84] on h4 "ср, серп 21" at bounding box center [287, 74] width 48 height 20
click at [384, 103] on icon "button" at bounding box center [387, 104] width 11 height 11
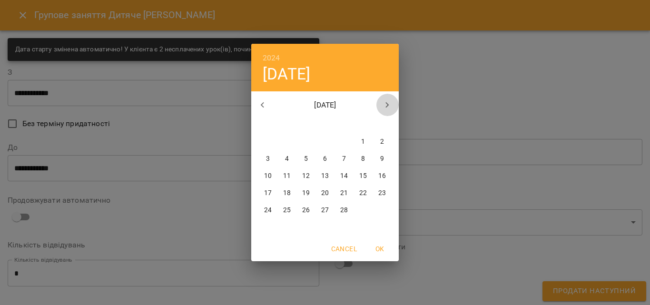
click at [384, 103] on icon "button" at bounding box center [387, 104] width 11 height 11
click at [266, 103] on icon "button" at bounding box center [262, 104] width 11 height 11
click at [384, 108] on icon "button" at bounding box center [387, 104] width 11 height 11
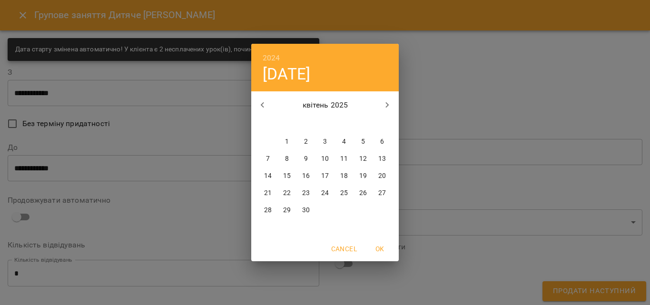
click at [383, 109] on icon "button" at bounding box center [387, 104] width 11 height 11
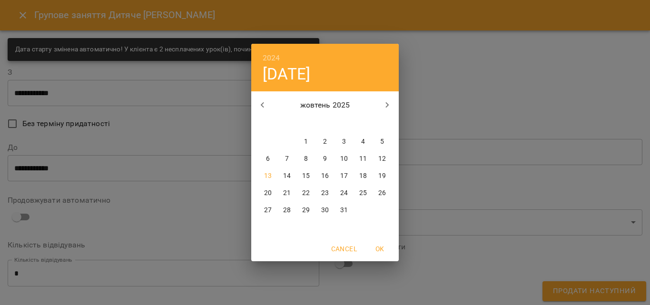
drag, startPoint x: 266, startPoint y: 104, endPoint x: 279, endPoint y: 128, distance: 27.2
click at [278, 127] on div "жовтень 2025 пн вт ср чт пт сб нд" at bounding box center [324, 110] width 147 height 36
click at [271, 176] on p "13" at bounding box center [268, 176] width 8 height 10
type input "**********"
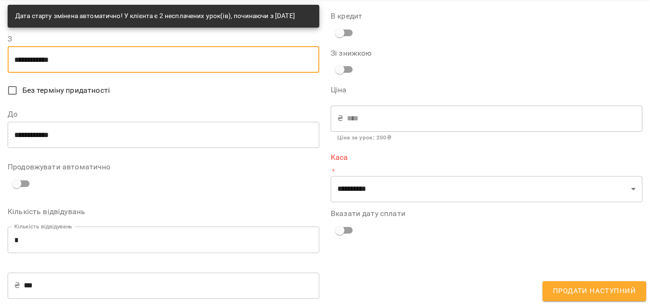
scroll to position [48, 0]
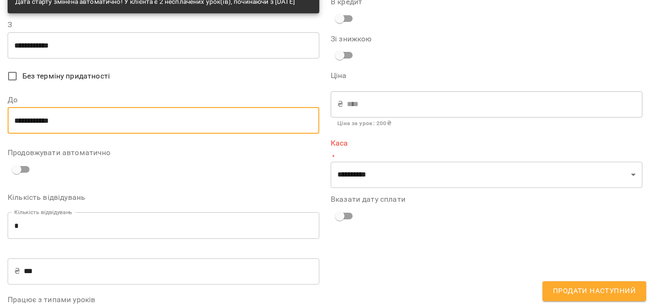
click at [129, 128] on input "**********" at bounding box center [164, 120] width 312 height 27
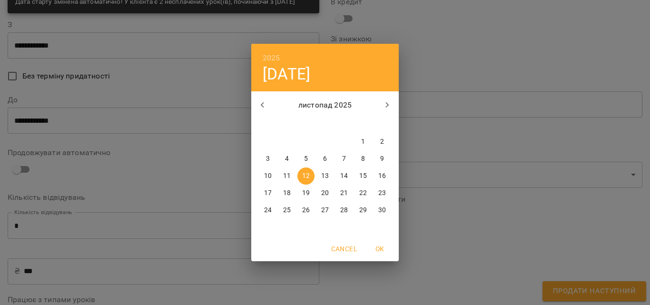
click at [323, 175] on p "13" at bounding box center [325, 176] width 8 height 10
type input "**********"
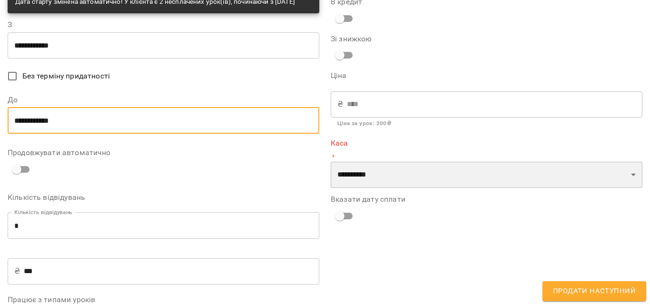
click at [349, 179] on select "**********" at bounding box center [487, 175] width 312 height 27
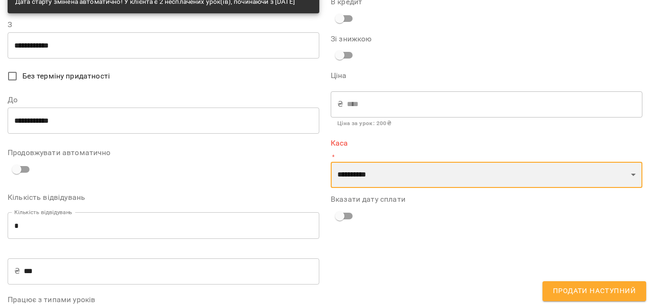
select select "****"
click at [331, 162] on select "**********" at bounding box center [487, 175] width 312 height 27
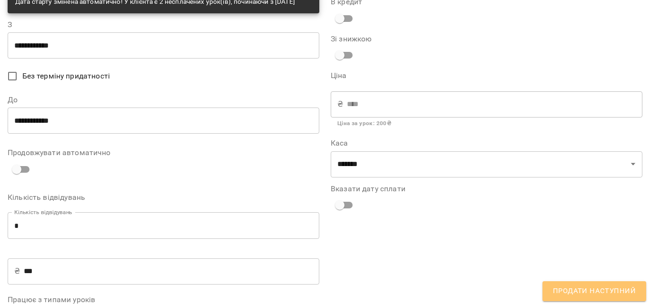
click at [620, 283] on button "Продати наступний" at bounding box center [594, 291] width 104 height 20
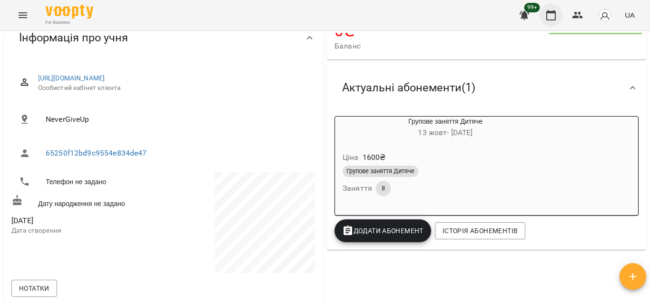
click at [544, 19] on button "button" at bounding box center [551, 15] width 23 height 23
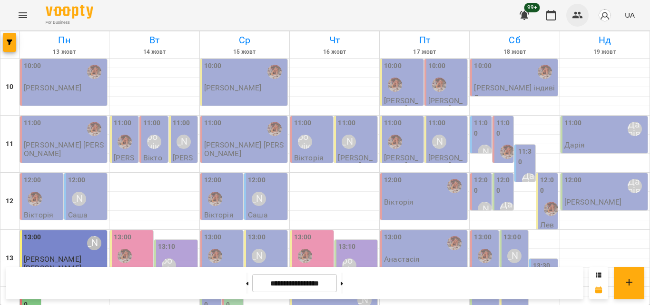
click at [572, 17] on icon "button" at bounding box center [577, 15] width 11 height 11
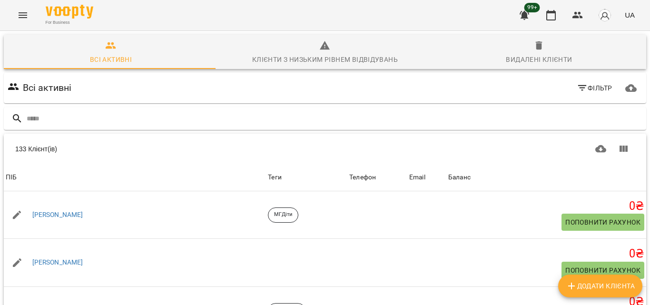
click at [540, 18] on div "99+ UA" at bounding box center [576, 15] width 126 height 25
click at [552, 16] on icon "button" at bounding box center [550, 15] width 11 height 11
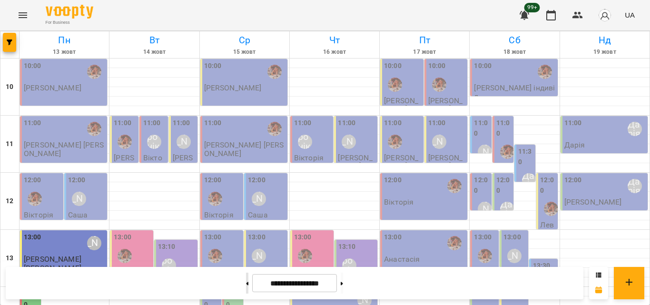
scroll to position [333, 0]
click at [580, 16] on icon "button" at bounding box center [577, 15] width 10 height 7
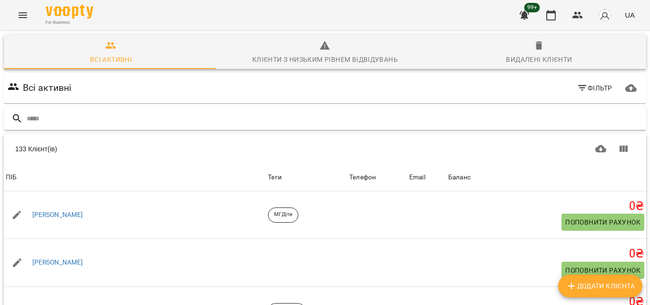
drag, startPoint x: 223, startPoint y: 102, endPoint x: 212, endPoint y: 111, distance: 13.5
click at [221, 102] on div "Всі активні Фільтр" at bounding box center [325, 88] width 642 height 30
click at [208, 119] on input "text" at bounding box center [335, 119] width 616 height 16
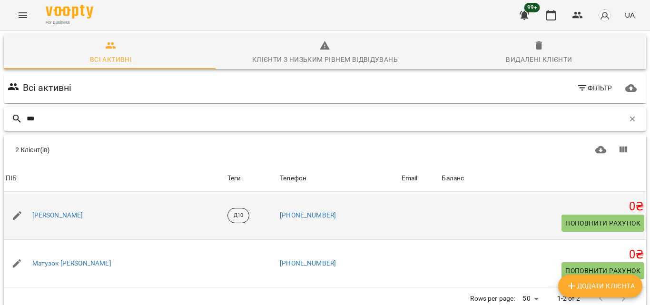
type input "***"
click at [53, 224] on div "Матвій Сокор" at bounding box center [115, 215] width 222 height 27
click at [56, 220] on div "Матвій Сокор" at bounding box center [57, 215] width 55 height 13
click at [56, 216] on link "Матвій Сокор" at bounding box center [57, 216] width 51 height 10
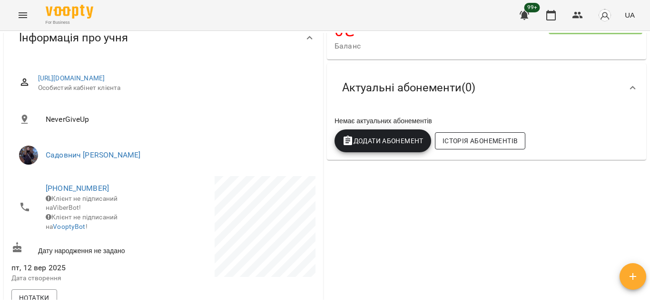
click at [445, 144] on span "Історія абонементів" at bounding box center [479, 140] width 75 height 11
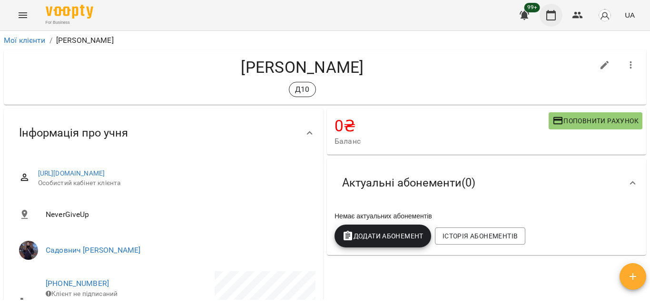
click at [548, 13] on icon "button" at bounding box center [550, 15] width 11 height 11
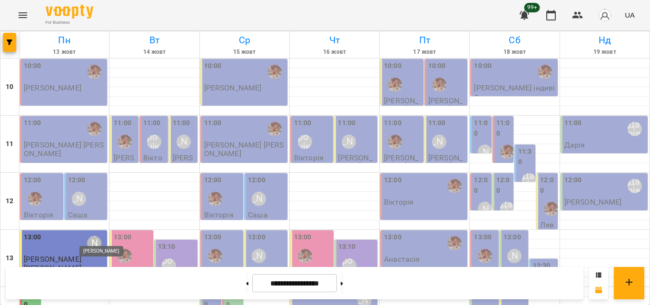
scroll to position [234, 0]
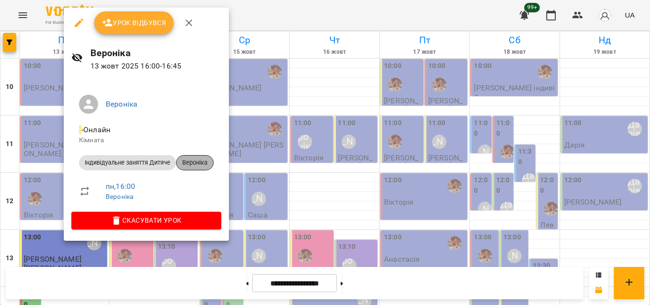
click at [188, 157] on div "Вероніка" at bounding box center [195, 162] width 38 height 15
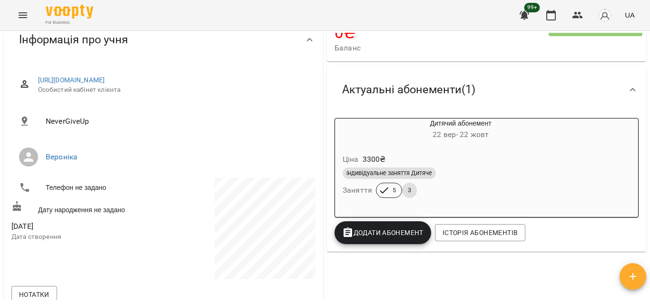
scroll to position [95, 0]
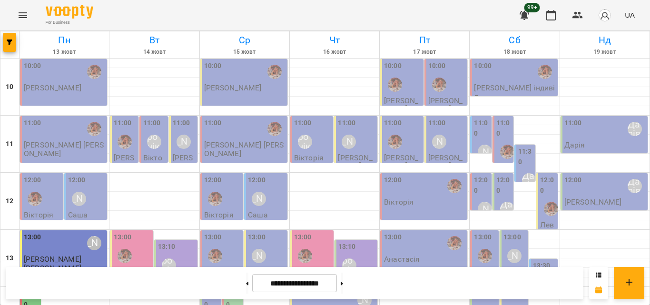
scroll to position [424, 0]
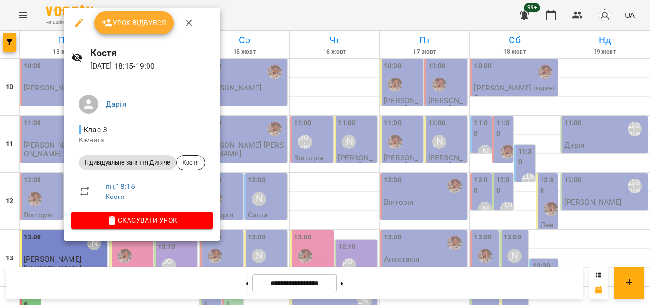
click at [262, 8] on div at bounding box center [325, 152] width 650 height 305
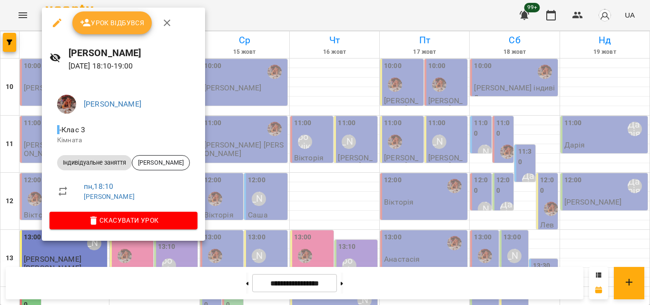
click at [255, 12] on div at bounding box center [325, 152] width 650 height 305
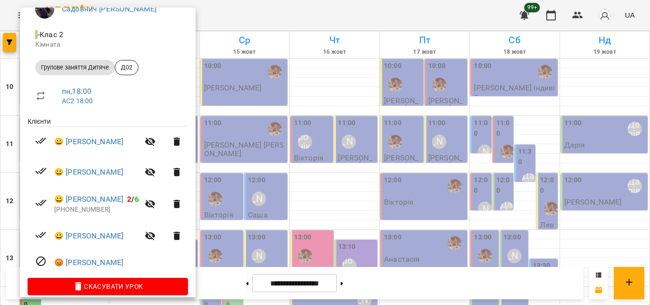
scroll to position [105, 0]
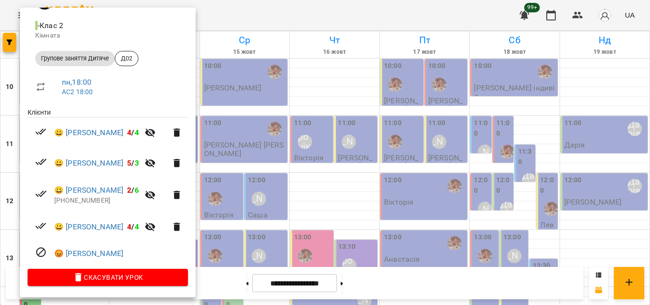
click at [304, 13] on div at bounding box center [325, 152] width 650 height 305
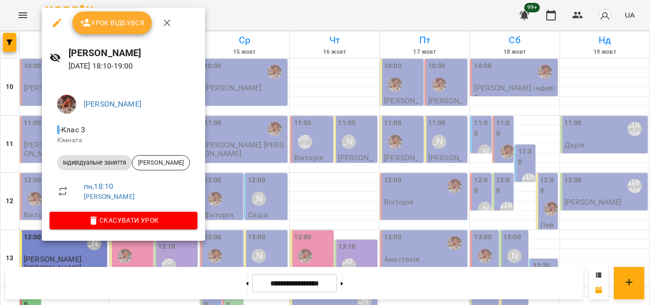
click at [230, 19] on div at bounding box center [325, 152] width 650 height 305
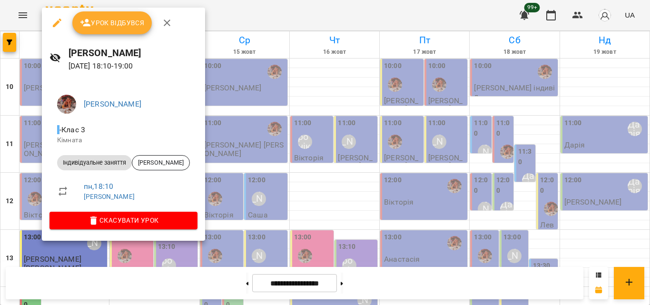
click at [250, 10] on div at bounding box center [325, 152] width 650 height 305
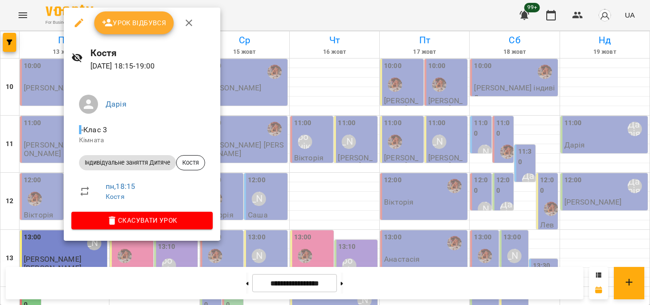
click at [247, 25] on div at bounding box center [325, 152] width 650 height 305
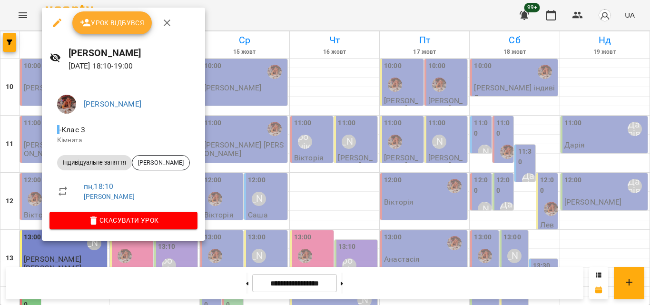
drag, startPoint x: 223, startPoint y: 27, endPoint x: 196, endPoint y: 45, distance: 32.3
click at [223, 27] on div at bounding box center [325, 152] width 650 height 305
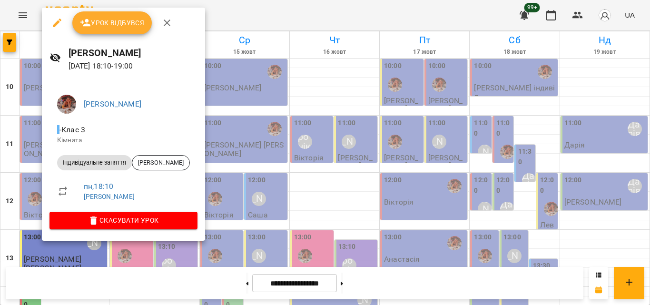
click at [229, 8] on div at bounding box center [325, 152] width 650 height 305
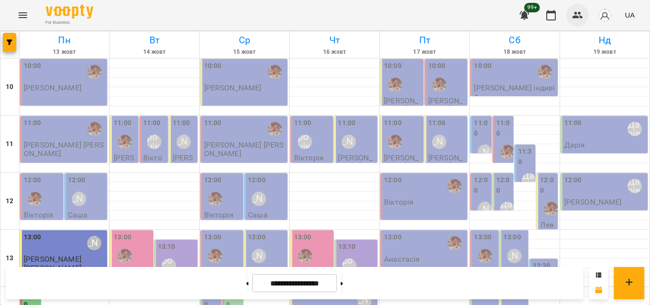
click at [576, 20] on icon "button" at bounding box center [577, 15] width 11 height 11
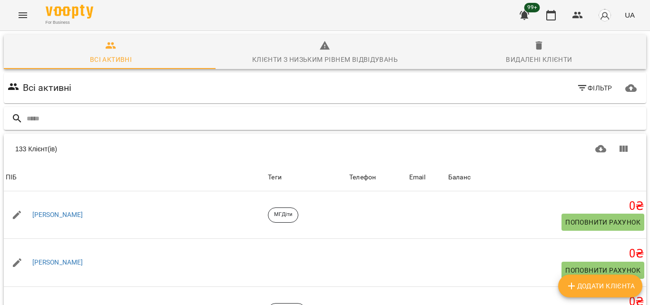
click at [165, 124] on input "text" at bounding box center [335, 119] width 616 height 16
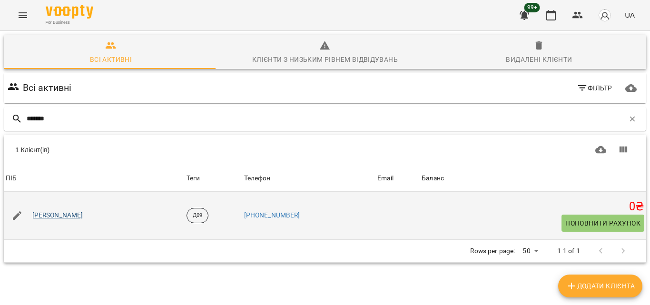
type input "*******"
click at [51, 217] on link "Єва Петренко" at bounding box center [57, 216] width 51 height 10
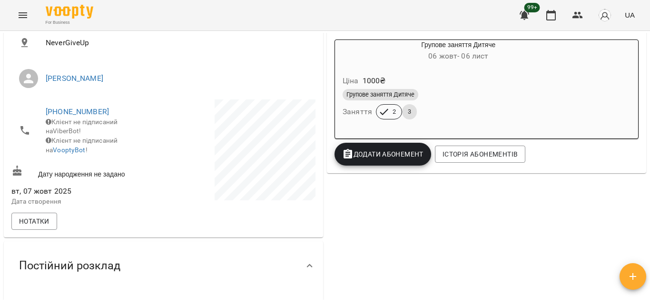
scroll to position [190, 0]
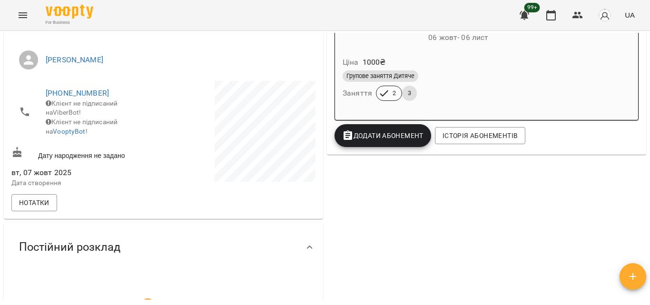
click at [535, 11] on span "99+" at bounding box center [532, 8] width 16 height 10
click at [550, 18] on icon "button" at bounding box center [550, 15] width 11 height 11
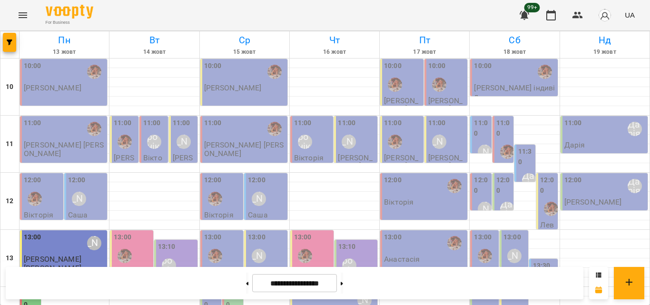
scroll to position [424, 0]
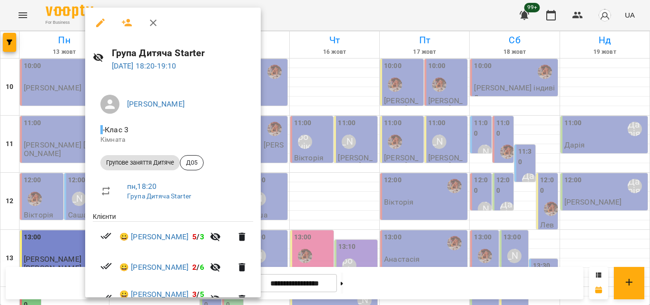
click at [305, 17] on div at bounding box center [325, 152] width 650 height 305
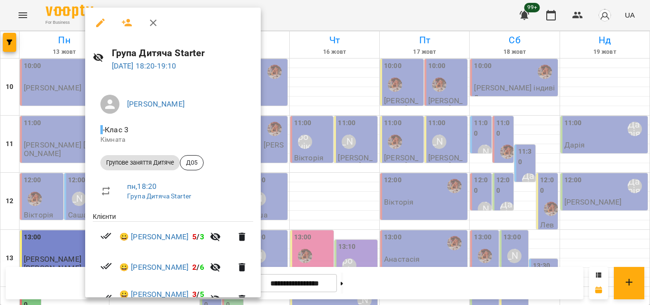
click at [313, 12] on div at bounding box center [325, 152] width 650 height 305
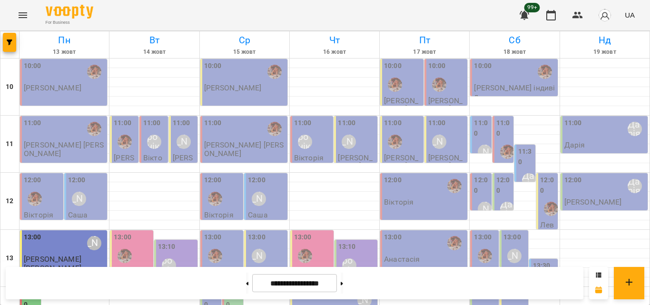
scroll to position [381, 0]
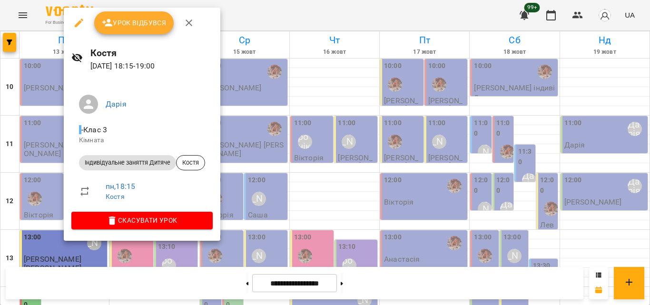
drag, startPoint x: 128, startPoint y: 20, endPoint x: 249, endPoint y: 27, distance: 121.0
click at [249, 27] on div "Урок відбувся Костя 13 жовт 2025 18:15 - 19:00 Дарія - Клас 3 Кімната Індивідуа…" at bounding box center [325, 152] width 650 height 305
click at [249, 27] on div at bounding box center [325, 152] width 650 height 305
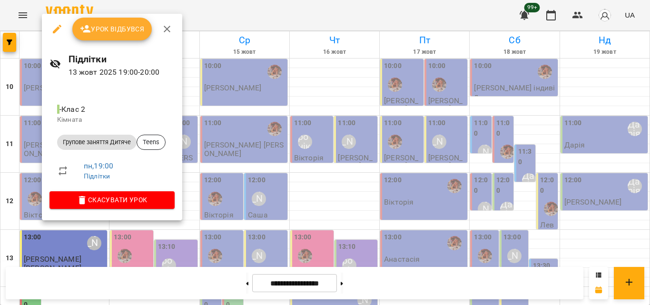
click at [103, 30] on span "Урок відбувся" at bounding box center [112, 28] width 65 height 11
click at [372, 18] on div at bounding box center [325, 152] width 650 height 305
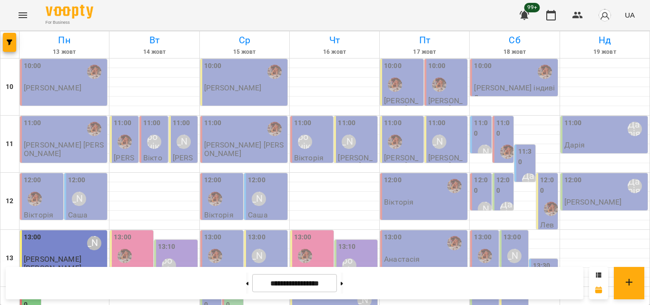
scroll to position [424, 0]
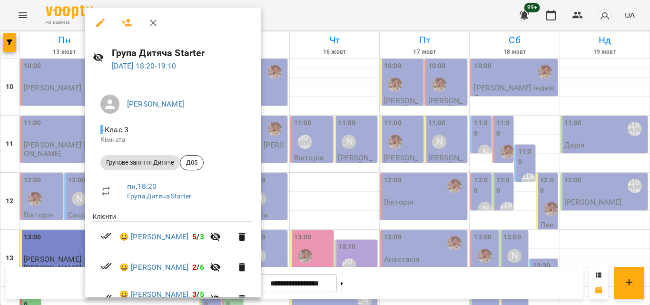
click at [300, 8] on div at bounding box center [325, 152] width 650 height 305
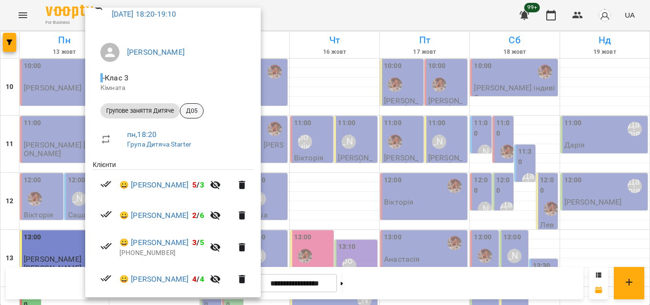
scroll to position [150, 0]
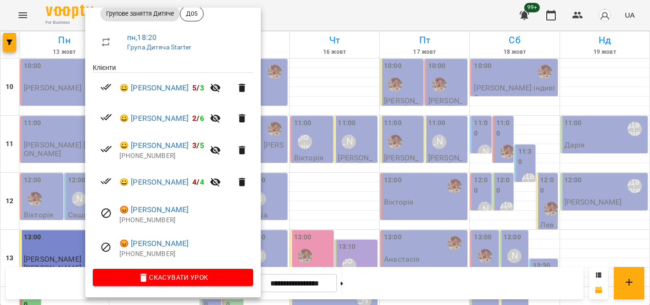
click at [320, 7] on div at bounding box center [325, 152] width 650 height 305
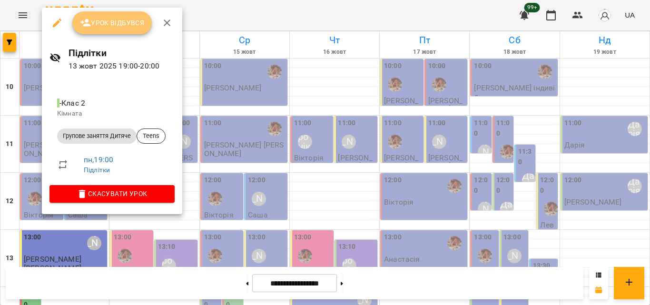
click at [112, 32] on button "Урок відбувся" at bounding box center [112, 22] width 80 height 23
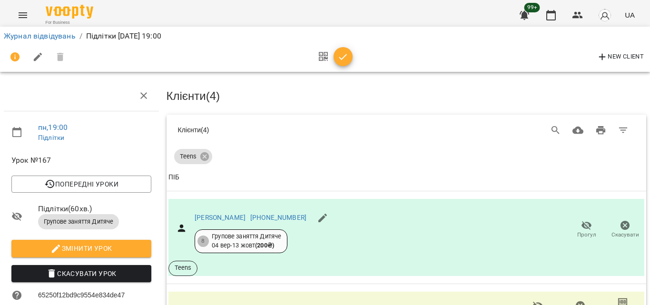
scroll to position [190, 0]
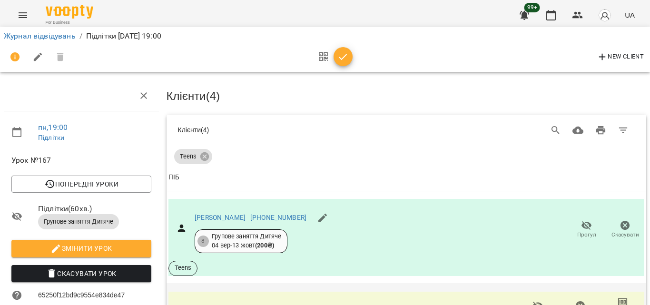
click at [532, 300] on icon "button" at bounding box center [537, 305] width 11 height 11
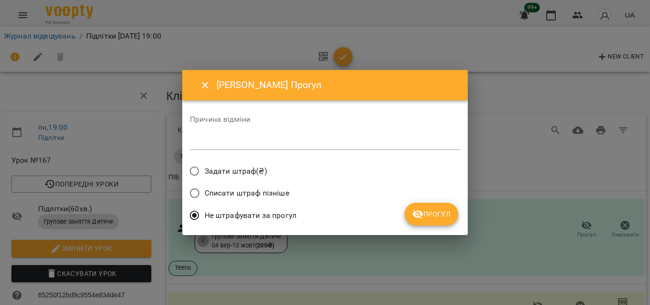
click at [434, 211] on span "Прогул" at bounding box center [431, 213] width 39 height 11
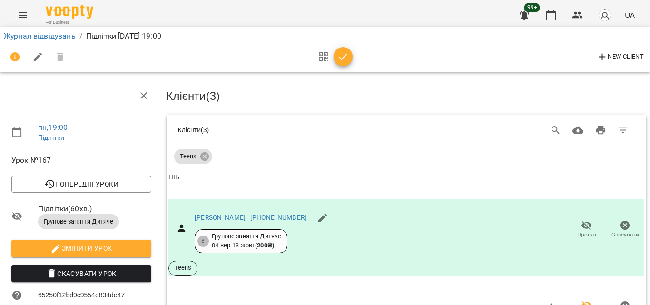
scroll to position [85, 0]
click at [335, 56] on span "button" at bounding box center [343, 56] width 19 height 11
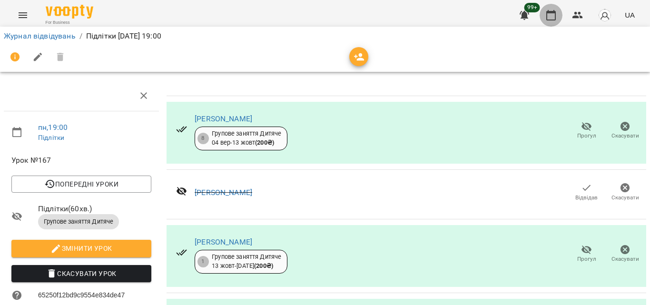
click at [550, 19] on icon "button" at bounding box center [550, 15] width 11 height 11
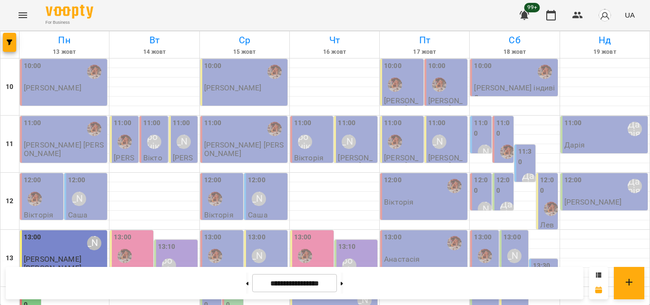
scroll to position [424, 0]
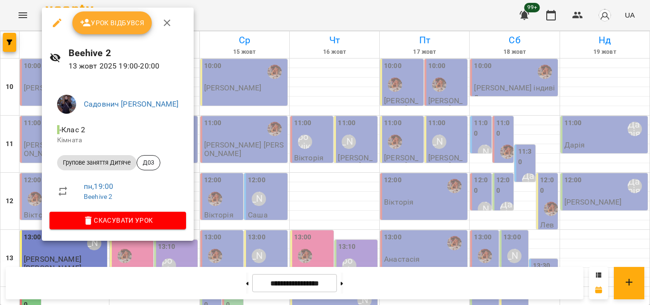
click at [245, 6] on div at bounding box center [325, 152] width 650 height 305
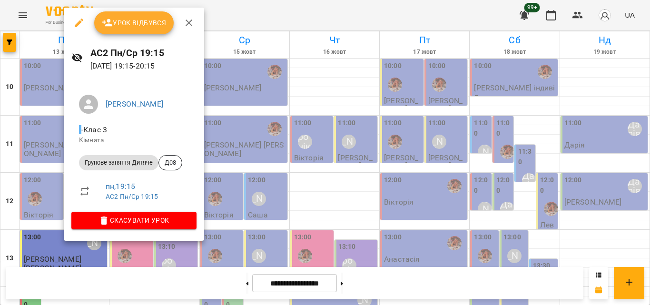
click at [261, 16] on div at bounding box center [325, 152] width 650 height 305
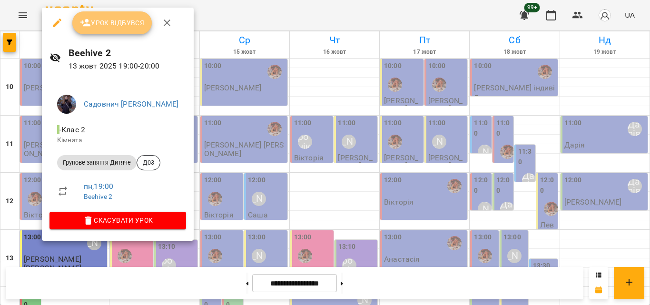
click at [92, 32] on button "Урок відбувся" at bounding box center [112, 22] width 80 height 23
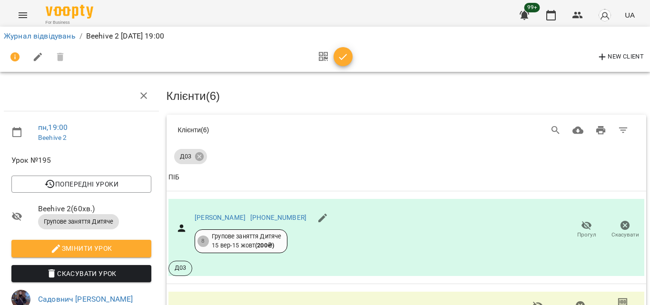
scroll to position [143, 0]
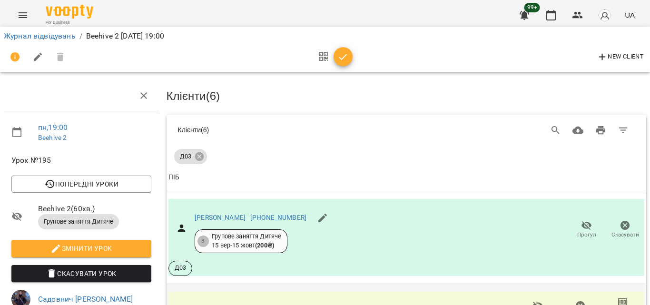
click at [216, 304] on link "Евеліна Кулік" at bounding box center [220, 310] width 51 height 8
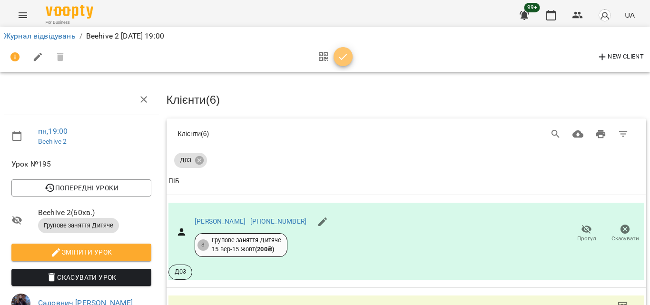
click at [345, 51] on icon "button" at bounding box center [342, 56] width 11 height 11
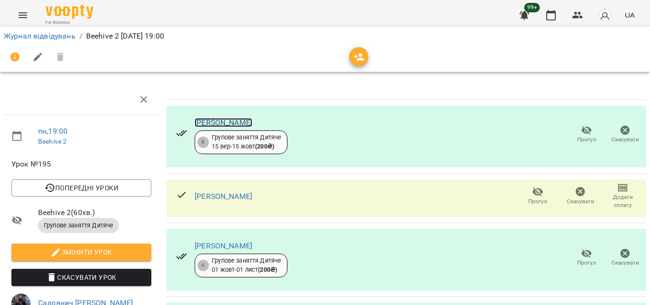
click at [221, 124] on link "[PERSON_NAME]" at bounding box center [224, 122] width 58 height 9
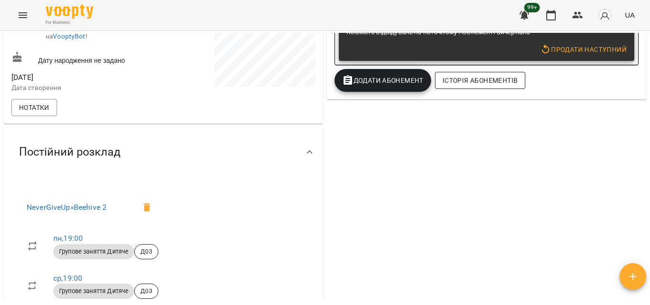
scroll to position [238, 0]
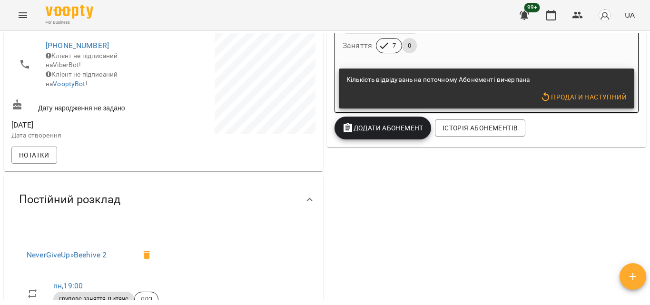
click at [553, 99] on span "Продати наступний" at bounding box center [583, 96] width 87 height 11
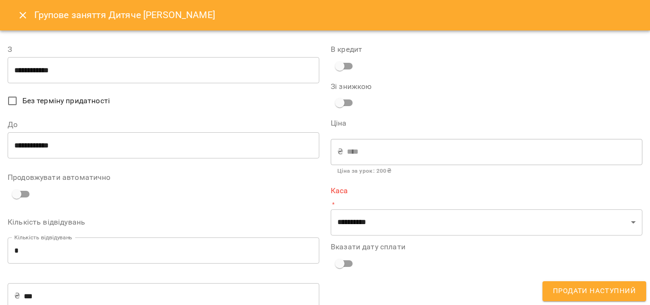
type input "**********"
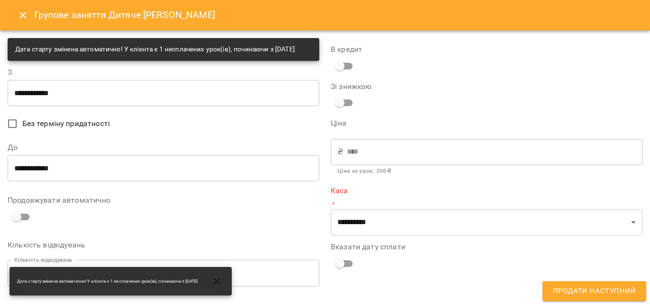
scroll to position [95, 0]
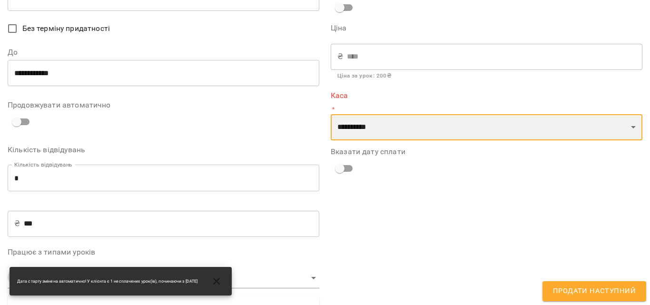
click at [413, 119] on select "**********" at bounding box center [487, 127] width 312 height 27
select select "****"
click at [331, 114] on select "**********" at bounding box center [487, 127] width 312 height 27
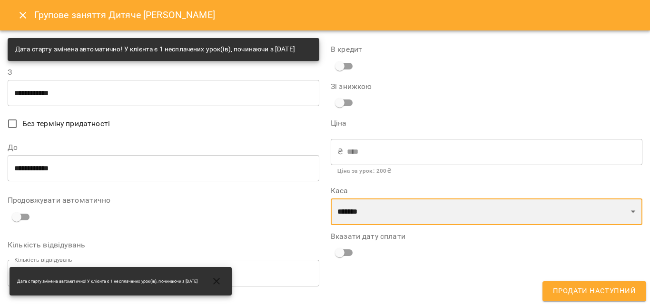
scroll to position [48, 0]
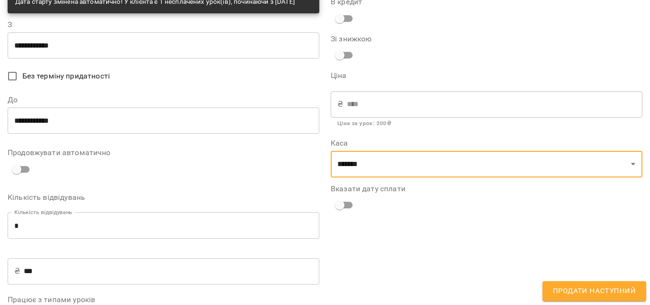
click at [565, 286] on span "Продати наступний" at bounding box center [594, 291] width 83 height 12
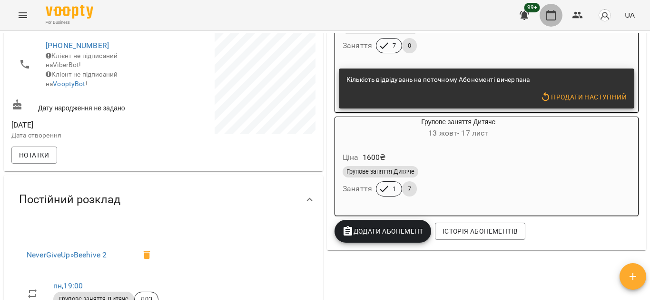
click at [551, 21] on button "button" at bounding box center [551, 15] width 23 height 23
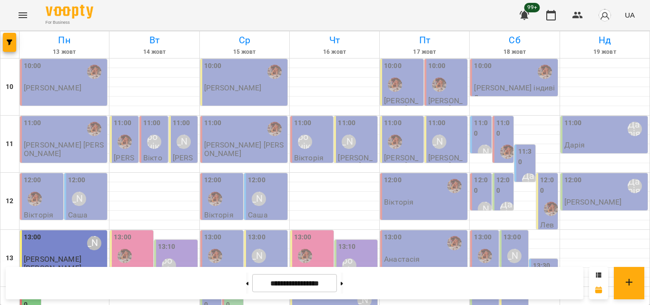
scroll to position [424, 0]
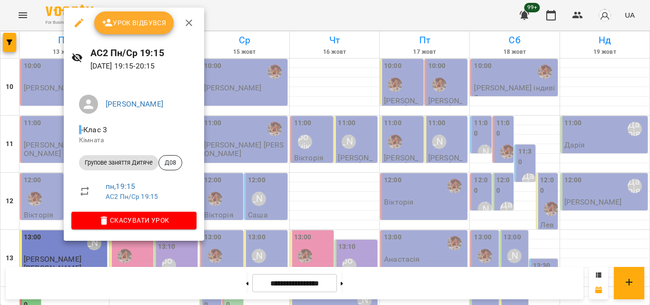
click at [158, 27] on span "Урок відбувся" at bounding box center [134, 22] width 65 height 11
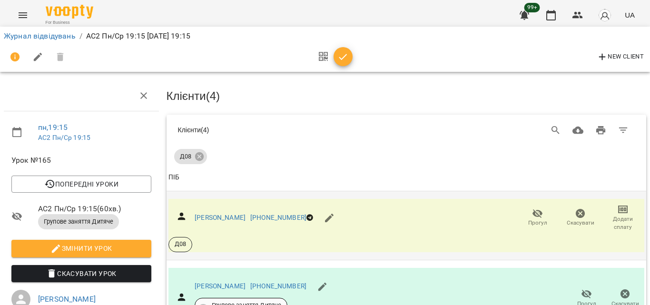
scroll to position [95, 0]
click at [215, 214] on link "[PERSON_NAME]" at bounding box center [220, 218] width 51 height 8
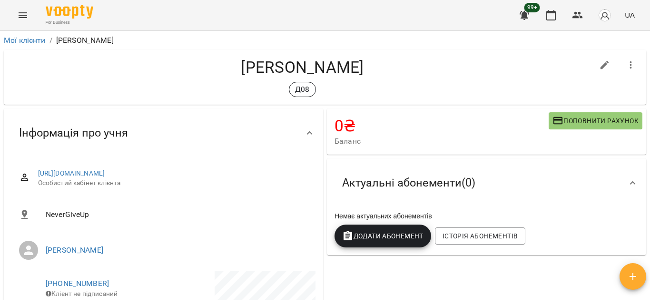
click at [373, 234] on span "Додати Абонемент" at bounding box center [382, 235] width 81 height 11
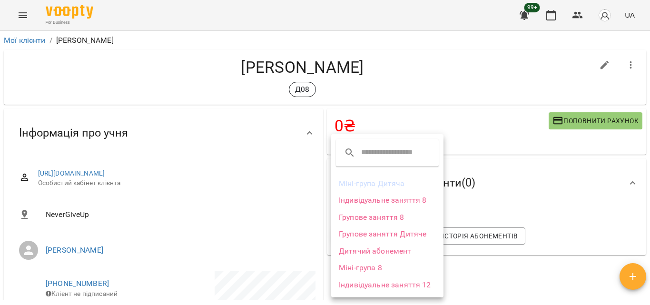
click at [403, 237] on li "Групове заняття Дитяче" at bounding box center [387, 234] width 112 height 17
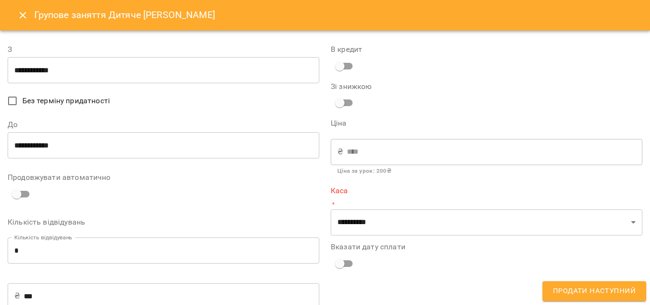
type input "**********"
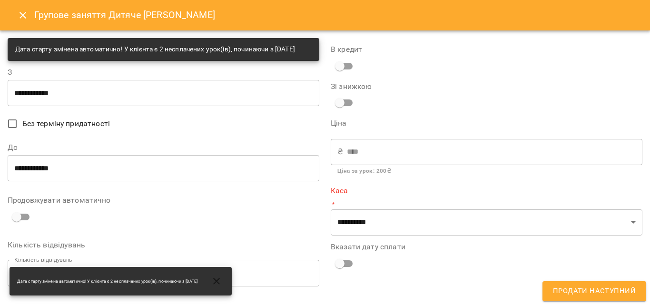
scroll to position [95, 0]
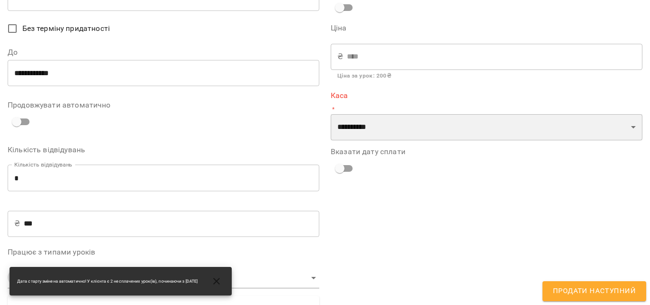
drag, startPoint x: 438, startPoint y: 131, endPoint x: 428, endPoint y: 139, distance: 12.5
click at [438, 131] on select "**********" at bounding box center [487, 127] width 312 height 27
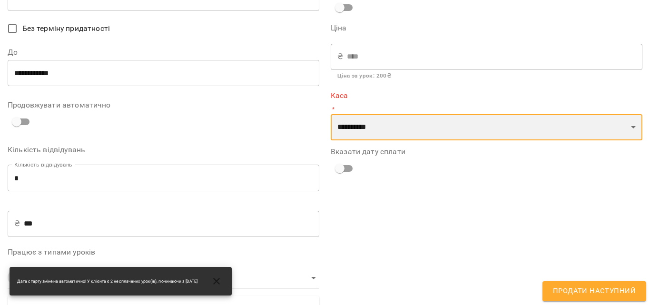
select select "****"
click at [331, 114] on select "**********" at bounding box center [487, 127] width 312 height 27
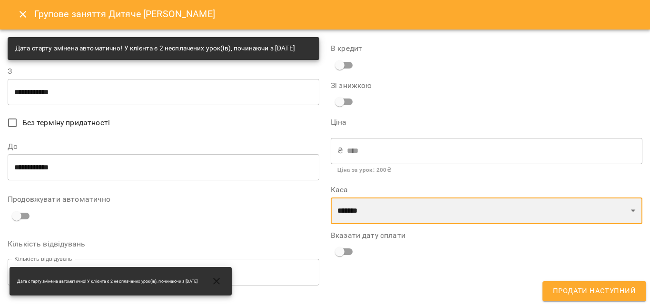
scroll to position [0, 0]
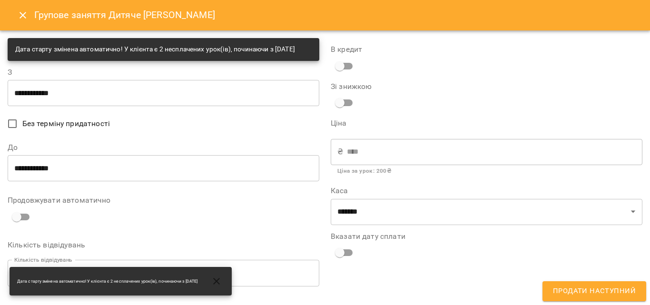
click at [402, 60] on div "В кредит" at bounding box center [487, 60] width 312 height 29
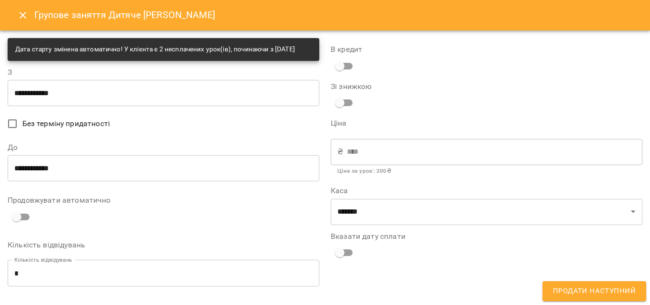
click at [556, 293] on span "Продати наступний" at bounding box center [594, 291] width 83 height 12
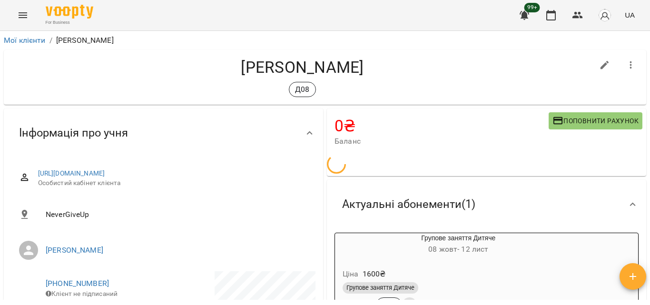
scroll to position [95, 0]
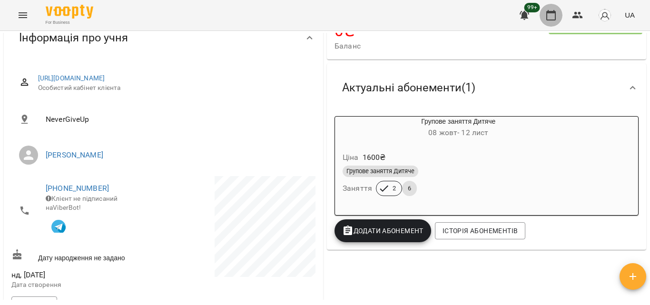
click at [552, 17] on icon "button" at bounding box center [550, 15] width 11 height 11
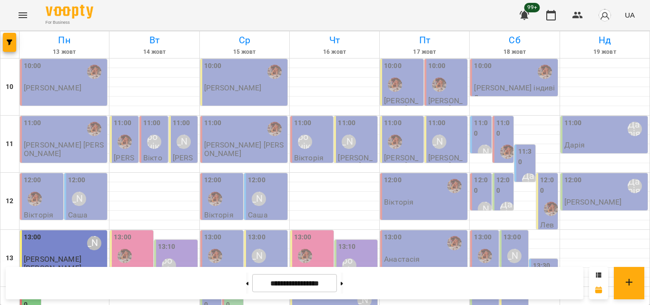
scroll to position [424, 0]
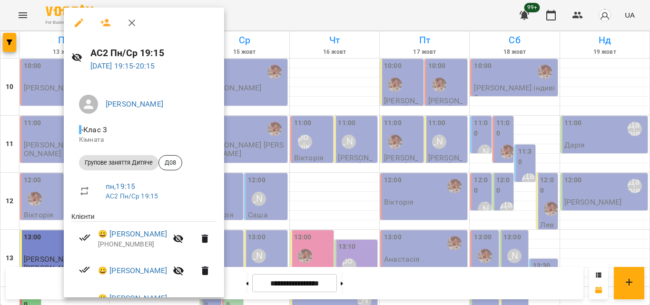
scroll to position [90, 0]
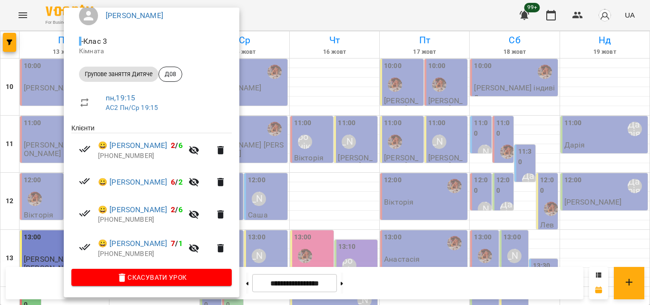
click at [275, 25] on div at bounding box center [325, 152] width 650 height 305
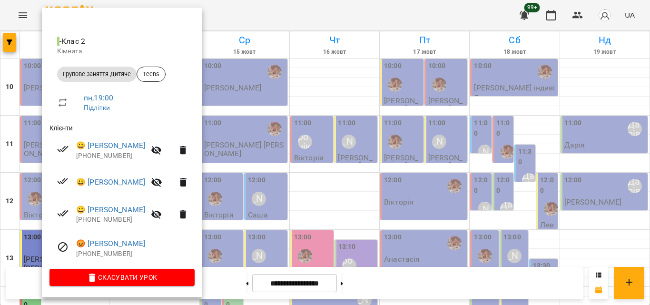
scroll to position [63, 0]
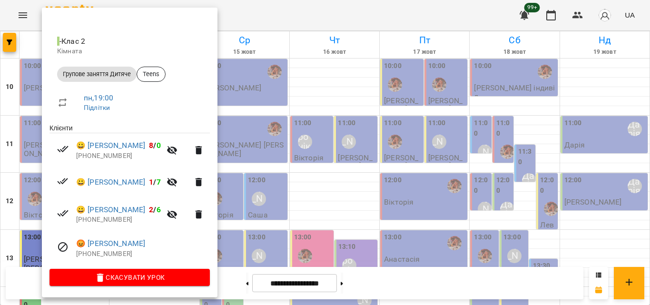
drag, startPoint x: 265, startPoint y: 11, endPoint x: 73, endPoint y: 138, distance: 230.4
click at [265, 10] on div at bounding box center [325, 152] width 650 height 305
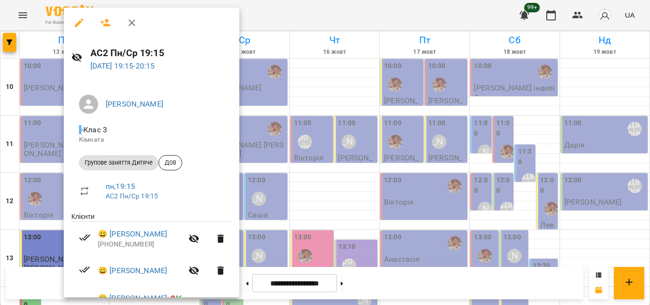
scroll to position [90, 0]
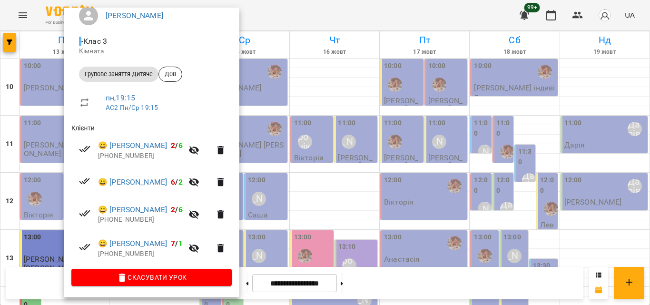
click at [294, 15] on div at bounding box center [325, 152] width 650 height 305
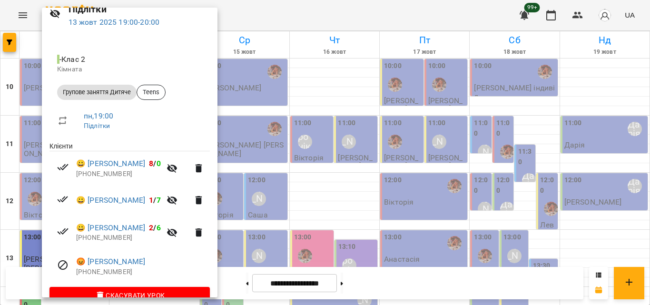
scroll to position [63, 0]
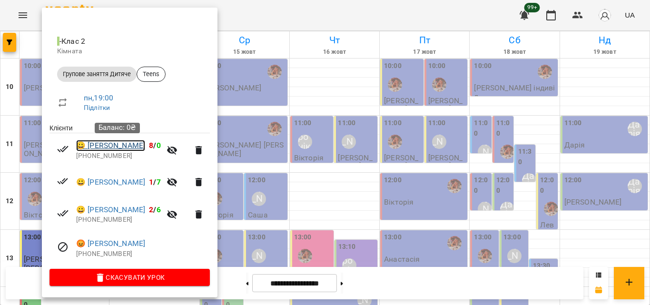
click at [134, 145] on link "😀 [PERSON_NAME]" at bounding box center [110, 145] width 69 height 11
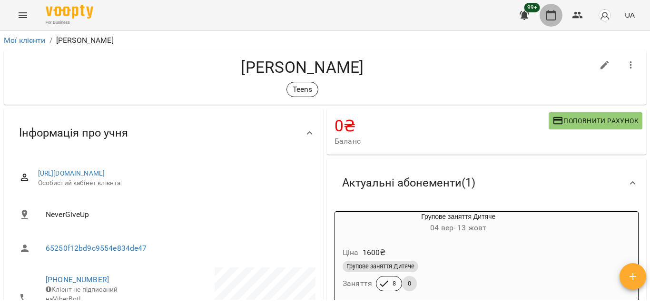
click at [549, 11] on icon "button" at bounding box center [551, 15] width 10 height 10
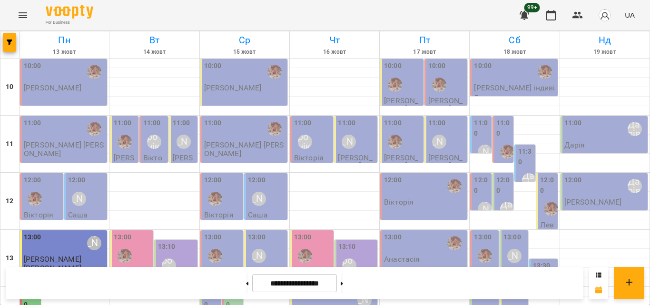
scroll to position [234, 0]
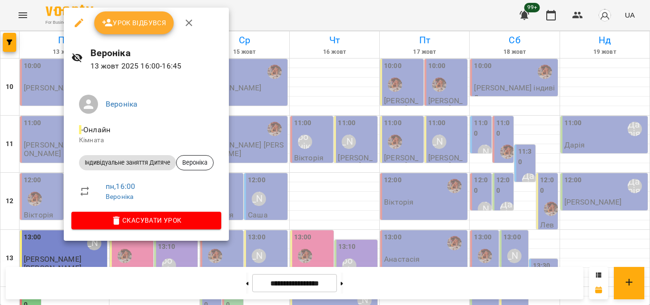
drag, startPoint x: 142, startPoint y: 34, endPoint x: 143, endPoint y: 29, distance: 5.8
click at [142, 29] on div "Урок відбувся" at bounding box center [146, 23] width 165 height 30
click at [143, 29] on span "Урок відбувся" at bounding box center [134, 22] width 65 height 11
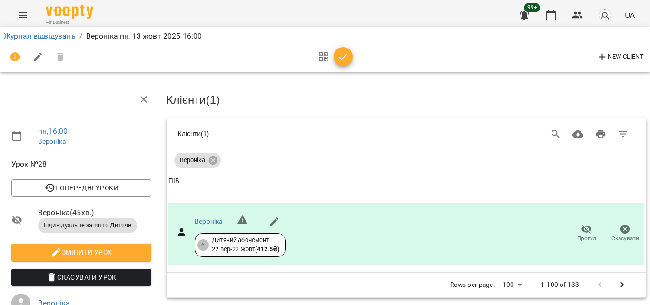
click at [346, 54] on icon "button" at bounding box center [342, 56] width 11 height 11
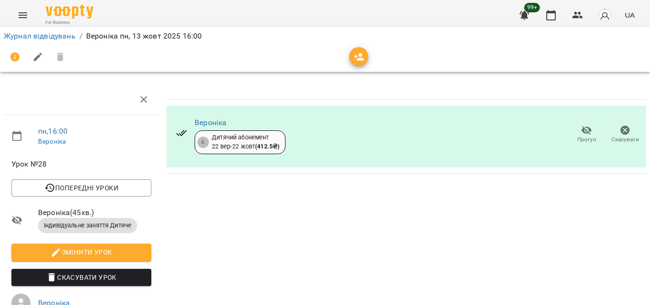
drag, startPoint x: 553, startPoint y: 15, endPoint x: 407, endPoint y: 97, distance: 167.4
click at [554, 14] on icon "button" at bounding box center [550, 15] width 11 height 11
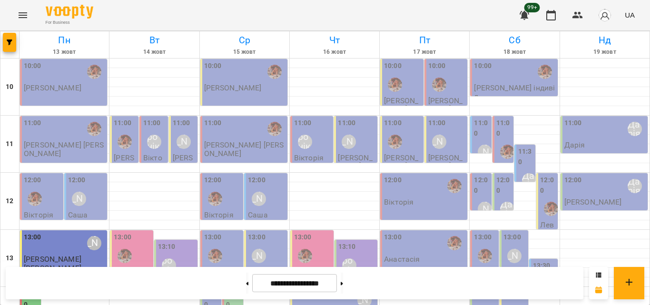
scroll to position [377, 0]
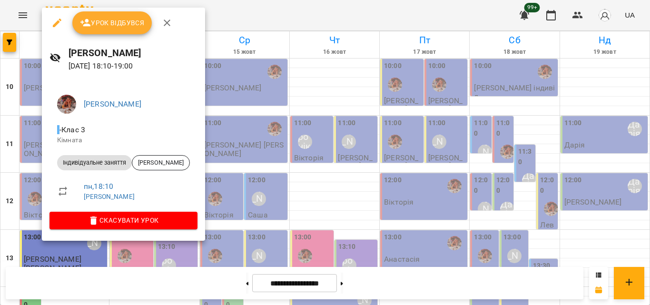
click at [216, 11] on div at bounding box center [325, 152] width 650 height 305
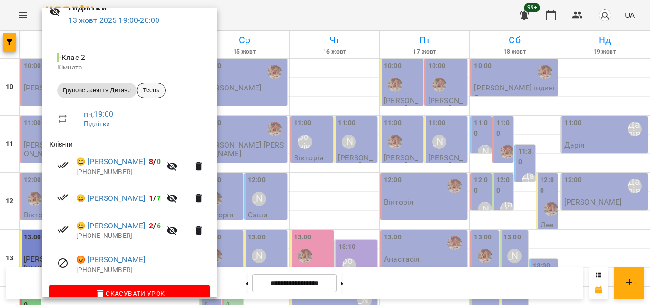
scroll to position [63, 0]
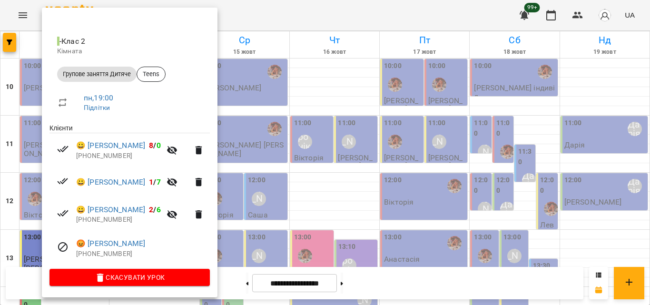
click at [285, 8] on div at bounding box center [325, 152] width 650 height 305
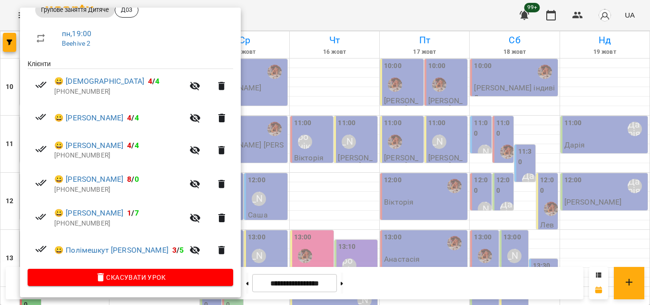
scroll to position [107, 0]
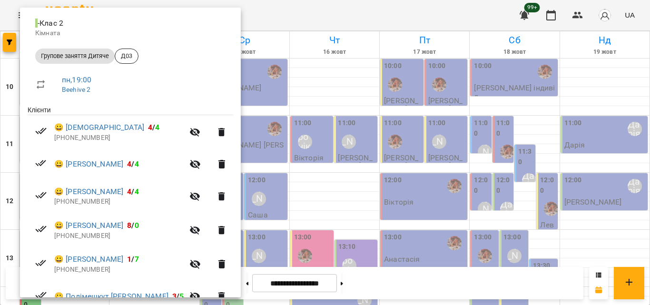
click at [288, 21] on div at bounding box center [325, 152] width 650 height 305
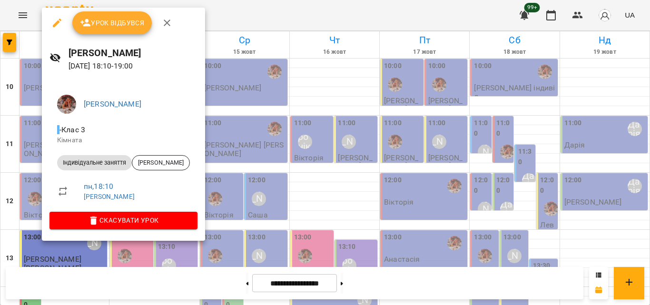
click at [236, 22] on div at bounding box center [325, 152] width 650 height 305
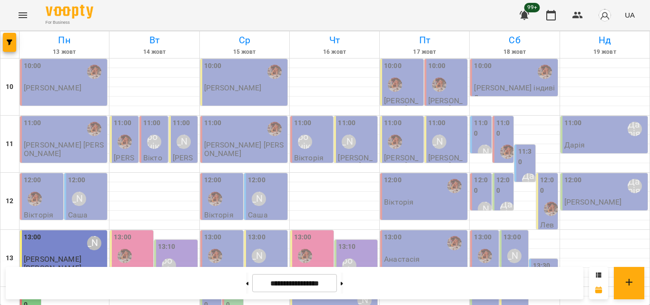
scroll to position [377, 0]
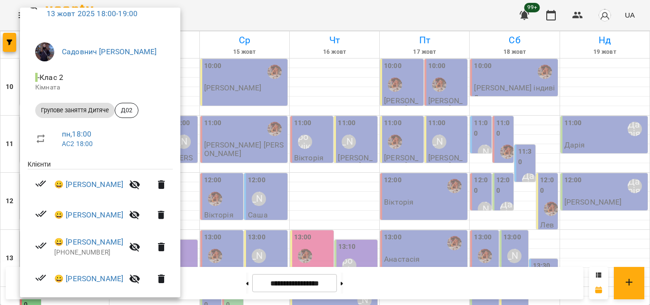
scroll to position [95, 0]
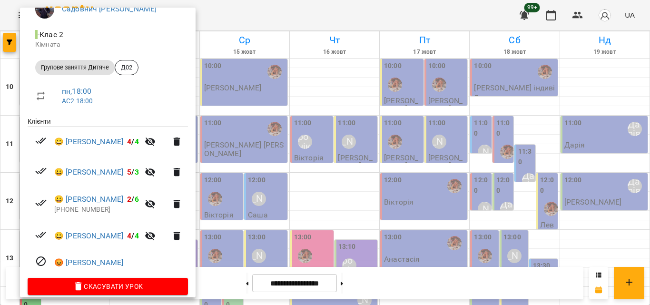
click at [255, 20] on div at bounding box center [325, 152] width 650 height 305
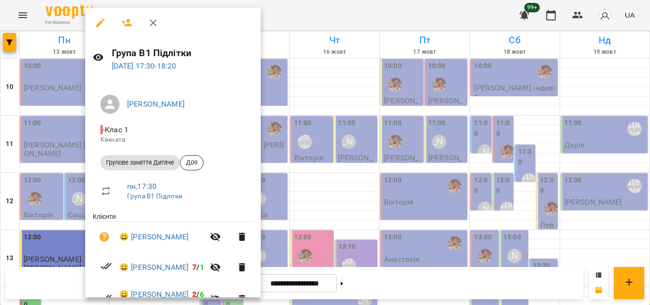
scroll to position [87, 0]
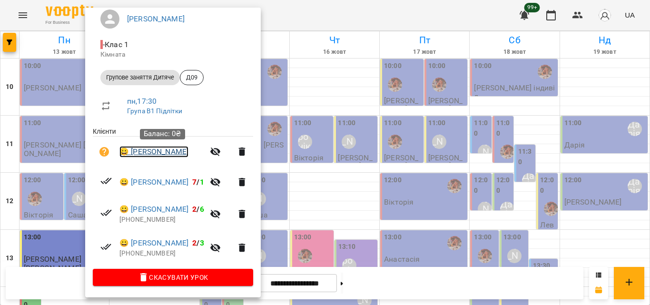
click at [168, 153] on link "😀 Воронянський Саша" at bounding box center [153, 151] width 69 height 11
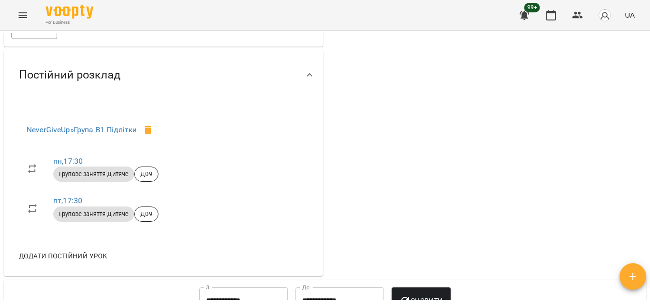
scroll to position [428, 0]
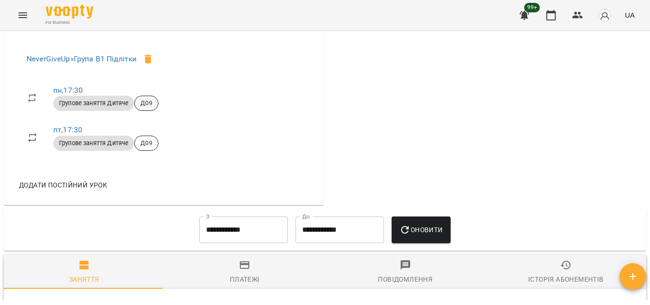
click at [147, 108] on span "Д09" at bounding box center [146, 103] width 23 height 9
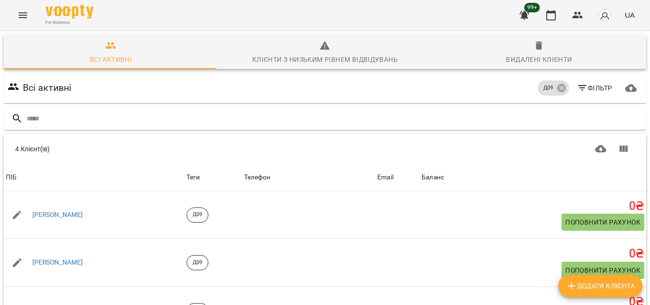
scroll to position [98, 0]
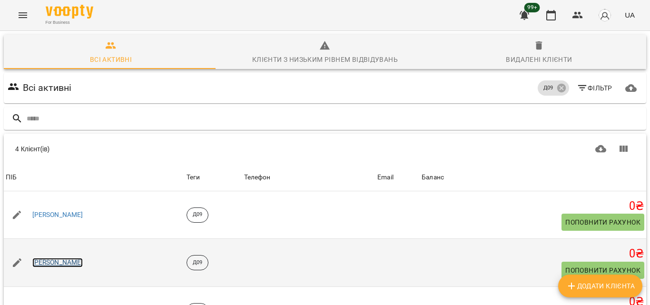
click at [59, 258] on link "Онищук Максим" at bounding box center [57, 263] width 51 height 10
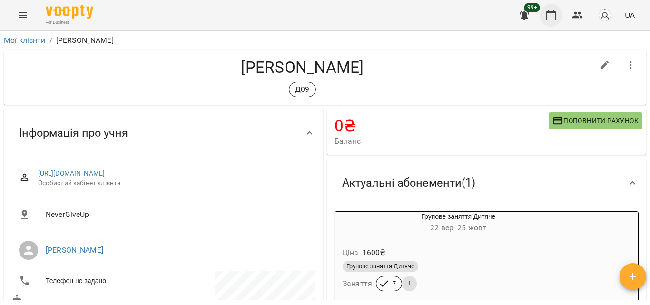
click at [555, 18] on icon "button" at bounding box center [550, 15] width 11 height 11
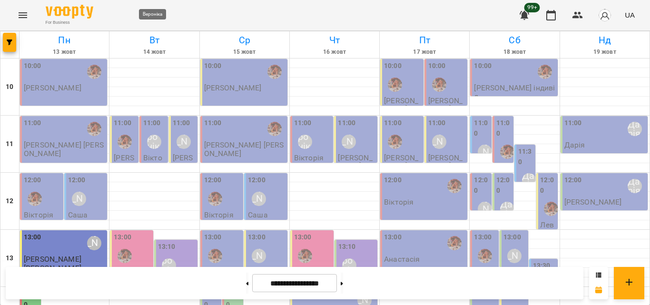
scroll to position [424, 0]
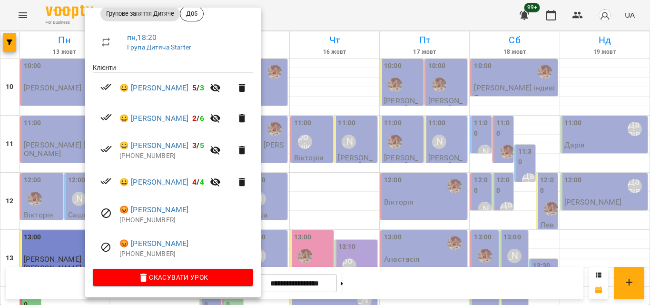
scroll to position [150, 0]
click at [360, 27] on div at bounding box center [325, 152] width 650 height 305
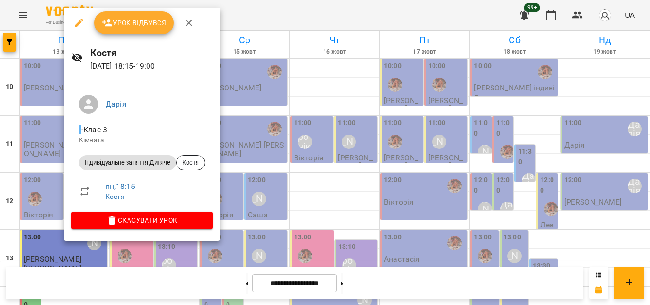
click at [269, 20] on div at bounding box center [325, 152] width 650 height 305
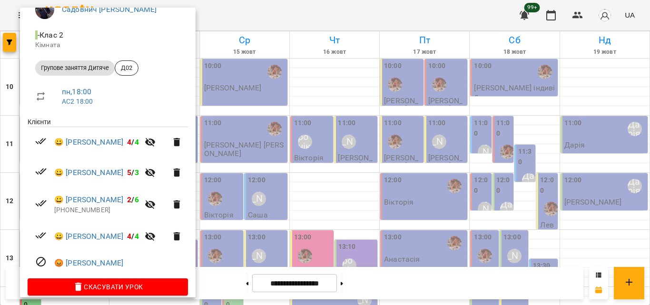
scroll to position [105, 0]
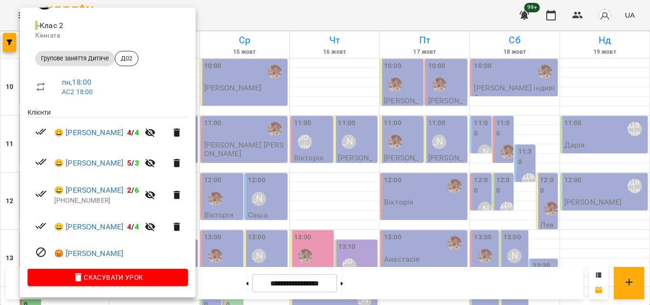
click at [266, 10] on div at bounding box center [325, 152] width 650 height 305
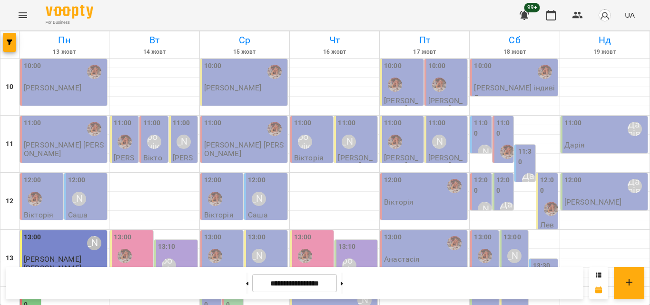
scroll to position [377, 0]
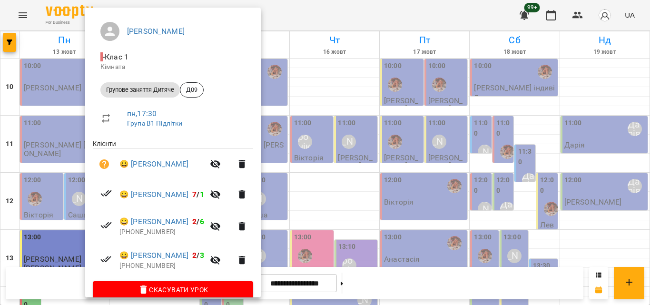
scroll to position [87, 0]
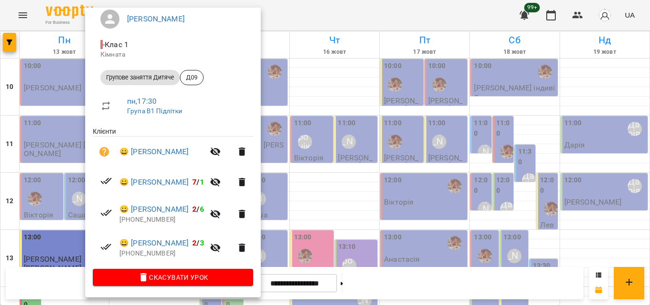
click at [304, 20] on div at bounding box center [325, 152] width 650 height 305
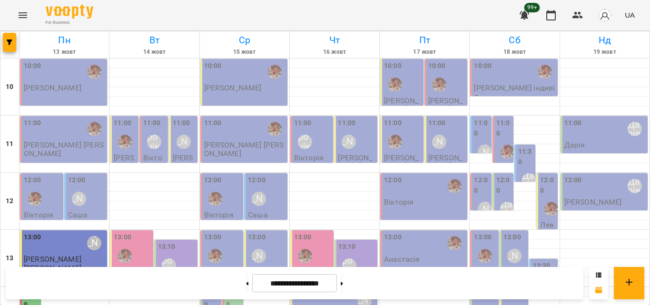
drag, startPoint x: 90, startPoint y: 111, endPoint x: 79, endPoint y: 114, distance: 11.3
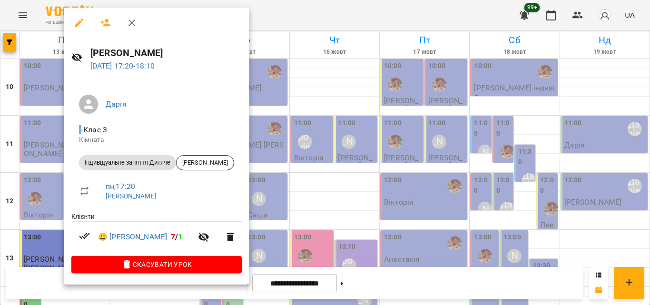
click at [255, 10] on div at bounding box center [325, 152] width 650 height 305
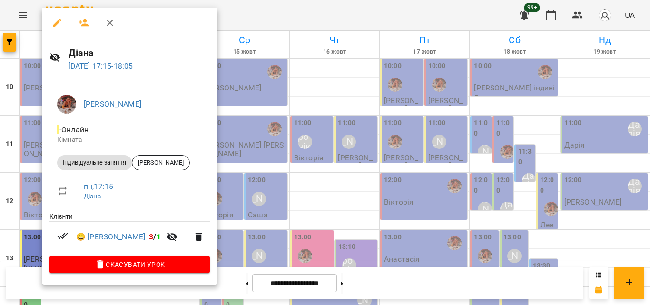
click at [233, 25] on div at bounding box center [325, 152] width 650 height 305
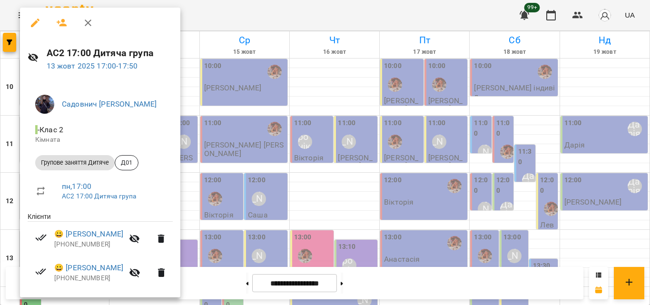
scroll to position [60, 0]
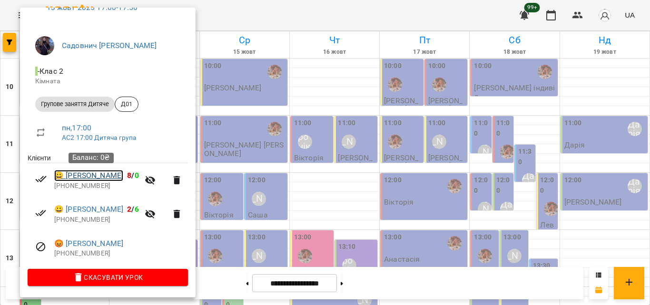
click at [95, 175] on link "😀 Роман Павленко" at bounding box center [88, 175] width 69 height 11
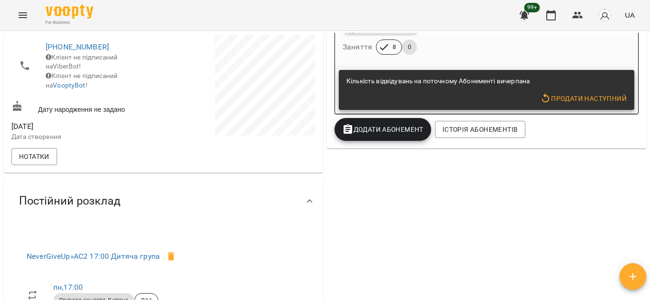
scroll to position [143, 0]
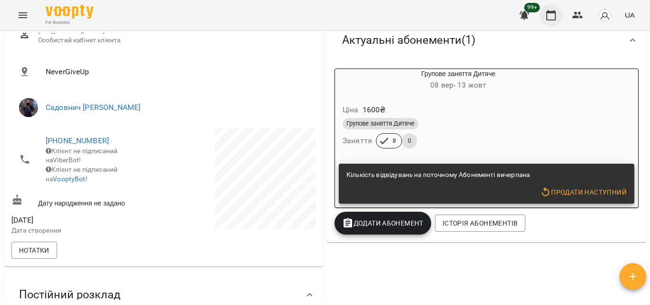
click at [549, 21] on button "button" at bounding box center [551, 15] width 23 height 23
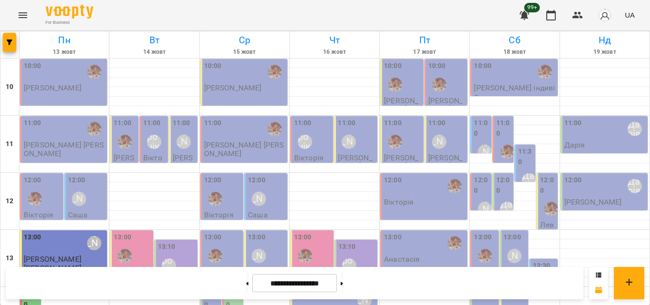
scroll to position [424, 0]
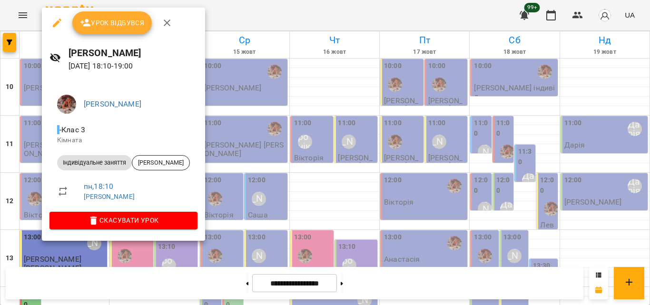
click at [213, 22] on div at bounding box center [325, 152] width 650 height 305
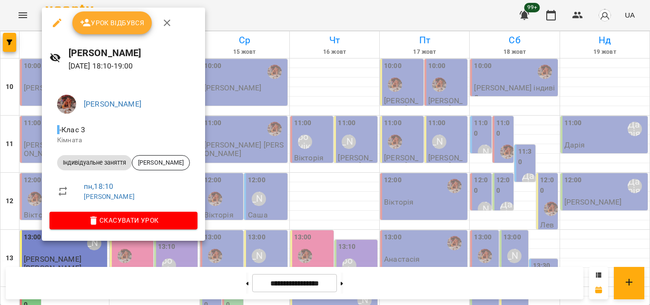
click at [230, 26] on div at bounding box center [325, 152] width 650 height 305
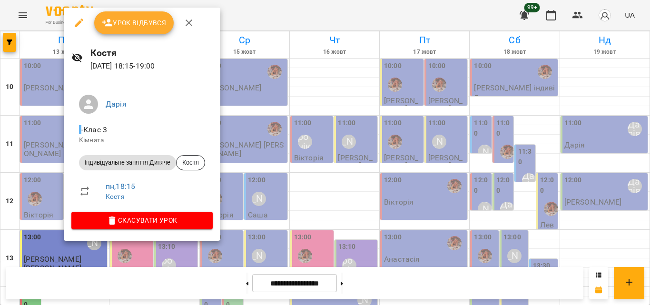
click at [242, 25] on div at bounding box center [325, 152] width 650 height 305
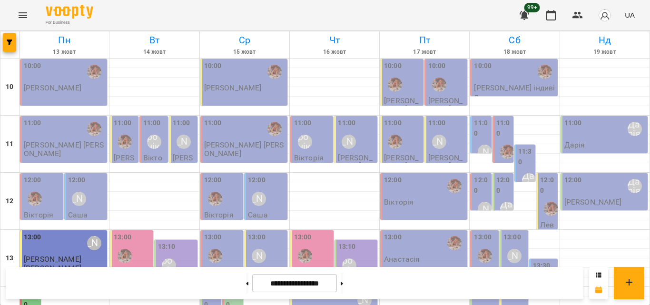
scroll to position [0, 0]
click at [62, 88] on p "Тетяна Іллючок" at bounding box center [53, 88] width 58 height 8
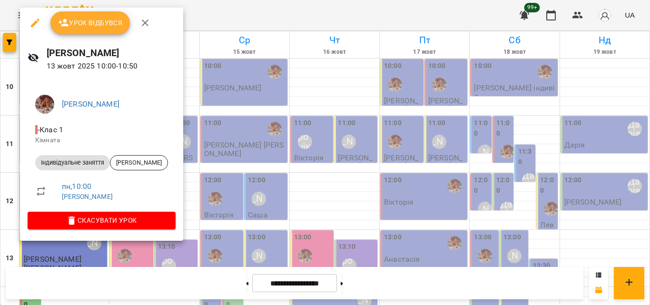
click at [237, 14] on div at bounding box center [325, 152] width 650 height 305
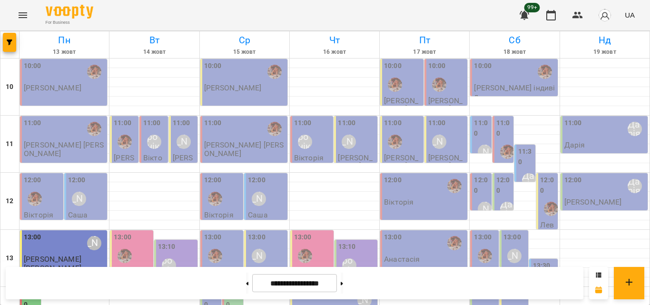
scroll to position [377, 0]
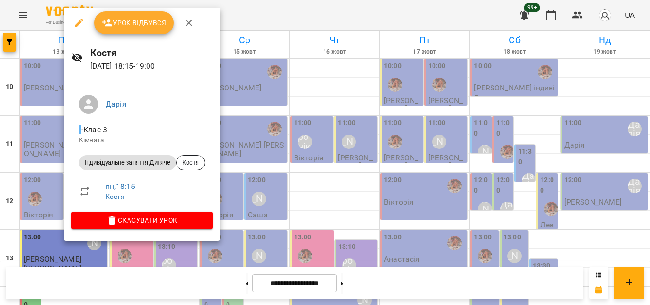
click at [243, 19] on div at bounding box center [325, 152] width 650 height 305
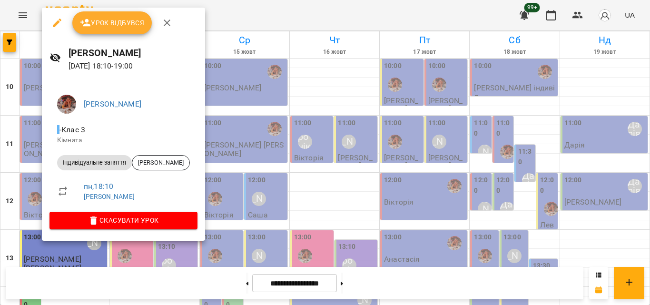
click at [266, 0] on div at bounding box center [325, 152] width 650 height 305
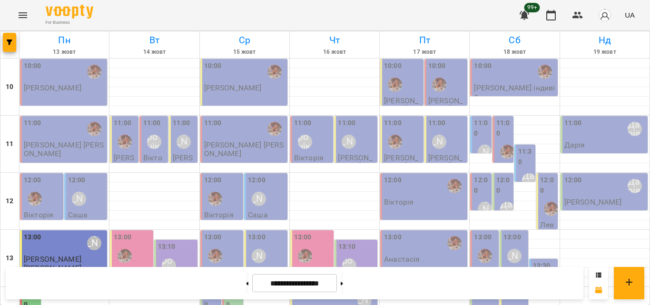
scroll to position [424, 0]
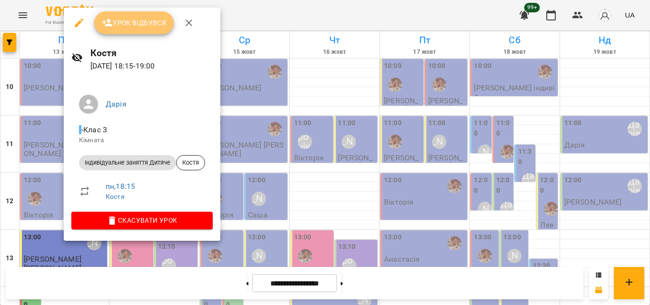
click at [120, 18] on span "Урок відбувся" at bounding box center [134, 22] width 65 height 11
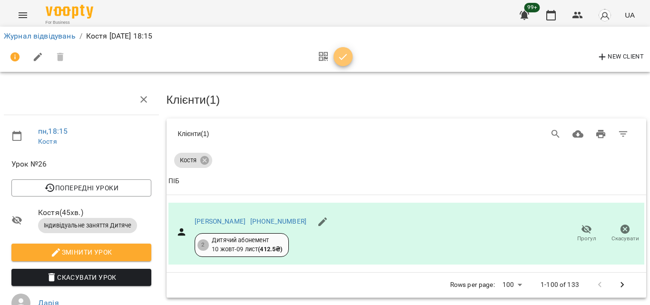
click at [336, 57] on span "button" at bounding box center [343, 56] width 19 height 11
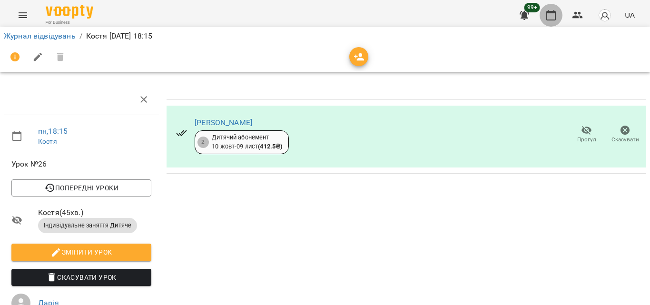
click at [559, 16] on button "button" at bounding box center [551, 15] width 23 height 23
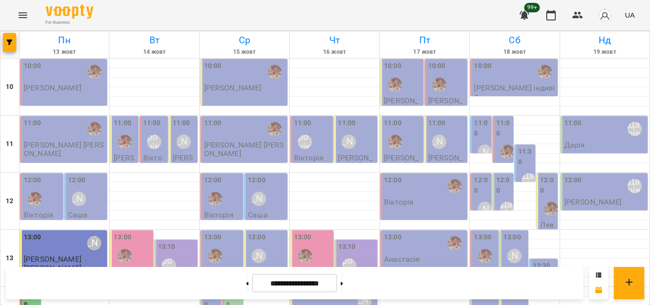
scroll to position [424, 0]
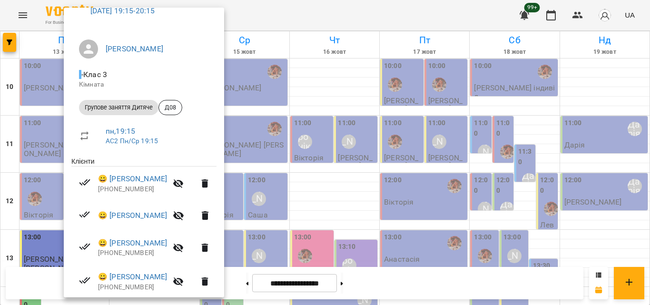
scroll to position [90, 0]
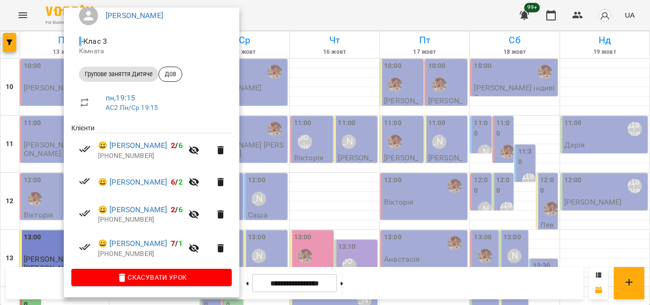
click at [291, 1] on div at bounding box center [325, 152] width 650 height 305
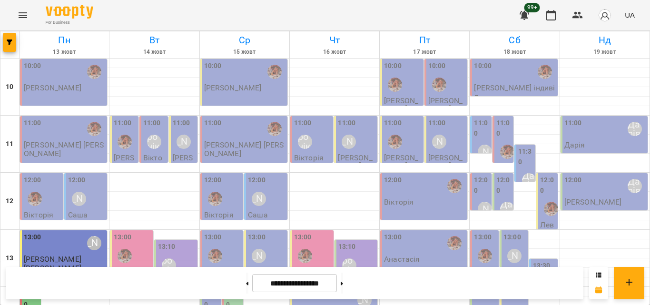
scroll to position [91, 0]
click at [49, 232] on div "13:00 Литвак Анна" at bounding box center [64, 243] width 81 height 22
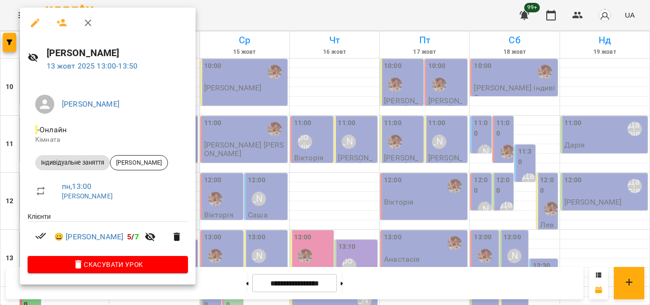
click at [353, 15] on div at bounding box center [325, 152] width 650 height 305
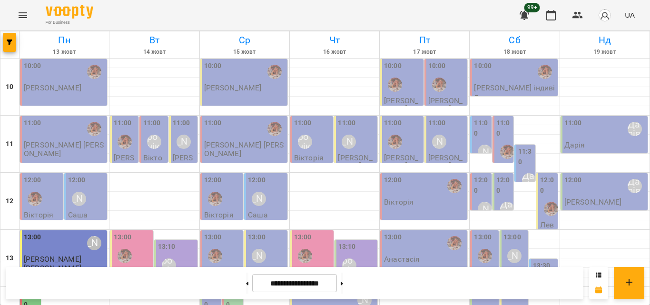
scroll to position [424, 0]
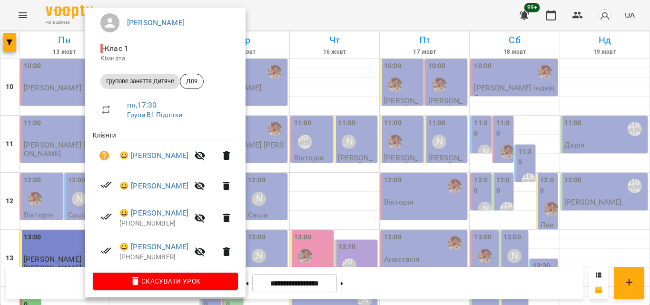
scroll to position [87, 0]
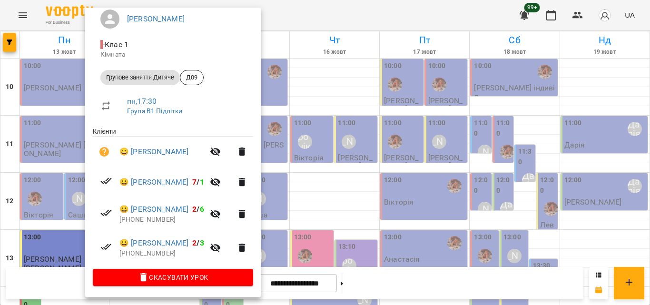
click at [324, 20] on div at bounding box center [325, 152] width 650 height 305
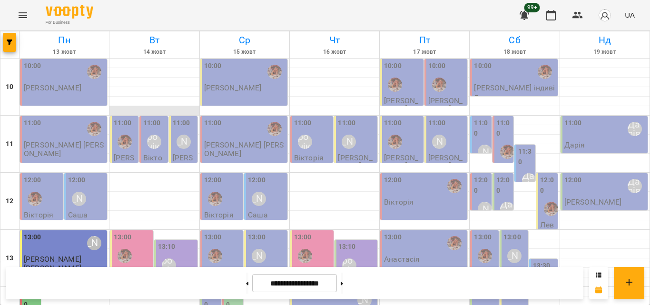
scroll to position [0, 0]
click at [47, 81] on div "10:00" at bounding box center [64, 72] width 81 height 22
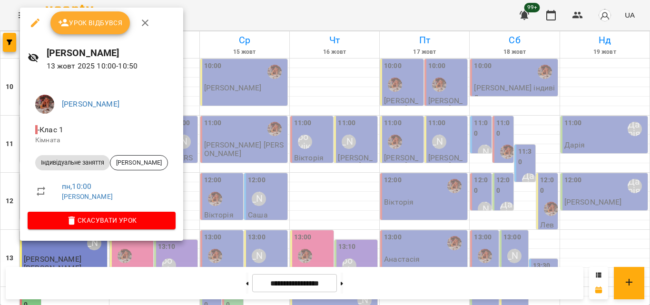
click at [231, 13] on div at bounding box center [325, 152] width 650 height 305
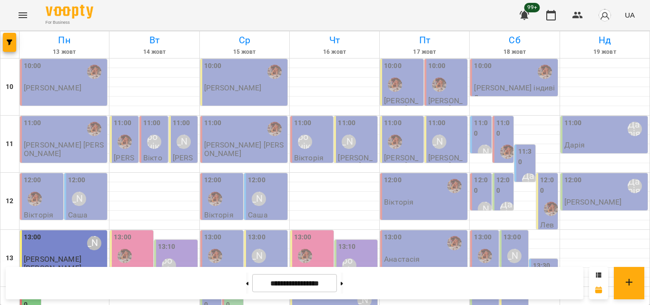
scroll to position [424, 0]
click at [246, 284] on button at bounding box center [247, 283] width 2 height 21
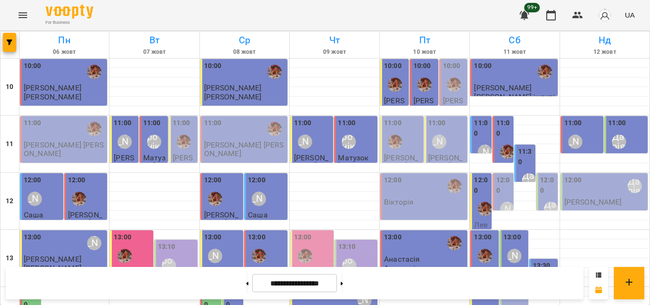
click at [343, 285] on button at bounding box center [342, 283] width 2 height 21
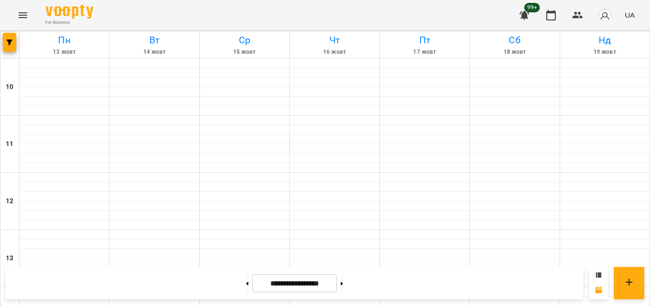
type input "**********"
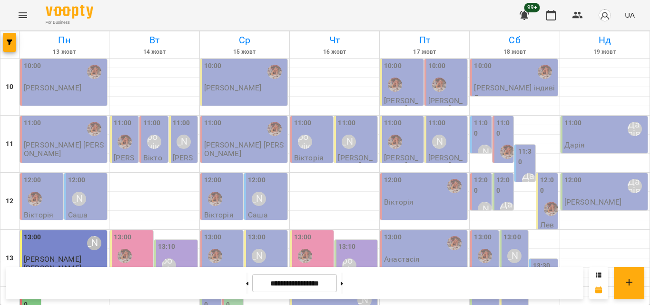
scroll to position [0, 0]
click at [55, 89] on p "Тетяна Іллючок" at bounding box center [53, 88] width 58 height 8
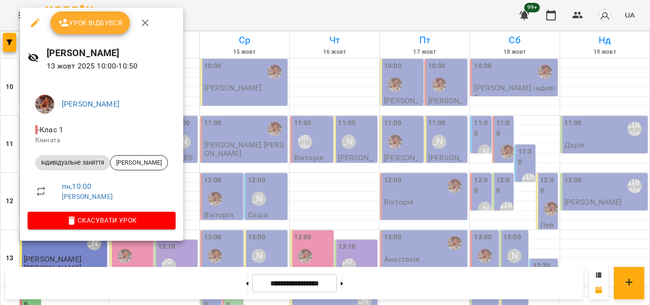
click at [93, 26] on span "Урок відбувся" at bounding box center [90, 22] width 65 height 11
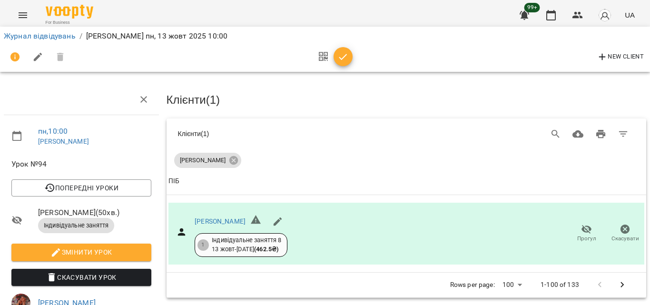
click at [353, 60] on div "New Client" at bounding box center [325, 57] width 642 height 23
click at [346, 60] on icon "button" at bounding box center [342, 56] width 11 height 11
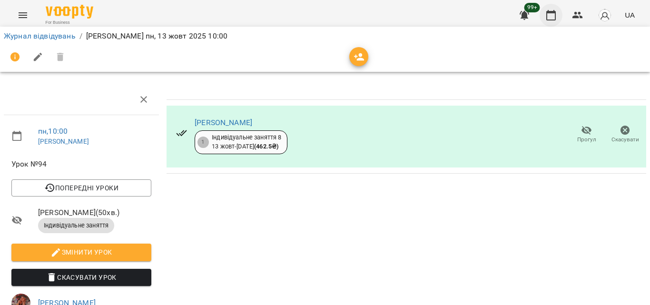
drag, startPoint x: 561, startPoint y: 16, endPoint x: 555, endPoint y: 20, distance: 7.3
click at [561, 16] on button "button" at bounding box center [551, 15] width 23 height 23
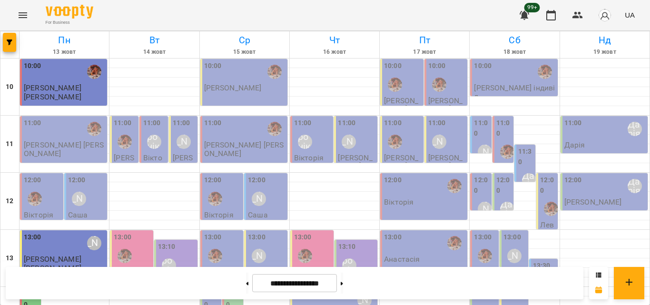
scroll to position [424, 0]
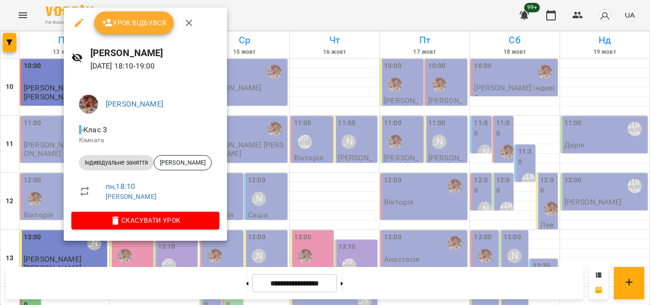
click at [245, 27] on div at bounding box center [325, 152] width 650 height 305
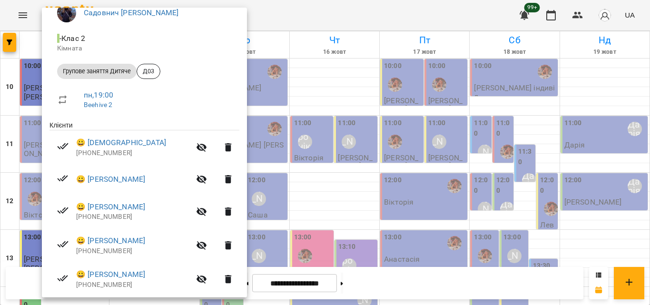
scroll to position [143, 0]
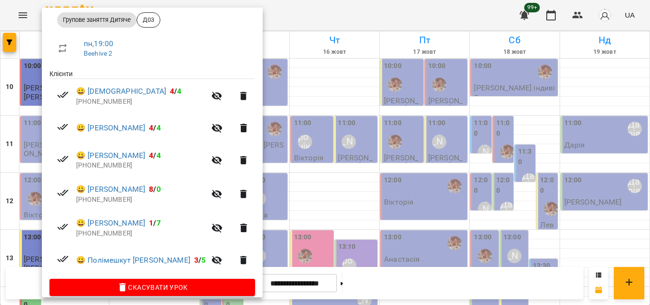
click at [260, 22] on div at bounding box center [325, 152] width 650 height 305
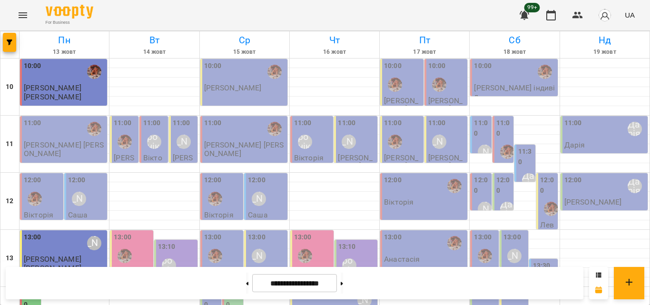
scroll to position [377, 0]
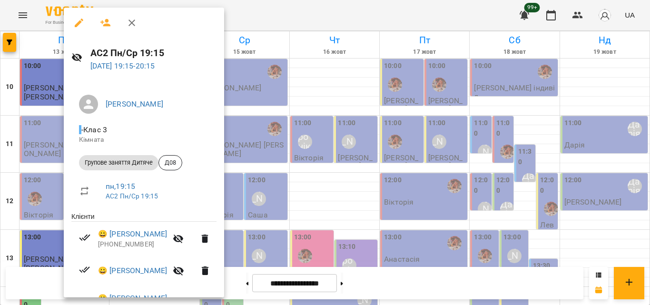
scroll to position [90, 0]
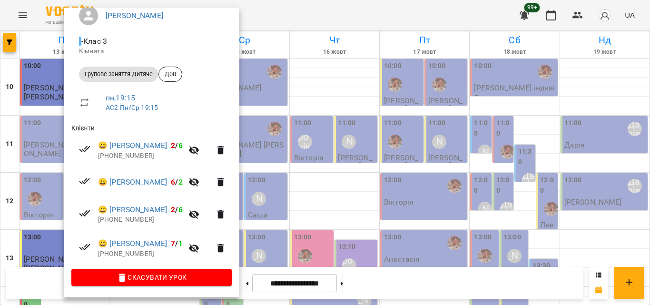
click at [297, 6] on div at bounding box center [325, 152] width 650 height 305
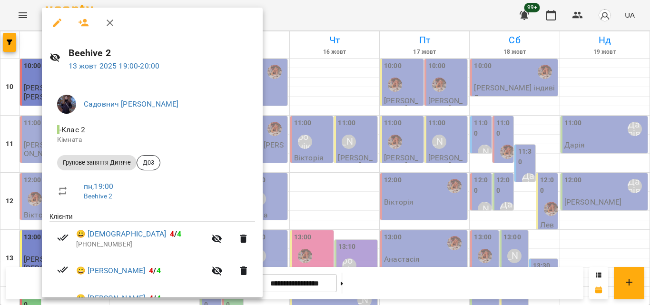
click at [260, 17] on div at bounding box center [325, 152] width 650 height 305
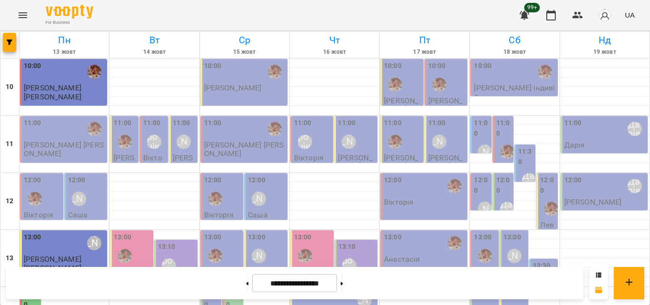
scroll to position [424, 0]
click at [246, 280] on button at bounding box center [247, 283] width 2 height 21
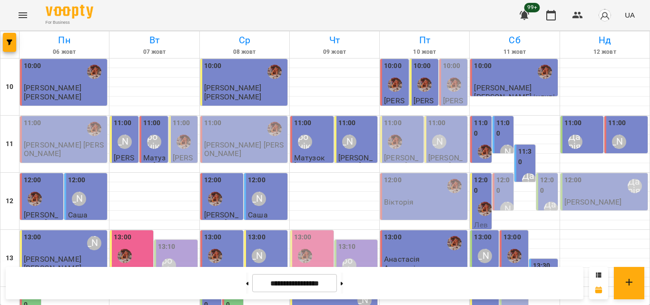
scroll to position [187, 0]
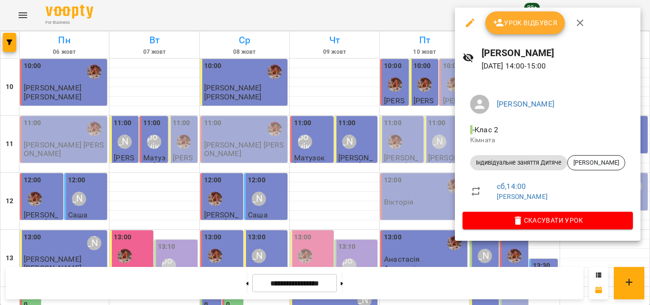
click at [422, 17] on div at bounding box center [325, 152] width 650 height 305
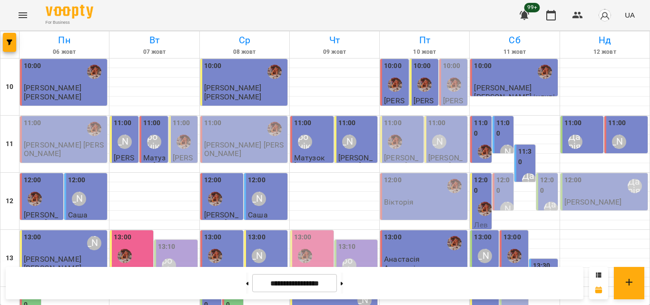
scroll to position [91, 0]
click at [537, 277] on div "Дарія" at bounding box center [544, 284] width 14 height 14
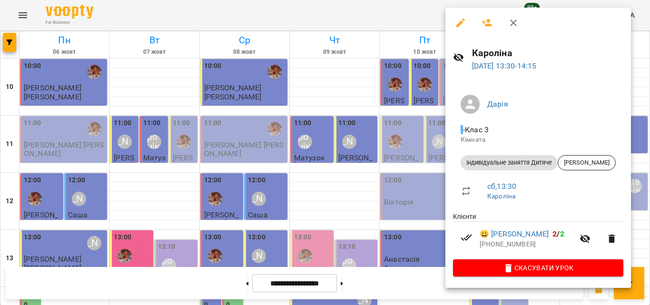
click at [420, 2] on div at bounding box center [325, 152] width 650 height 305
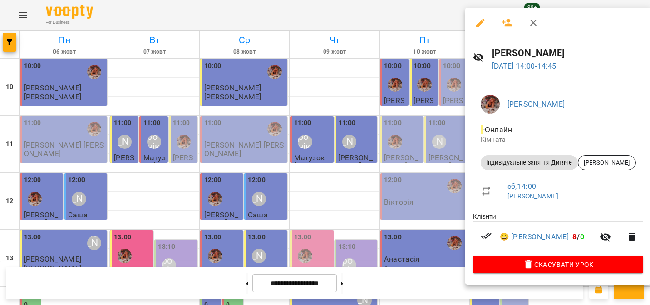
drag, startPoint x: 381, startPoint y: 21, endPoint x: 613, endPoint y: 177, distance: 278.8
click at [379, 23] on div at bounding box center [325, 152] width 650 height 305
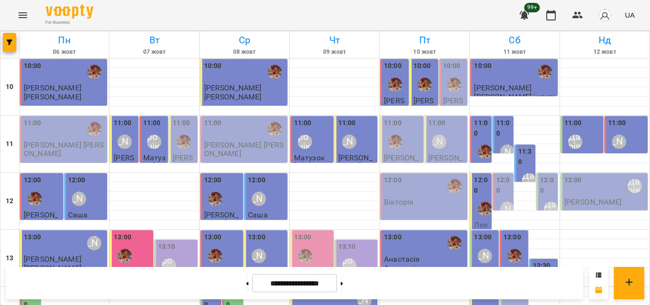
click at [507, 249] on img "Анна Клочаник" at bounding box center [514, 256] width 14 height 14
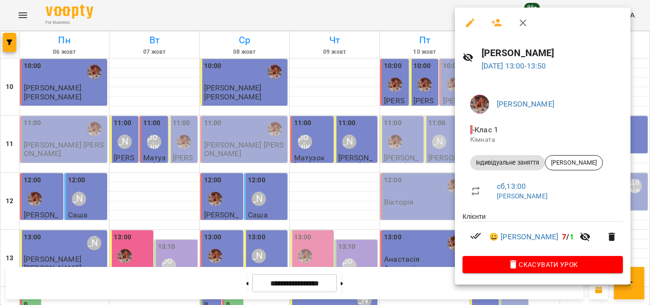
click at [414, 23] on div at bounding box center [325, 152] width 650 height 305
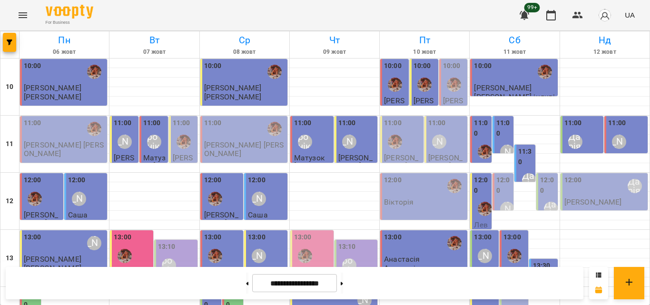
click at [474, 245] on div "Литвак Анна" at bounding box center [485, 256] width 22 height 22
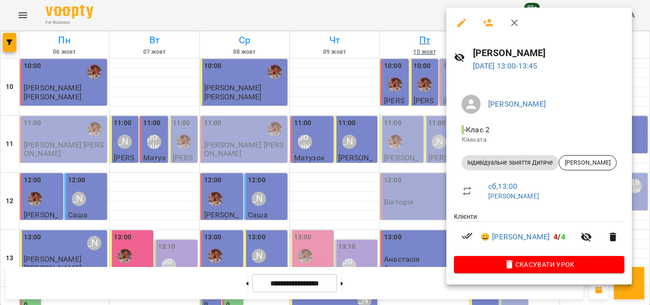
drag, startPoint x: 408, startPoint y: 20, endPoint x: 425, endPoint y: 46, distance: 31.0
click at [408, 20] on div at bounding box center [325, 152] width 650 height 305
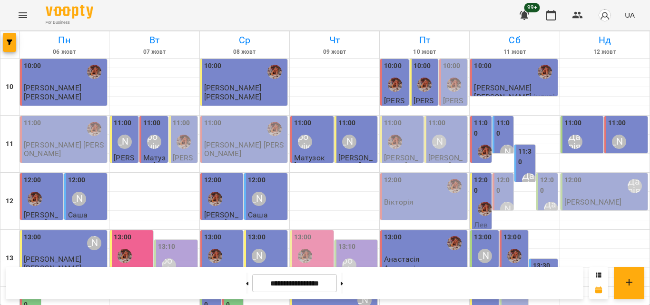
scroll to position [44, 0]
click at [478, 202] on img "Анна Клочаник" at bounding box center [485, 209] width 14 height 14
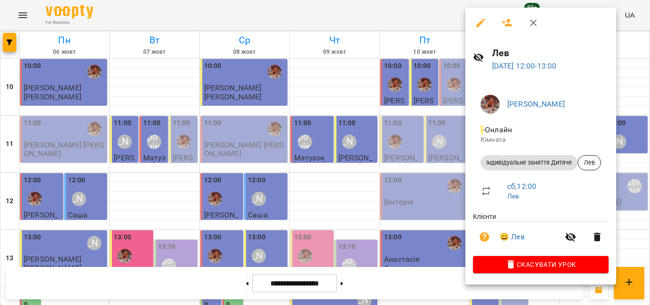
drag, startPoint x: 364, startPoint y: 20, endPoint x: 467, endPoint y: 100, distance: 130.2
click at [364, 20] on div at bounding box center [325, 152] width 650 height 305
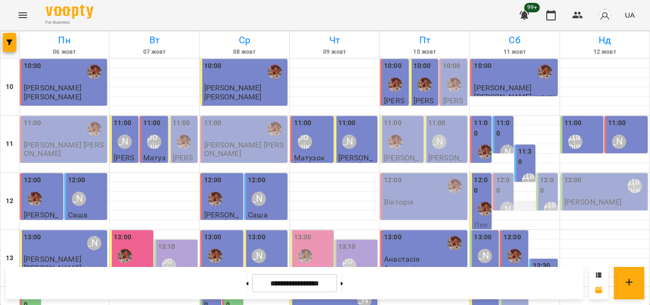
scroll to position [0, 0]
click at [518, 162] on label "11:30" at bounding box center [525, 157] width 15 height 20
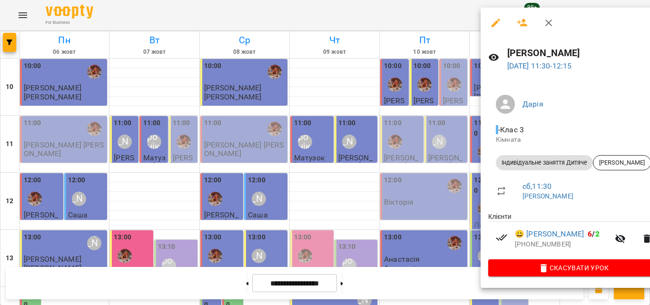
click at [401, 12] on div at bounding box center [325, 152] width 650 height 305
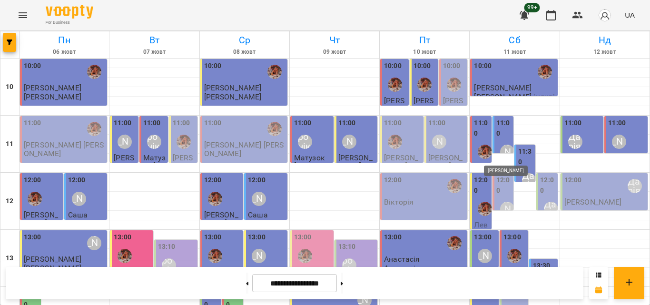
click at [501, 147] on div "Литвак Анна" at bounding box center [507, 152] width 14 height 14
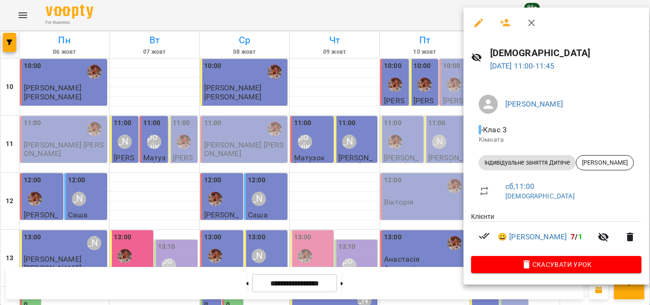
click at [407, 9] on div at bounding box center [325, 152] width 650 height 305
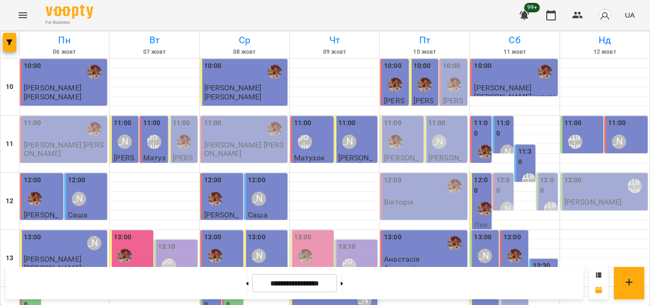
click at [475, 145] on div at bounding box center [485, 152] width 22 height 22
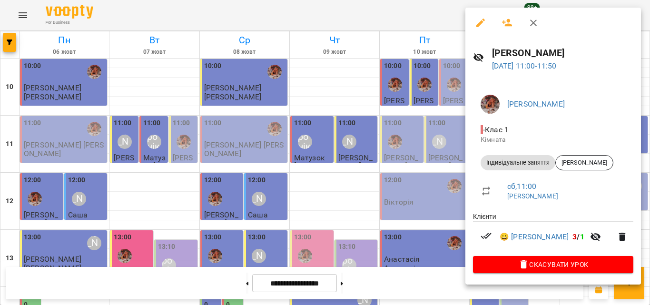
click at [376, 15] on div at bounding box center [325, 152] width 650 height 305
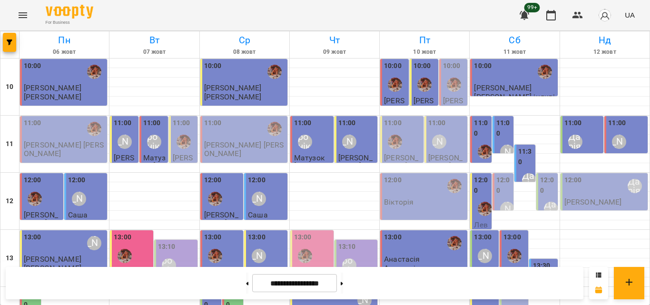
click at [507, 93] on p "Данило індивід" at bounding box center [514, 101] width 81 height 17
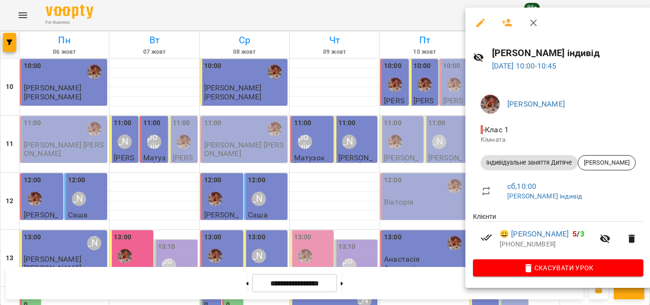
click at [419, 13] on div at bounding box center [325, 152] width 650 height 305
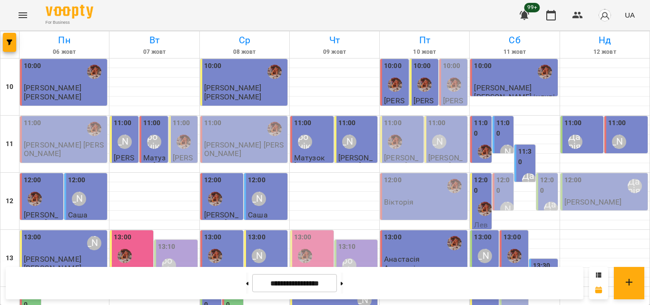
click at [578, 137] on div "Дарія" at bounding box center [575, 142] width 22 height 22
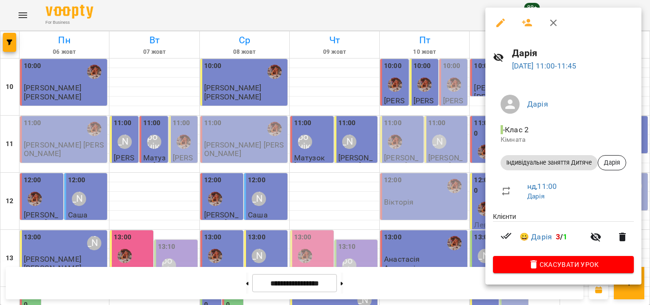
click at [464, 13] on div at bounding box center [325, 152] width 650 height 305
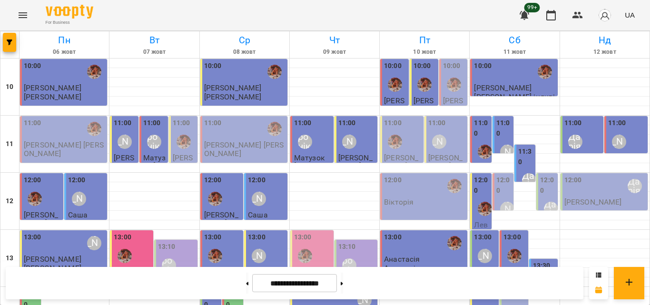
click at [608, 135] on div "Литвак Анна" at bounding box center [619, 142] width 22 height 22
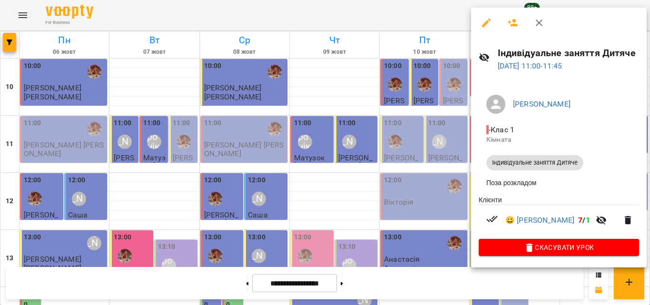
click at [422, 13] on div at bounding box center [325, 152] width 650 height 305
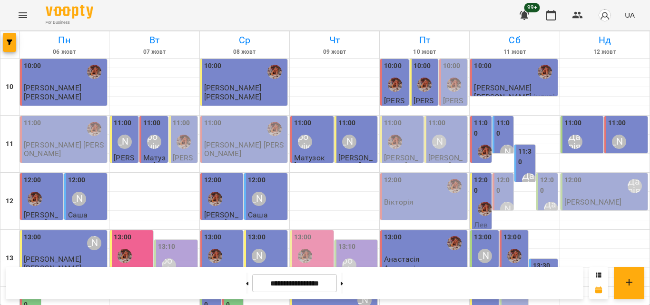
scroll to position [424, 0]
drag, startPoint x: 351, startPoint y: 280, endPoint x: 338, endPoint y: 280, distance: 13.3
click at [343, 282] on button at bounding box center [342, 283] width 2 height 21
type input "**********"
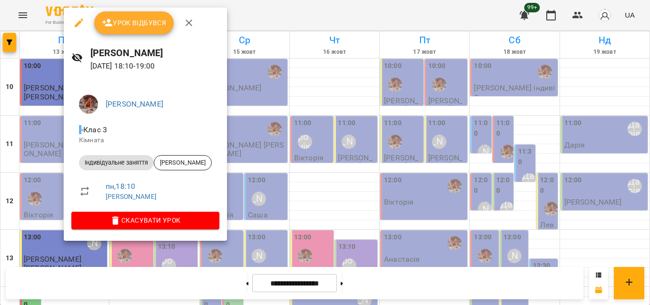
drag, startPoint x: 284, startPoint y: 18, endPoint x: 130, endPoint y: 118, distance: 184.0
click at [284, 18] on div at bounding box center [325, 152] width 650 height 305
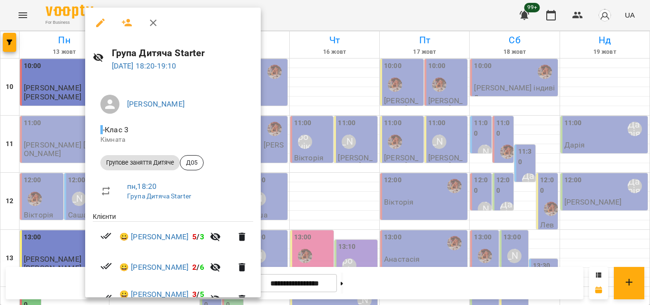
click at [299, 11] on div at bounding box center [325, 152] width 650 height 305
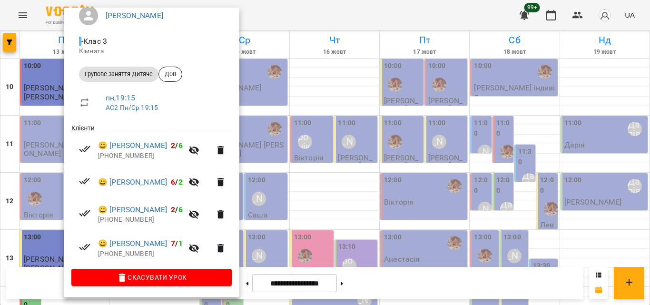
scroll to position [90, 0]
click at [300, 17] on div at bounding box center [325, 152] width 650 height 305
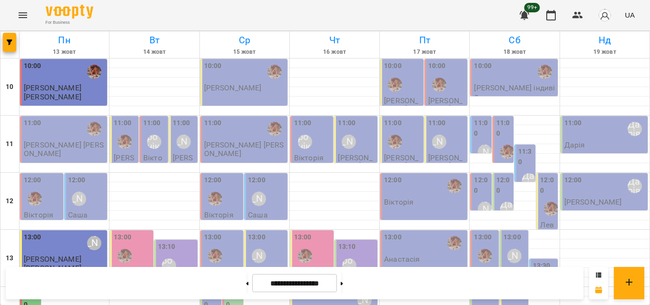
scroll to position [377, 0]
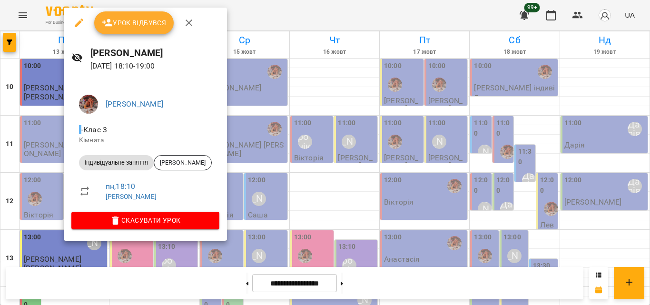
drag, startPoint x: 279, startPoint y: 15, endPoint x: 255, endPoint y: 24, distance: 24.8
click at [278, 15] on div at bounding box center [325, 152] width 650 height 305
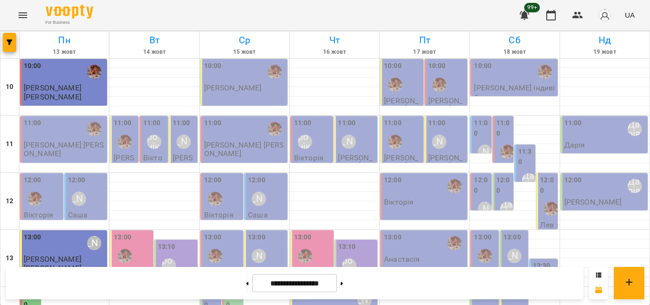
scroll to position [0, 0]
click at [48, 188] on div "12:00" at bounding box center [43, 192] width 38 height 35
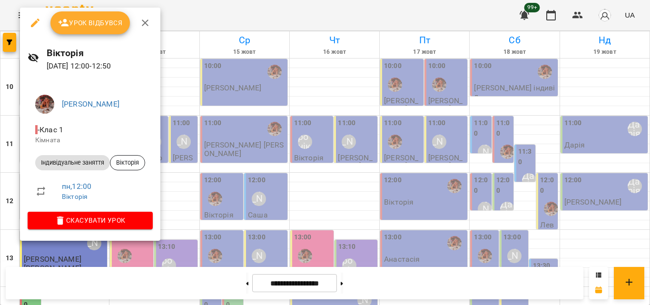
click at [101, 23] on span "Урок відбувся" at bounding box center [90, 22] width 65 height 11
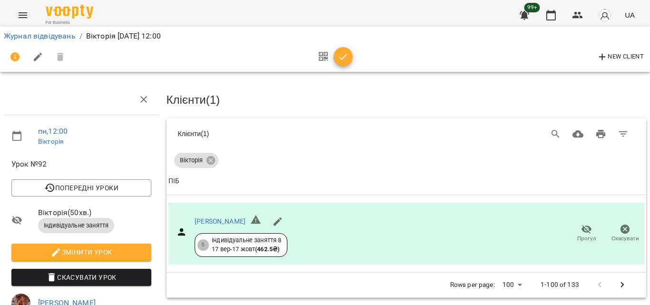
click at [349, 52] on span "button" at bounding box center [343, 56] width 19 height 11
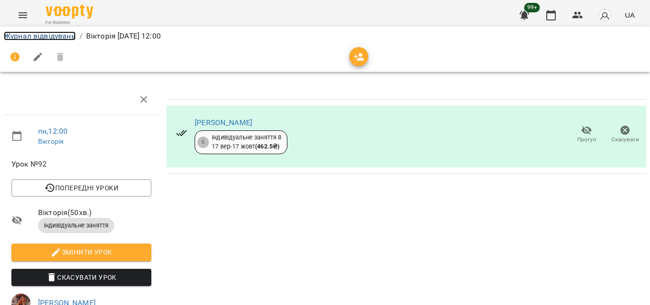
click at [45, 38] on link "Журнал відвідувань" at bounding box center [40, 35] width 72 height 9
